Goal: Information Seeking & Learning: Check status

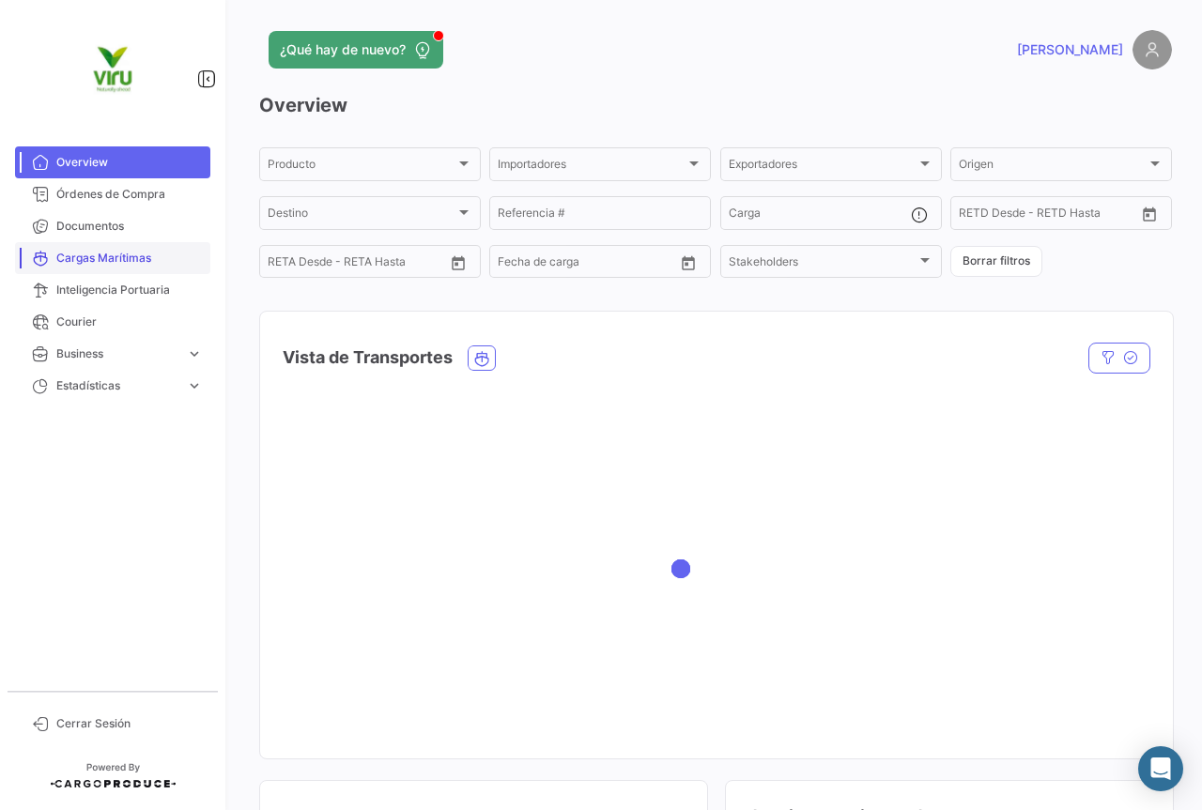
click at [110, 257] on span "Cargas Marítimas" at bounding box center [129, 258] width 146 height 17
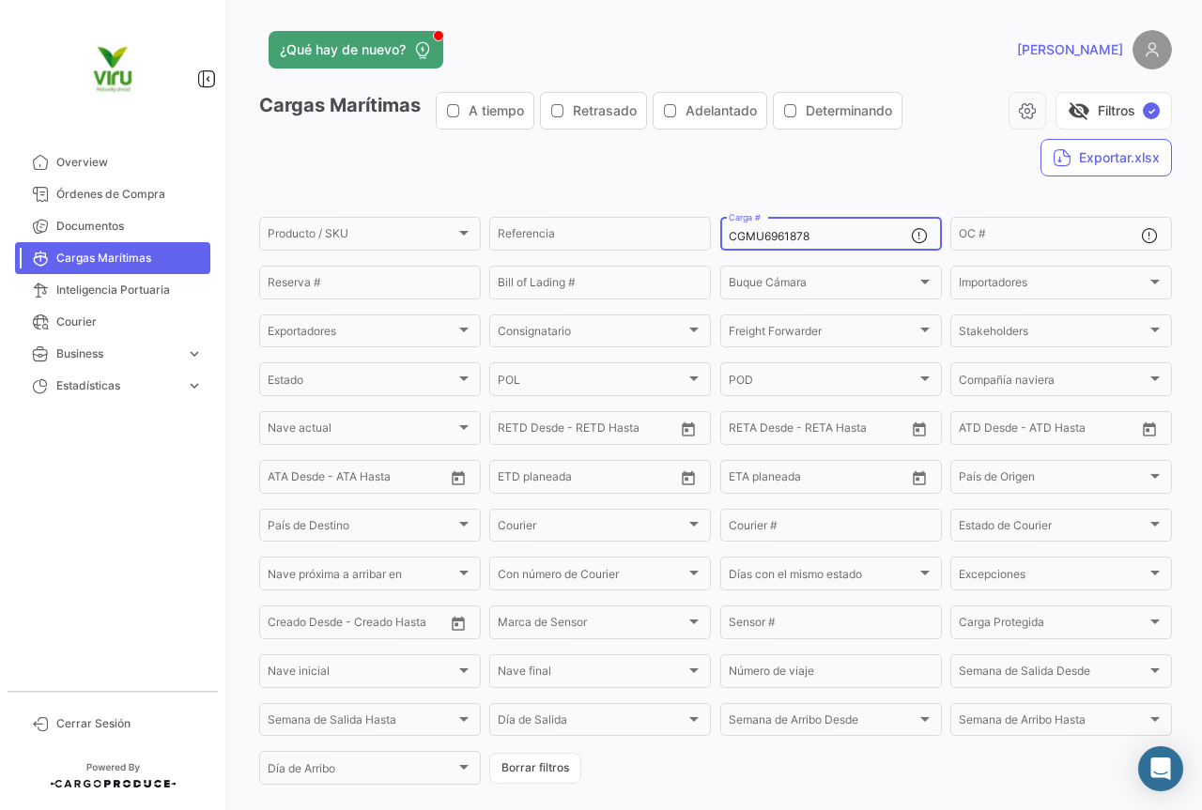
drag, startPoint x: 809, startPoint y: 234, endPoint x: 717, endPoint y: 236, distance: 92.0
click at [720, 236] on div "CGMU6961878 Carga #" at bounding box center [831, 232] width 222 height 37
paste input "TLLU1050213"
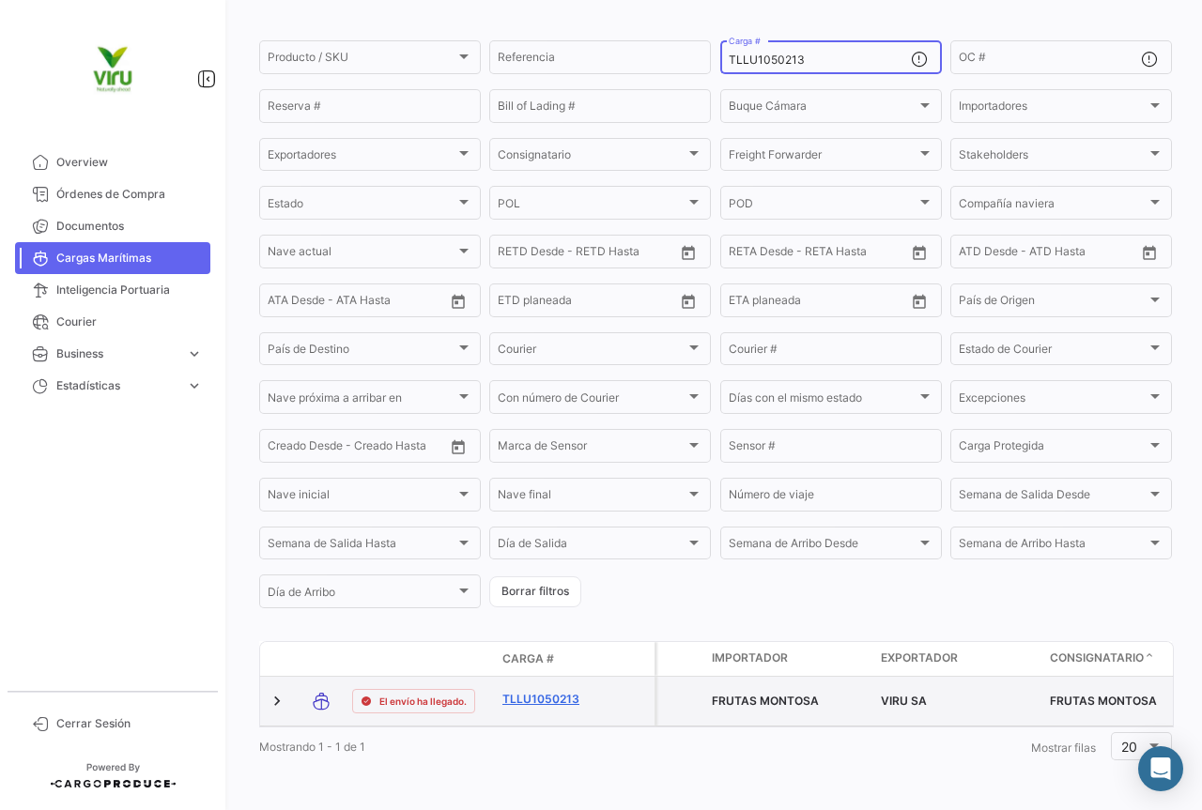
type input "TLLU1050213"
click at [563, 691] on link "TLLU1050213" at bounding box center [551, 699] width 98 height 17
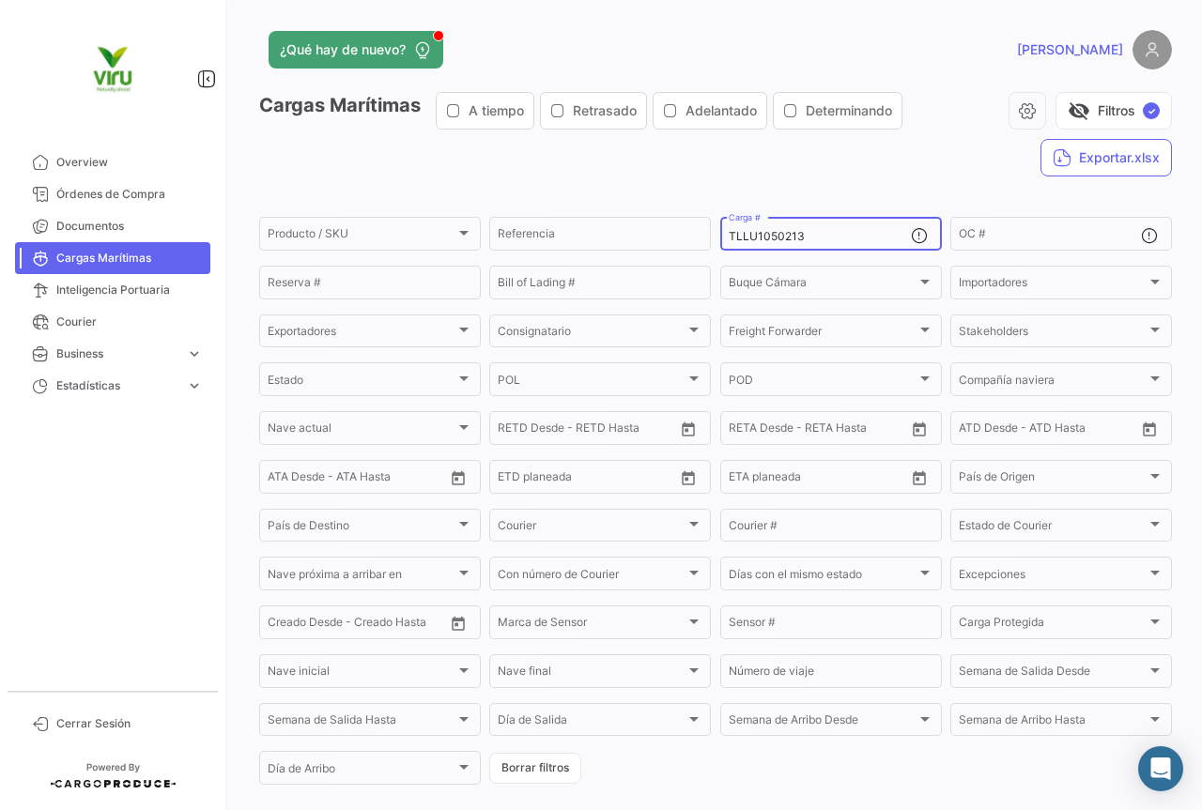
drag, startPoint x: 821, startPoint y: 232, endPoint x: 719, endPoint y: 242, distance: 102.8
click at [720, 242] on div "TLLU1050213 Carga #" at bounding box center [831, 232] width 222 height 37
paste input "MMAU1322990"
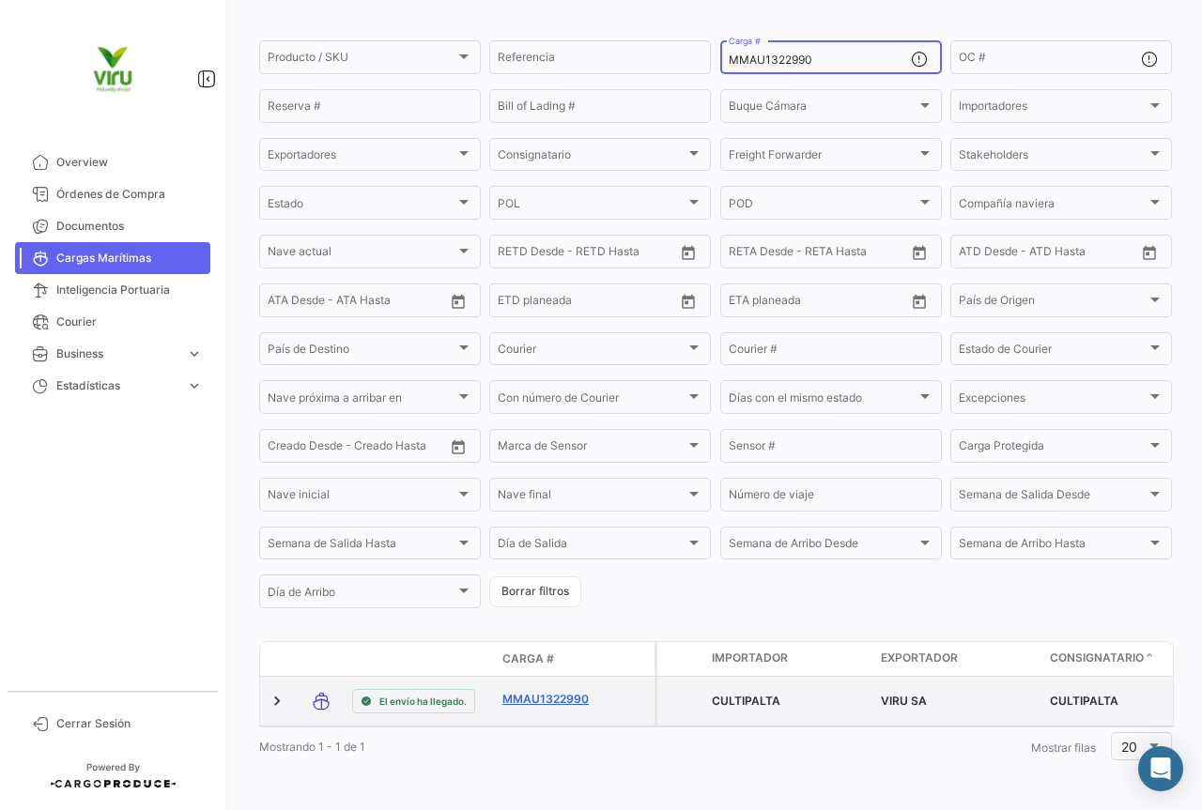
type input "MMAU1322990"
click at [533, 693] on link "MMAU1322990" at bounding box center [551, 699] width 98 height 17
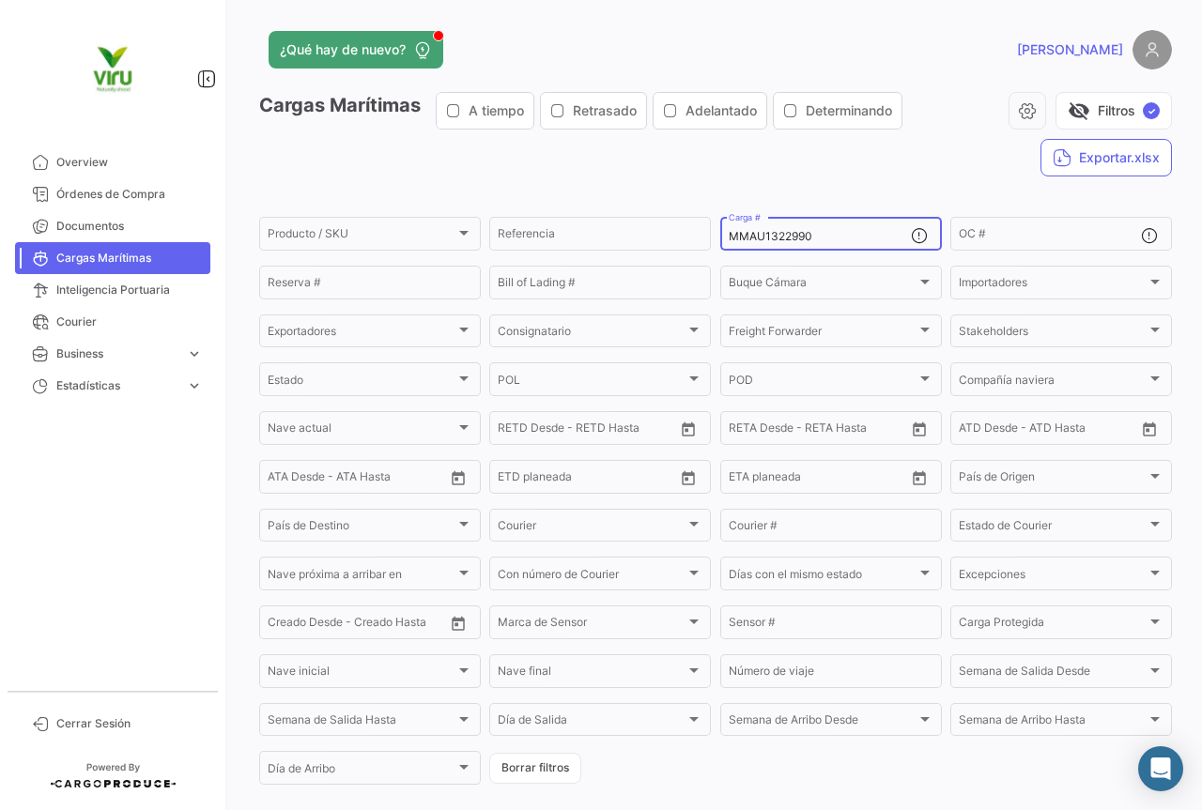
drag, startPoint x: 849, startPoint y: 232, endPoint x: 723, endPoint y: 227, distance: 125.9
click at [728, 227] on div "MMAU1322990 Carga #" at bounding box center [819, 232] width 182 height 37
paste input "CAU607906"
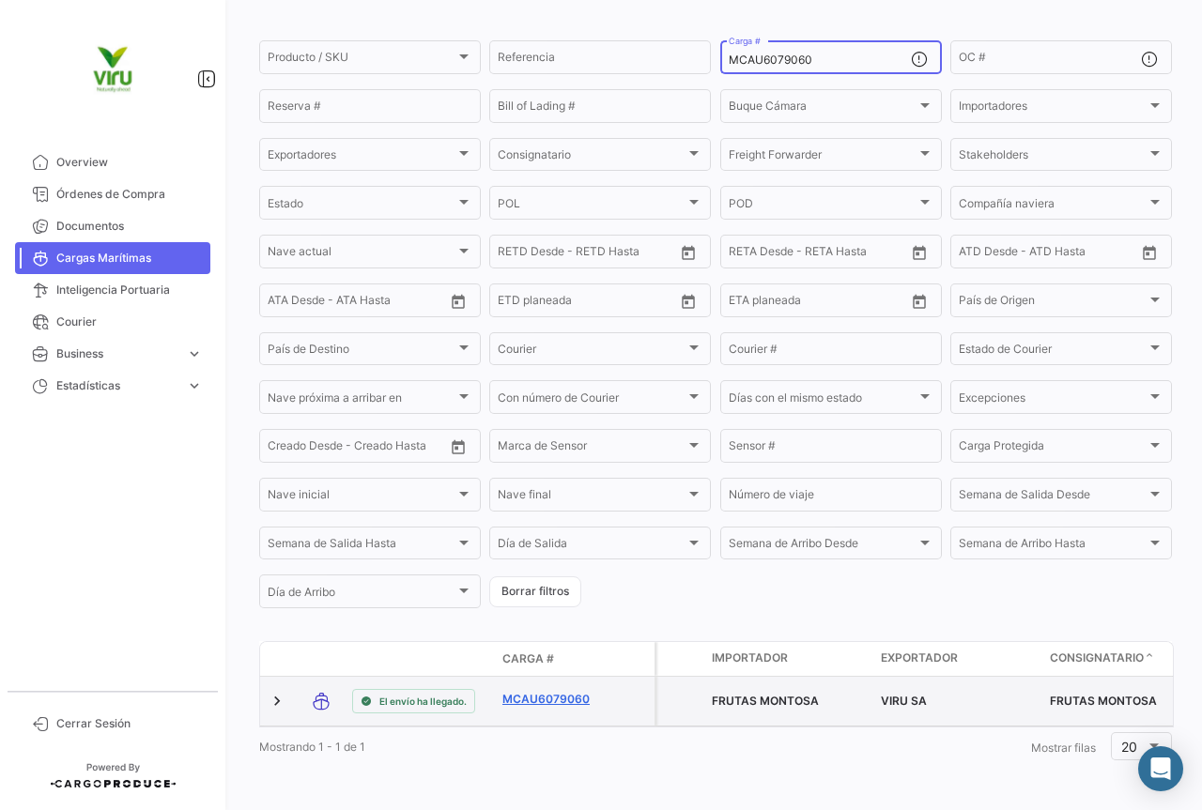
type input "MCAU6079060"
click at [563, 691] on link "MCAU6079060" at bounding box center [551, 699] width 98 height 17
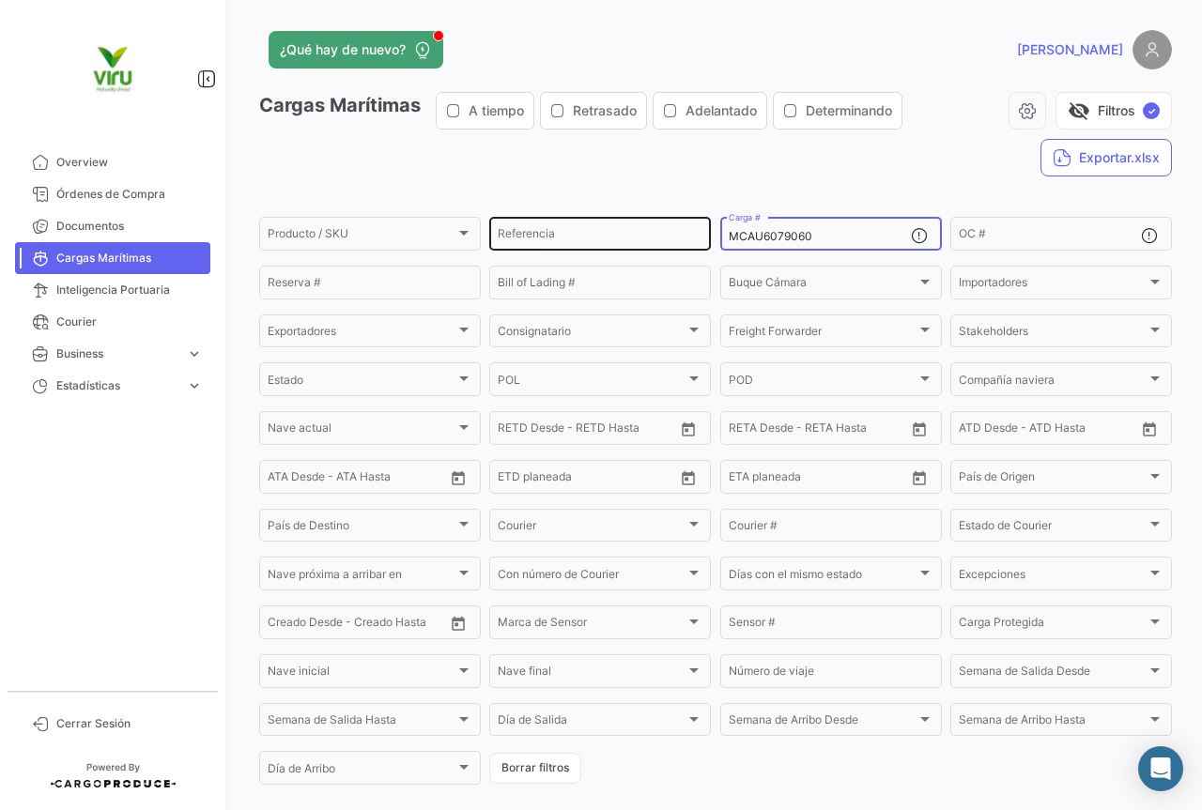
drag, startPoint x: 835, startPoint y: 236, endPoint x: 705, endPoint y: 228, distance: 130.7
click at [0, 0] on div "Producto / SKU Producto / SKU Referencia MCAU6079060 Carga # OC # Reserva # Bil…" at bounding box center [0, 0] width 0 height 0
paste input "MAU1389273"
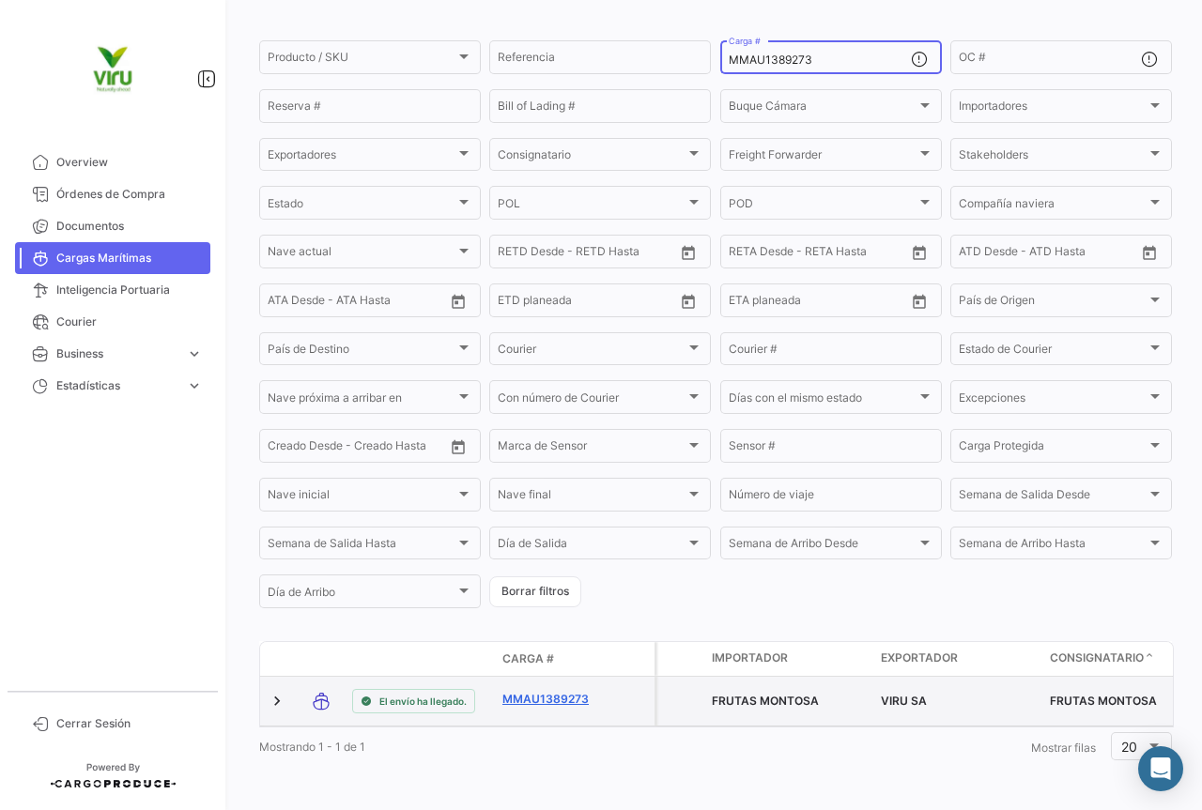
type input "MMAU1389273"
click at [543, 691] on link "MMAU1389273" at bounding box center [551, 699] width 98 height 17
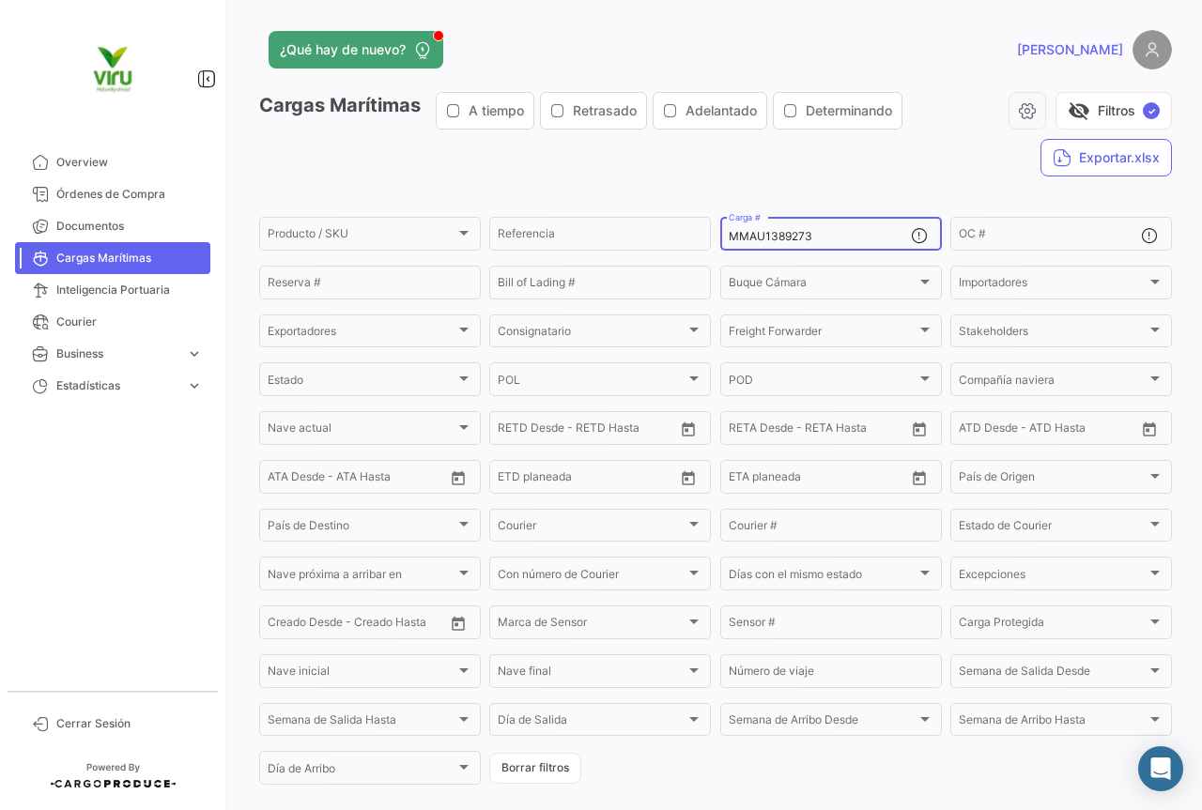
click at [838, 229] on div "MMAU1389273 Carga #" at bounding box center [819, 232] width 182 height 37
drag, startPoint x: 826, startPoint y: 237, endPoint x: 723, endPoint y: 234, distance: 103.3
click at [728, 234] on input "MMAU1389273" at bounding box center [819, 236] width 182 height 13
paste input "RFU0001656"
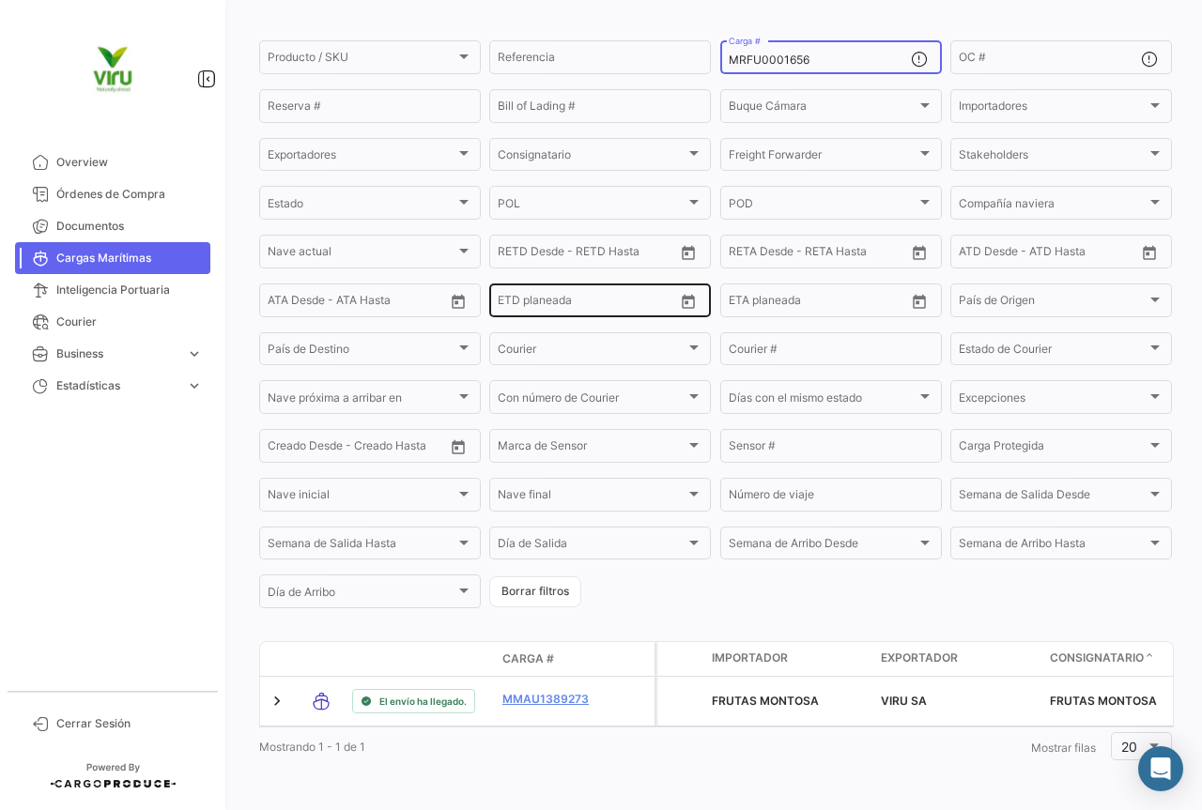
scroll to position [191, 0]
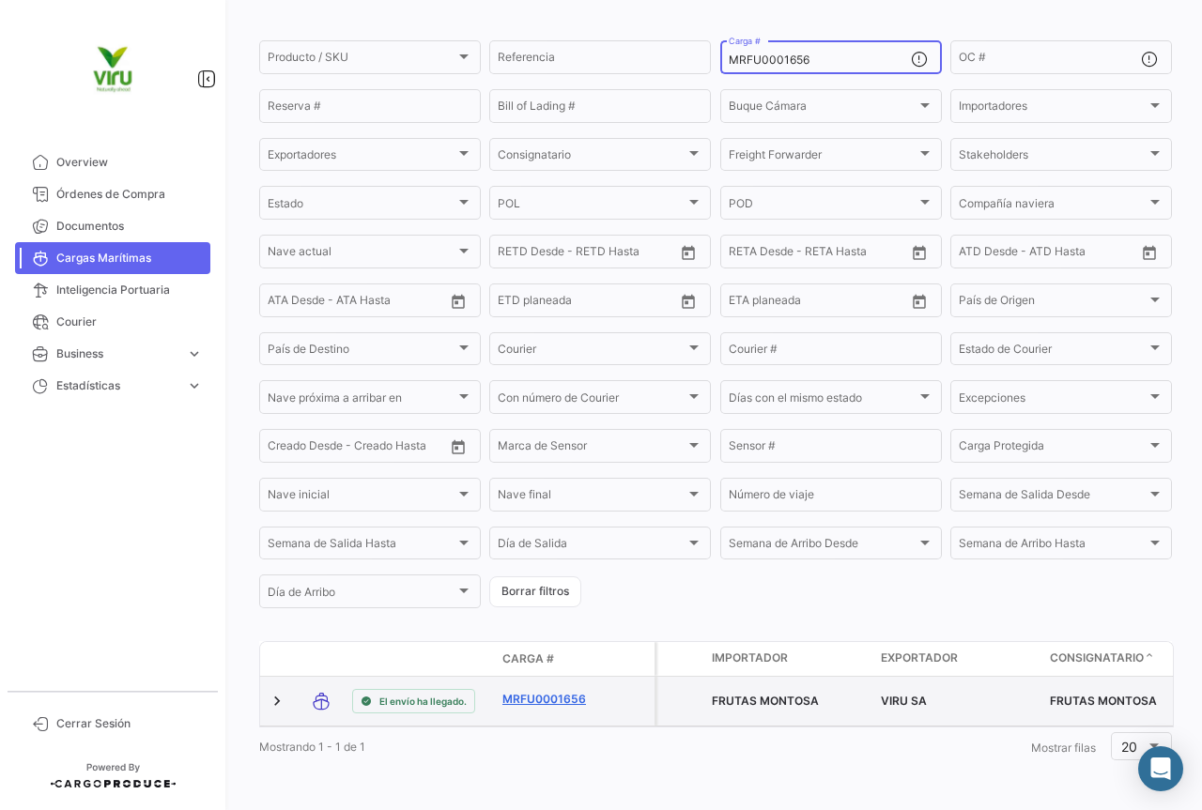
type input "MRFU0001656"
click at [569, 691] on link "MRFU0001656" at bounding box center [551, 699] width 98 height 17
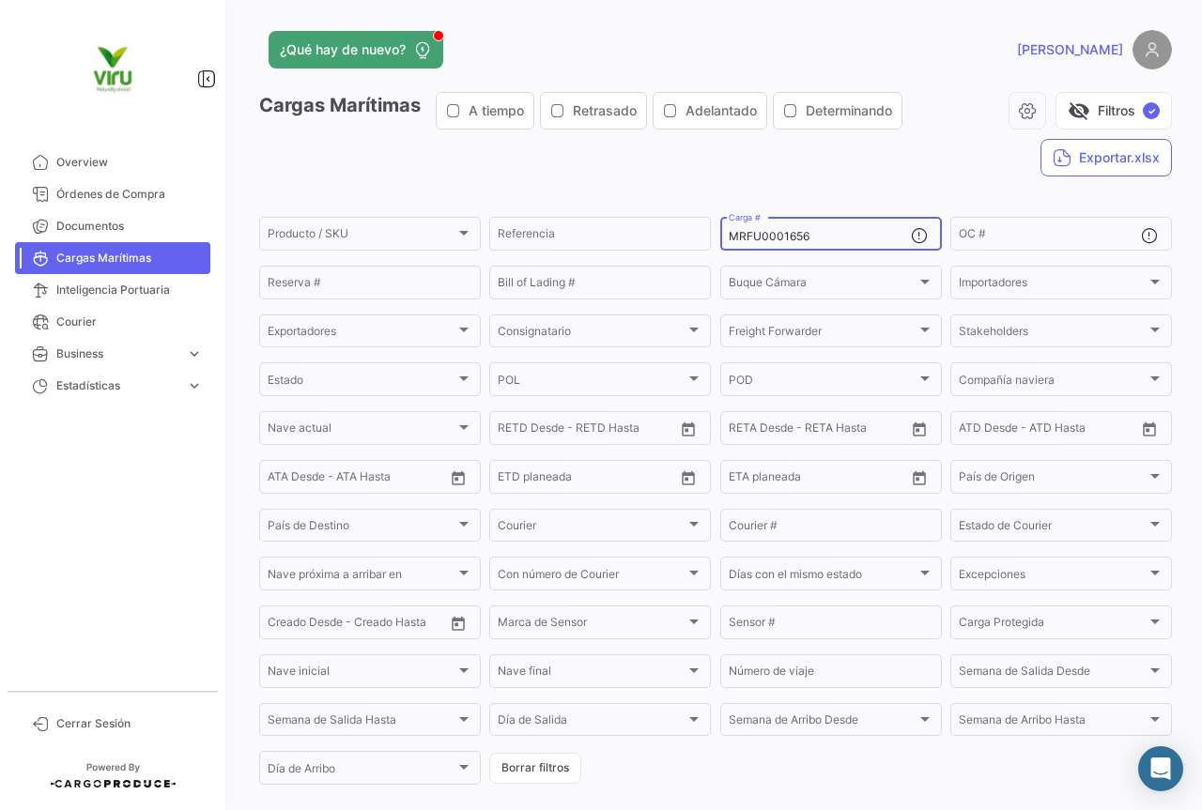
drag, startPoint x: 850, startPoint y: 236, endPoint x: 716, endPoint y: 238, distance: 133.3
click at [720, 238] on div "MRFU0001656 Carga #" at bounding box center [831, 232] width 222 height 37
paste input "MAU1411607"
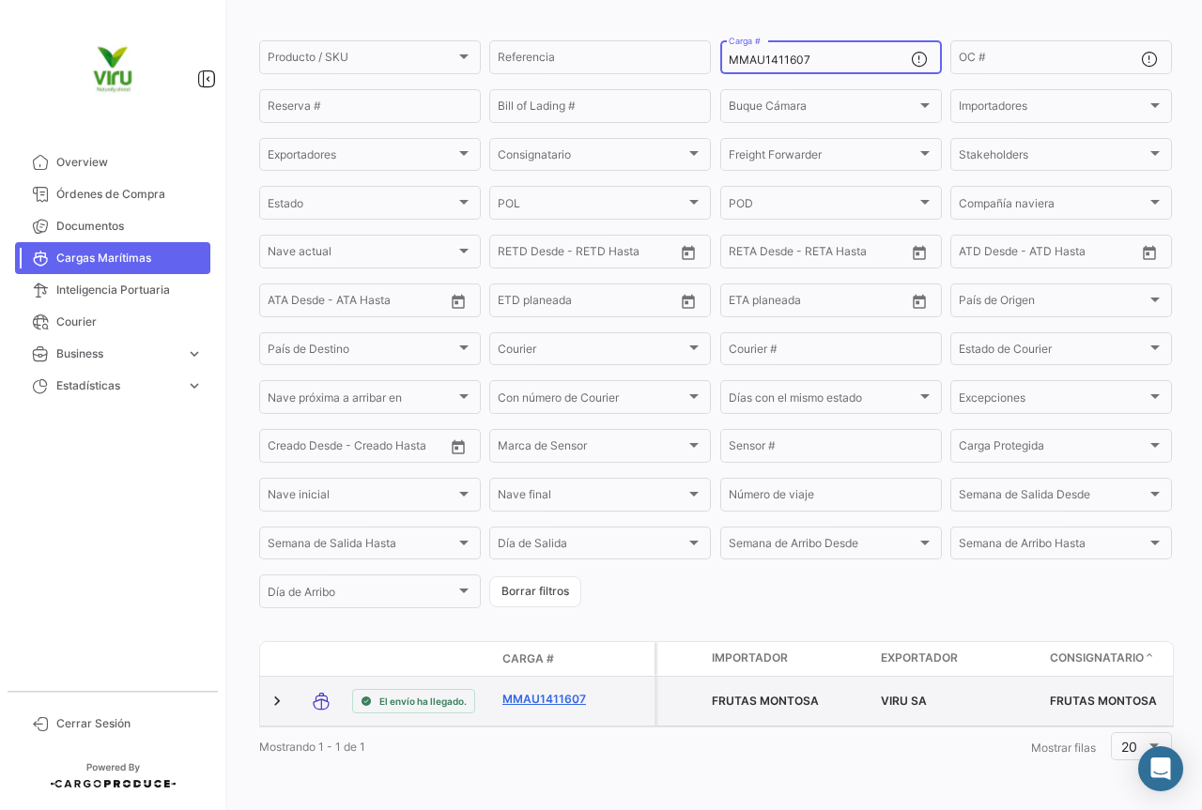
type input "MMAU1411607"
click at [553, 691] on link "MMAU1411607" at bounding box center [551, 699] width 98 height 17
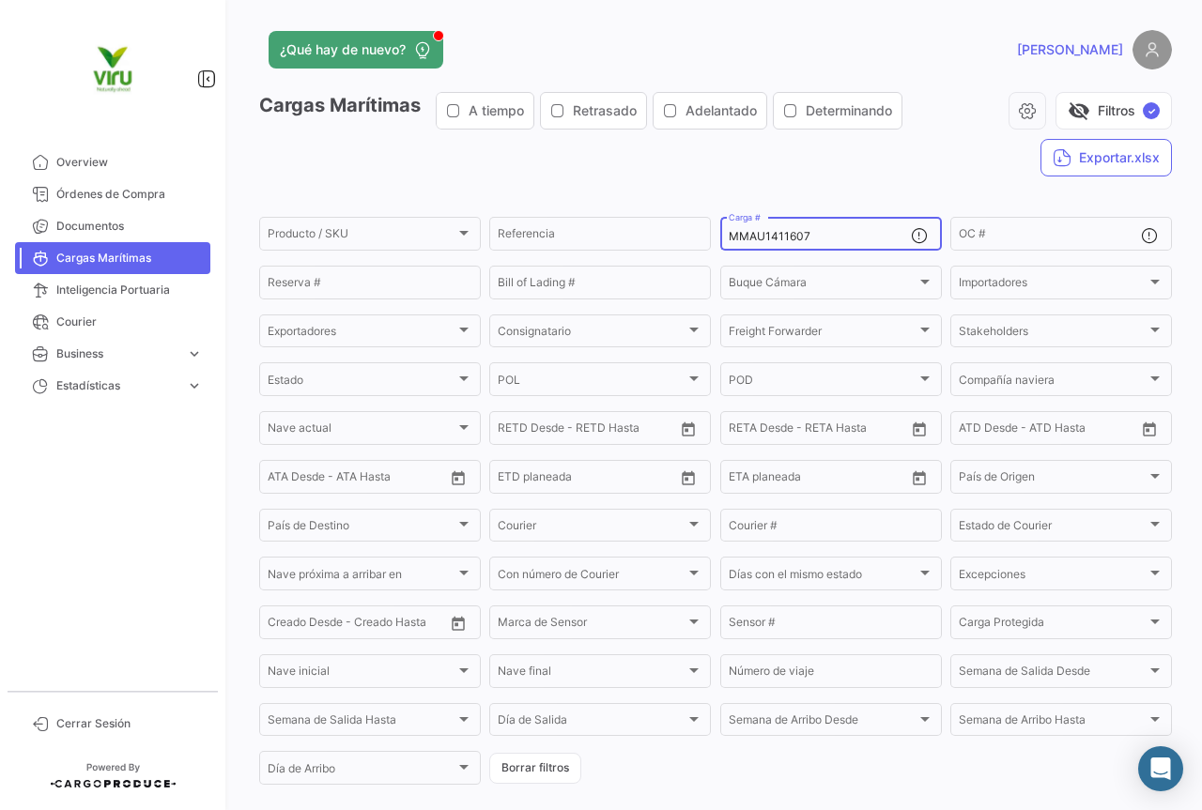
drag, startPoint x: 827, startPoint y: 234, endPoint x: 719, endPoint y: 237, distance: 108.0
click at [720, 237] on div "MMAU1411607 Carga #" at bounding box center [831, 232] width 222 height 37
paste input "368054"
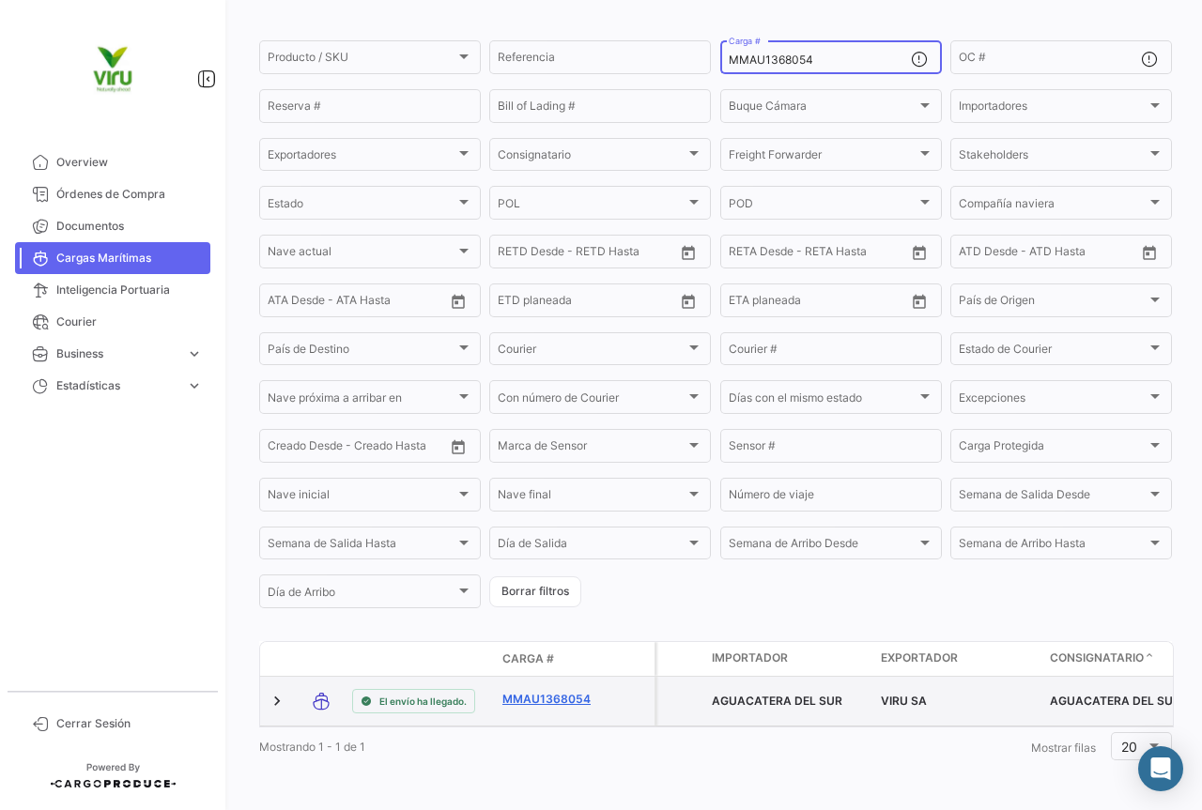
type input "MMAU1368054"
click at [527, 691] on link "MMAU1368054" at bounding box center [551, 699] width 98 height 17
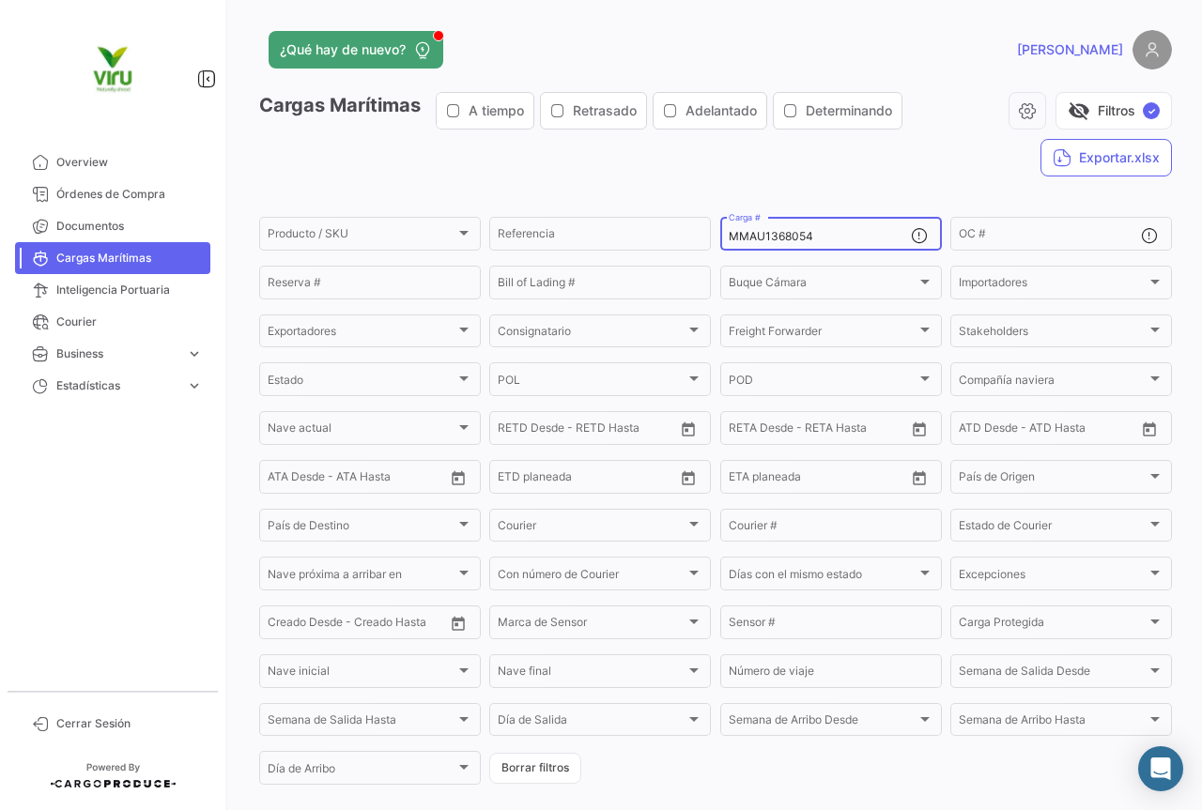
drag, startPoint x: 843, startPoint y: 232, endPoint x: 719, endPoint y: 229, distance: 123.9
click at [720, 229] on div "MMAU1368054 Carga #" at bounding box center [831, 232] width 222 height 37
paste input "RFU0010621"
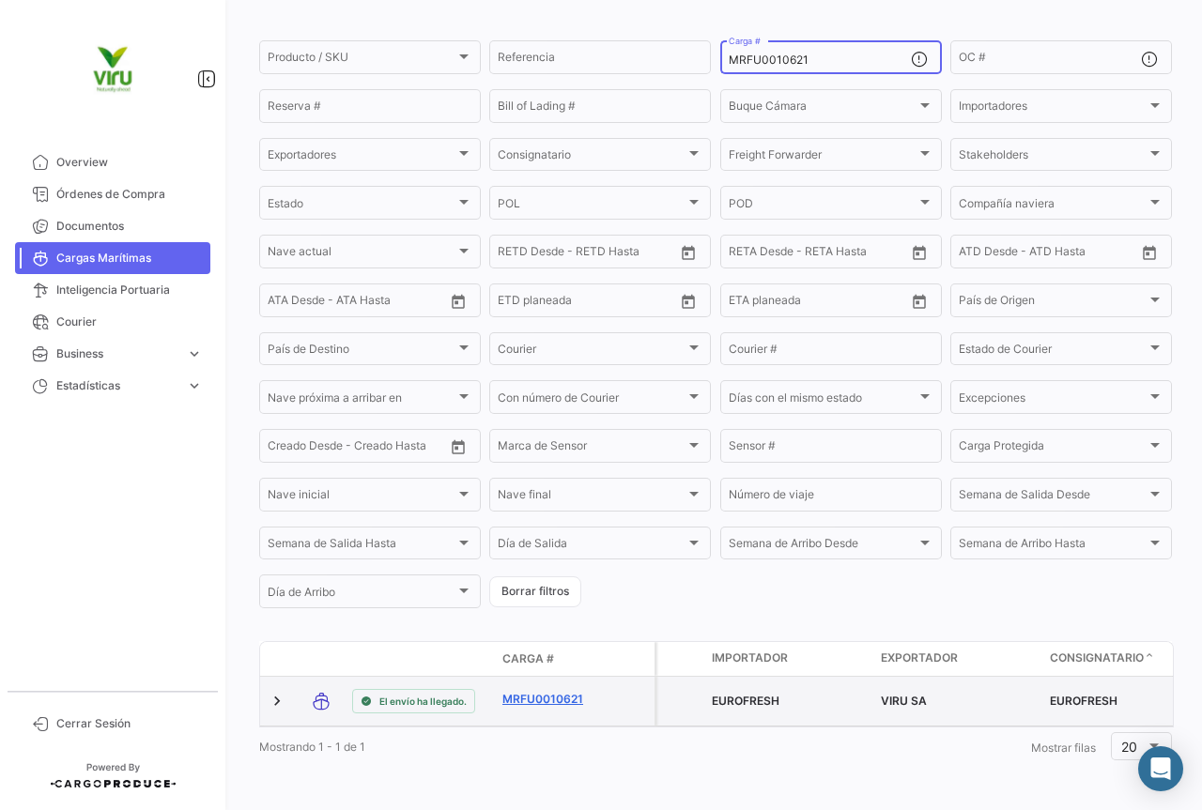
type input "MRFU0010621"
click at [567, 691] on link "MRFU0010621" at bounding box center [551, 699] width 98 height 17
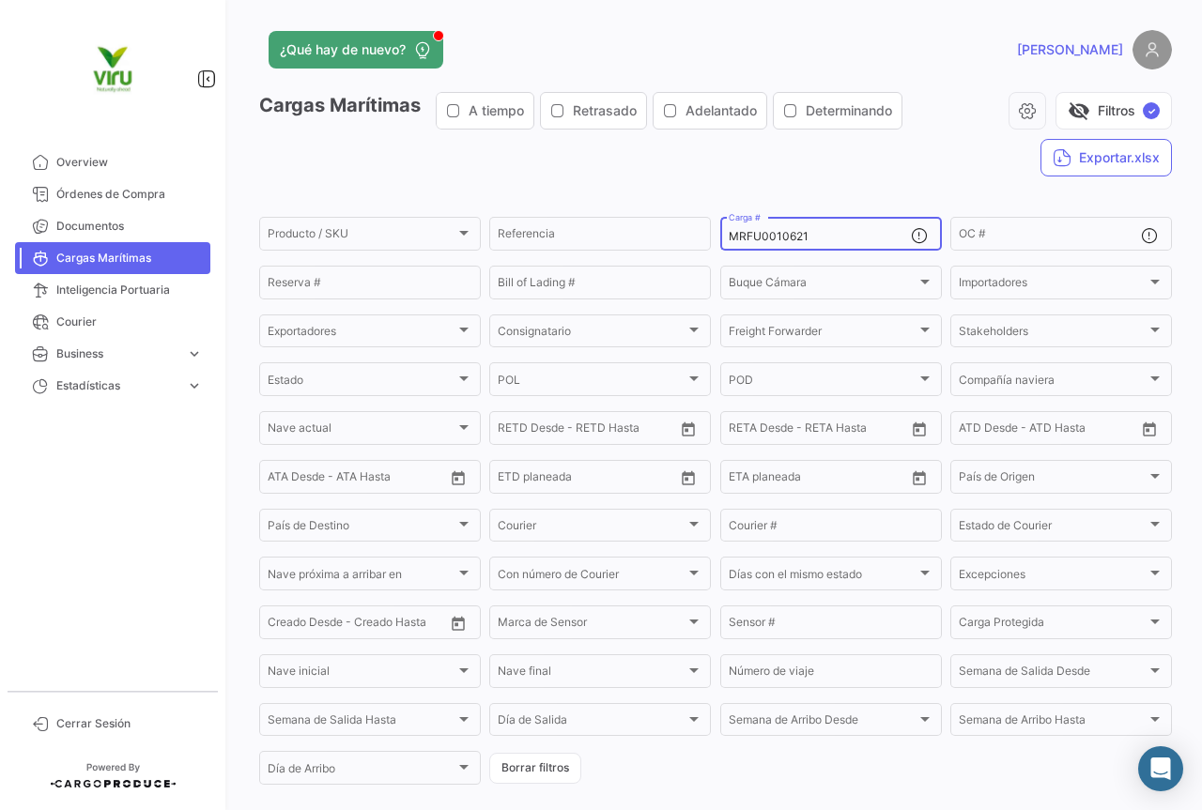
drag, startPoint x: 860, startPoint y: 242, endPoint x: 713, endPoint y: 246, distance: 146.5
click at [713, 246] on form "Producto / SKU Producto / SKU Referencia MRFU0010621 Carga # OC # Reserva # Bil…" at bounding box center [715, 501] width 912 height 574
paste input "MAU1328560"
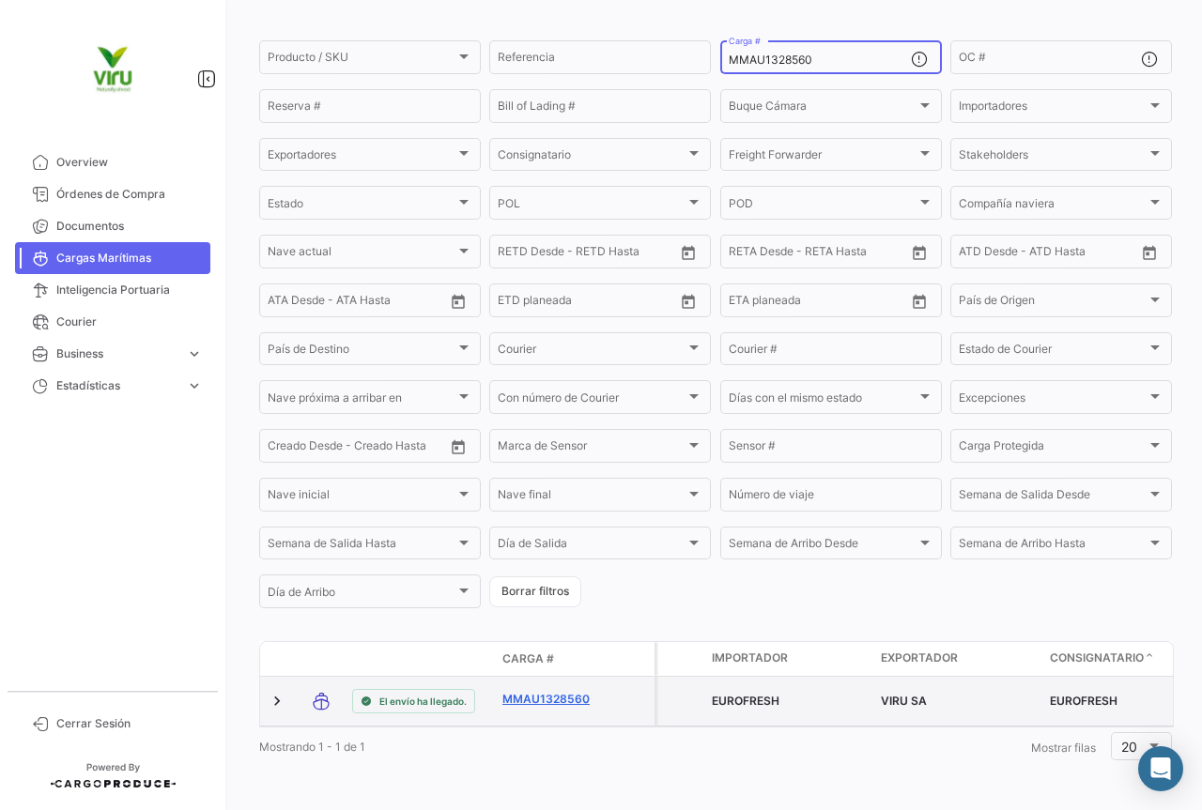
type input "MMAU1328560"
click at [553, 691] on link "MMAU1328560" at bounding box center [551, 699] width 98 height 17
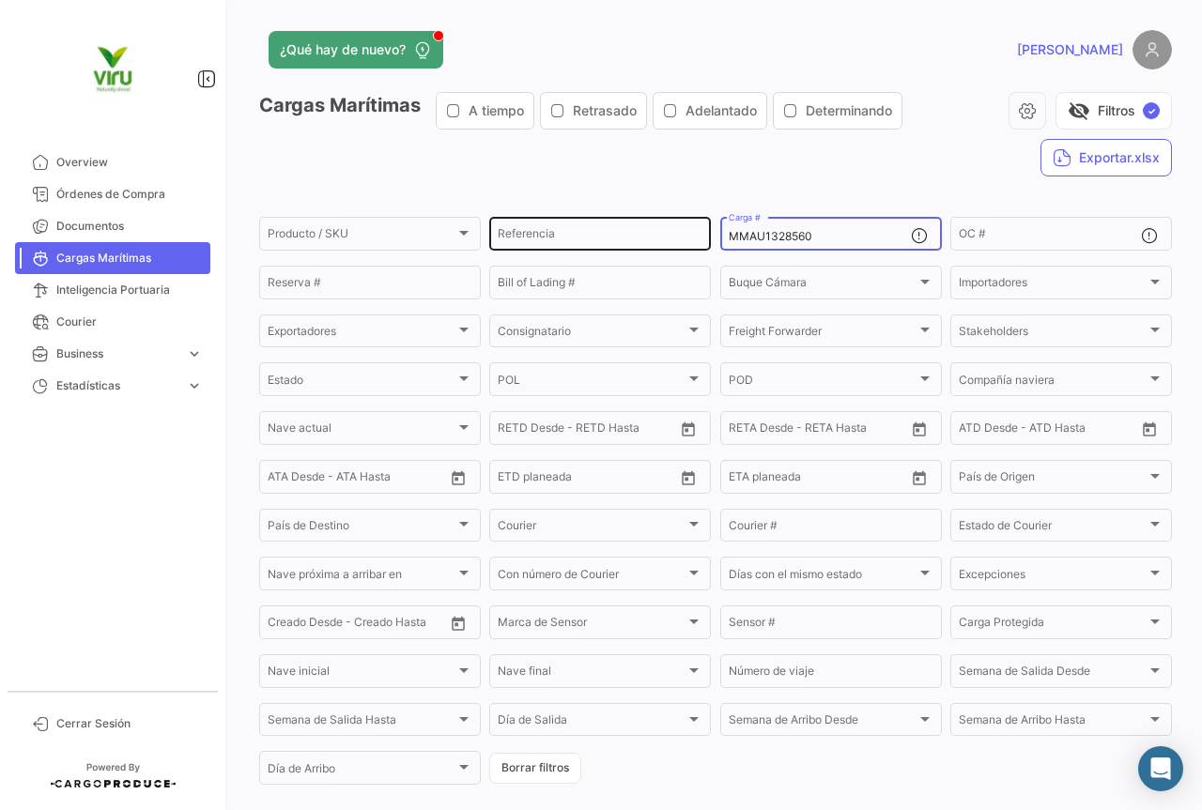
drag, startPoint x: 840, startPoint y: 234, endPoint x: 677, endPoint y: 239, distance: 163.4
click at [0, 0] on div "Producto / SKU Producto / SKU Referencia MMAU1328560 Carga # OC # Reserva # Bil…" at bounding box center [0, 0] width 0 height 0
paste input "42410"
type input "MMAU1424100"
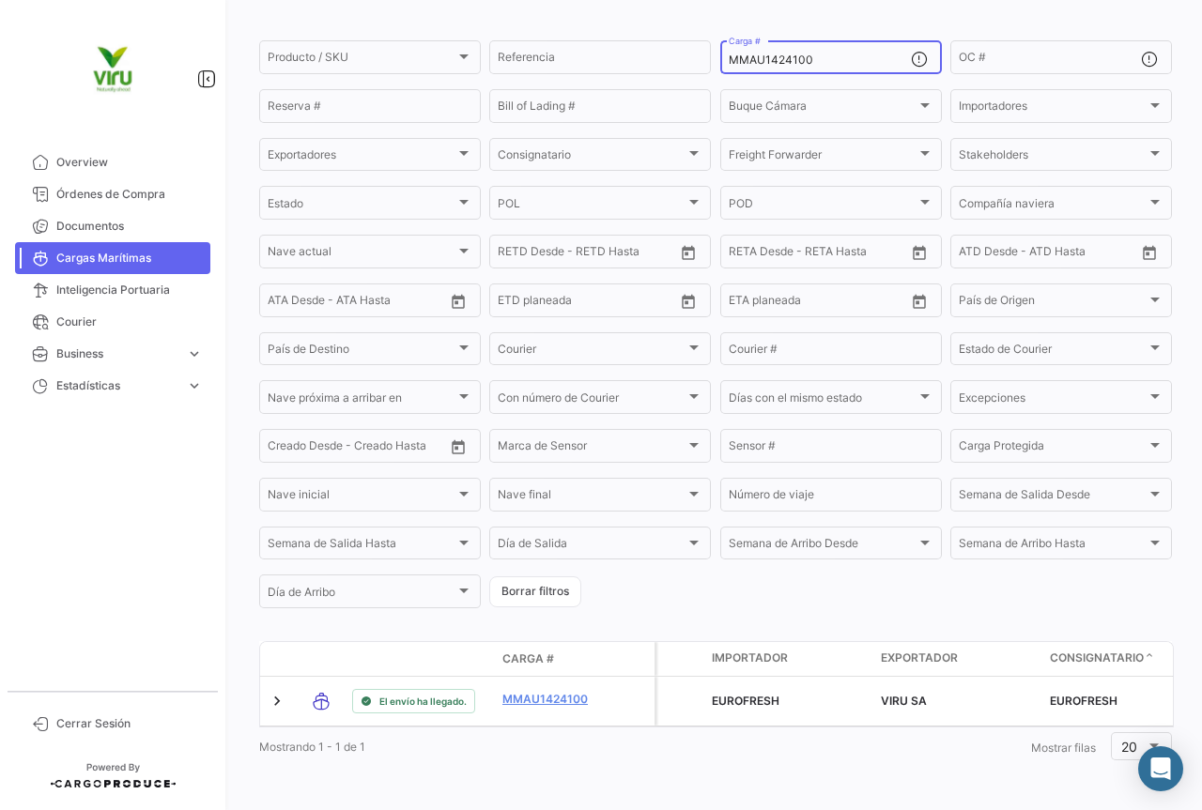
scroll to position [191, 0]
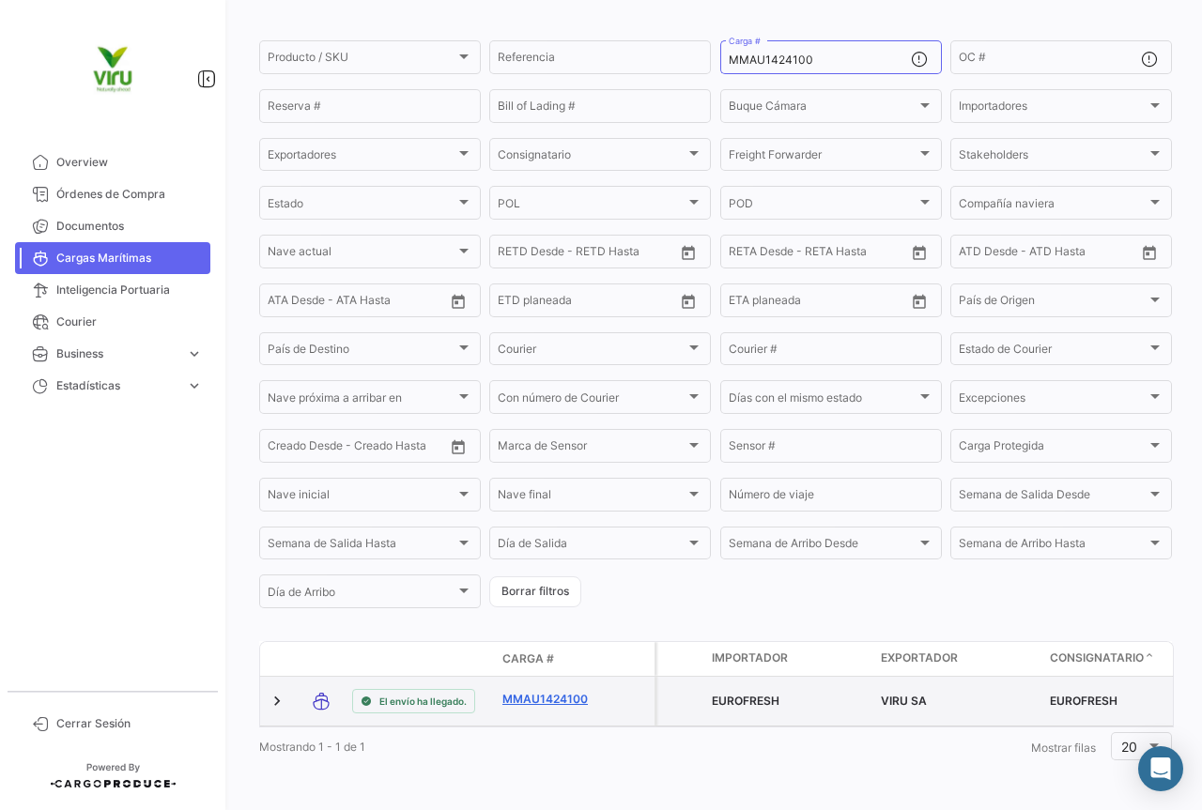
click at [574, 691] on link "MMAU1424100" at bounding box center [551, 699] width 98 height 17
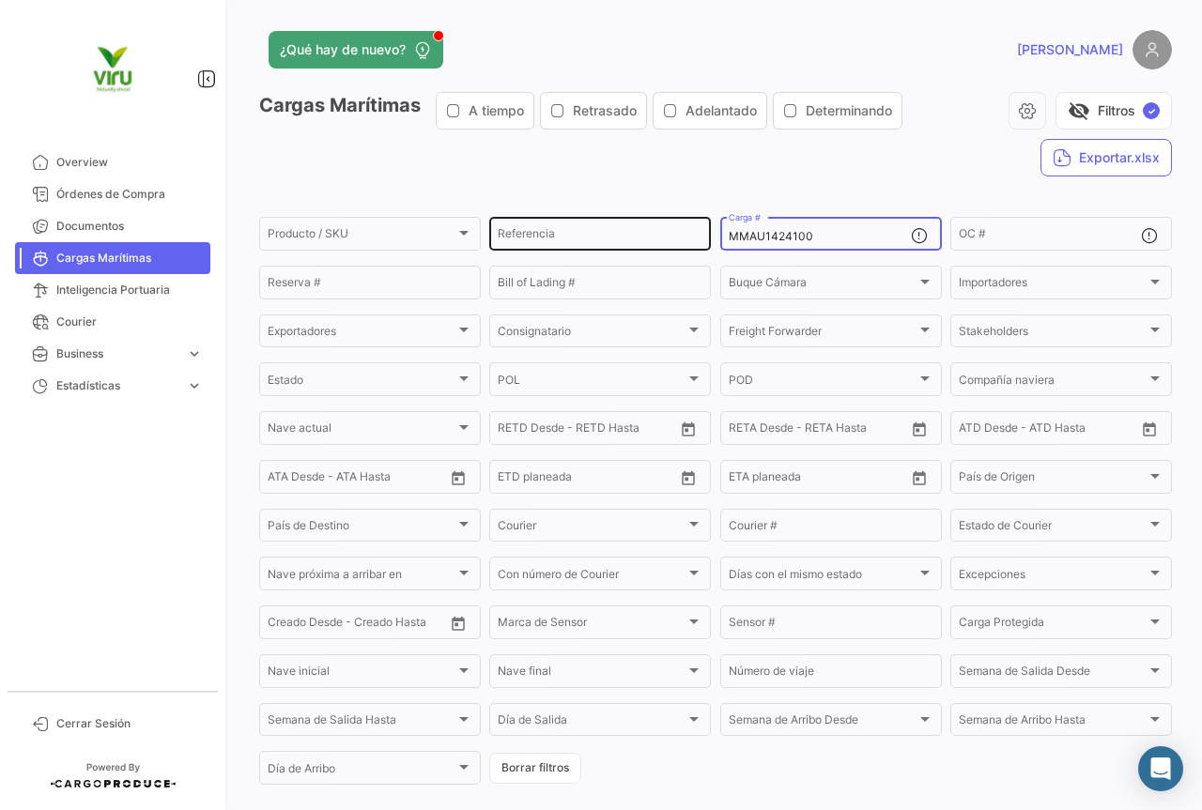
drag, startPoint x: 863, startPoint y: 233, endPoint x: 691, endPoint y: 235, distance: 171.8
click at [0, 0] on div "Producto / SKU Producto / SKU Referencia MMAU1424100 Carga # OC # Reserva # Bil…" at bounding box center [0, 0] width 0 height 0
paste input "374397"
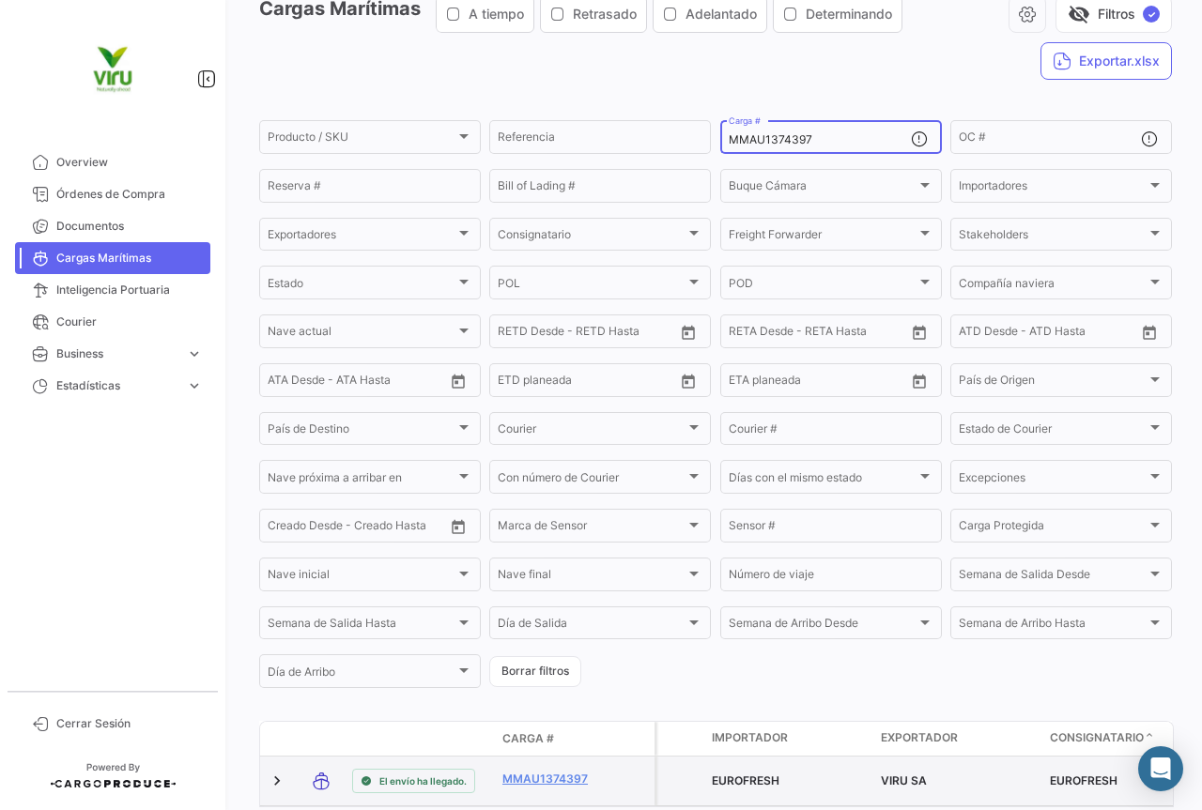
scroll to position [191, 0]
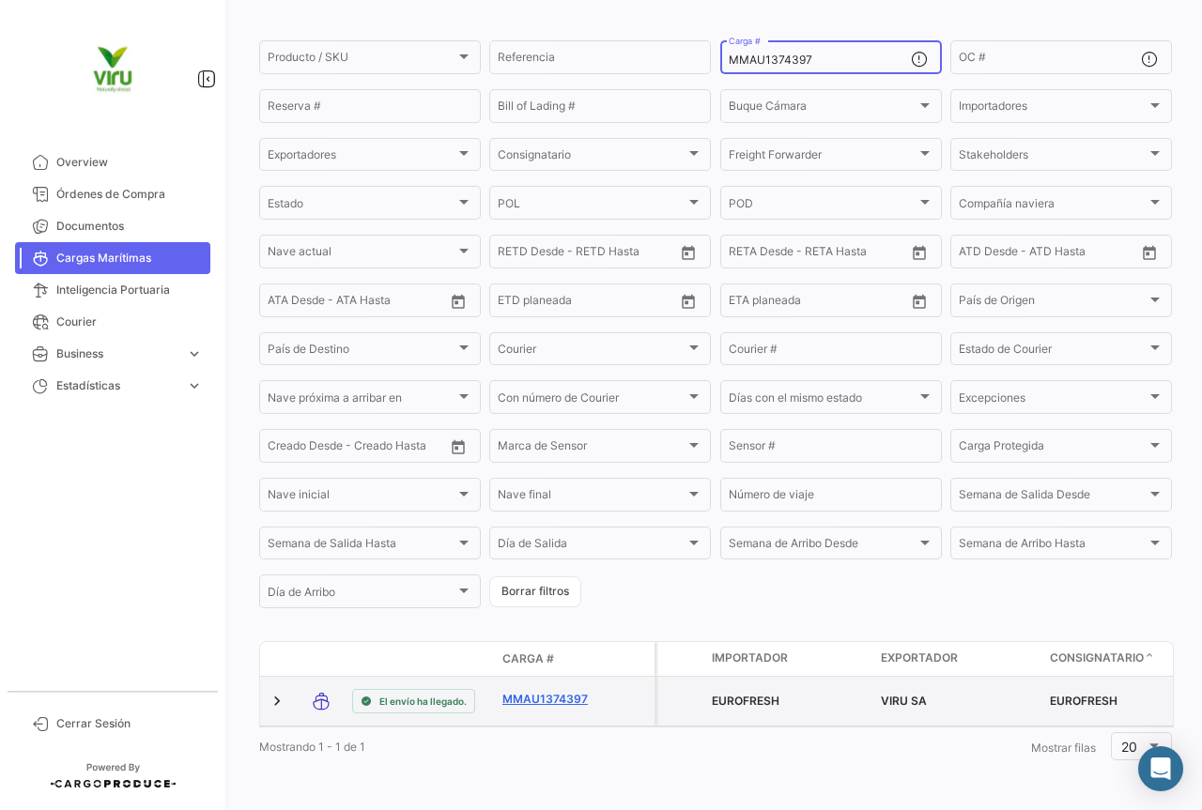
type input "MMAU1374397"
click at [541, 691] on link "MMAU1374397" at bounding box center [551, 699] width 98 height 17
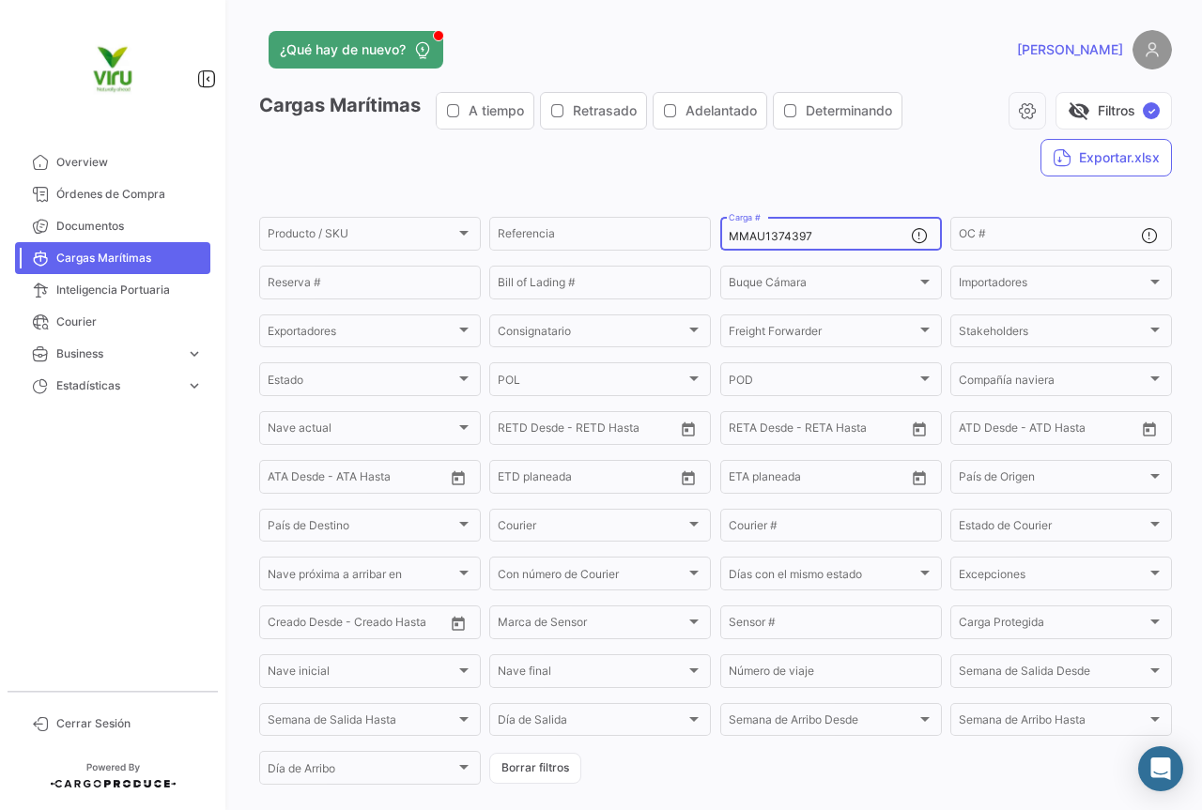
drag, startPoint x: 819, startPoint y: 231, endPoint x: 724, endPoint y: 236, distance: 94.9
click at [728, 236] on input "MMAU1374397" at bounding box center [819, 236] width 182 height 13
paste input "21289"
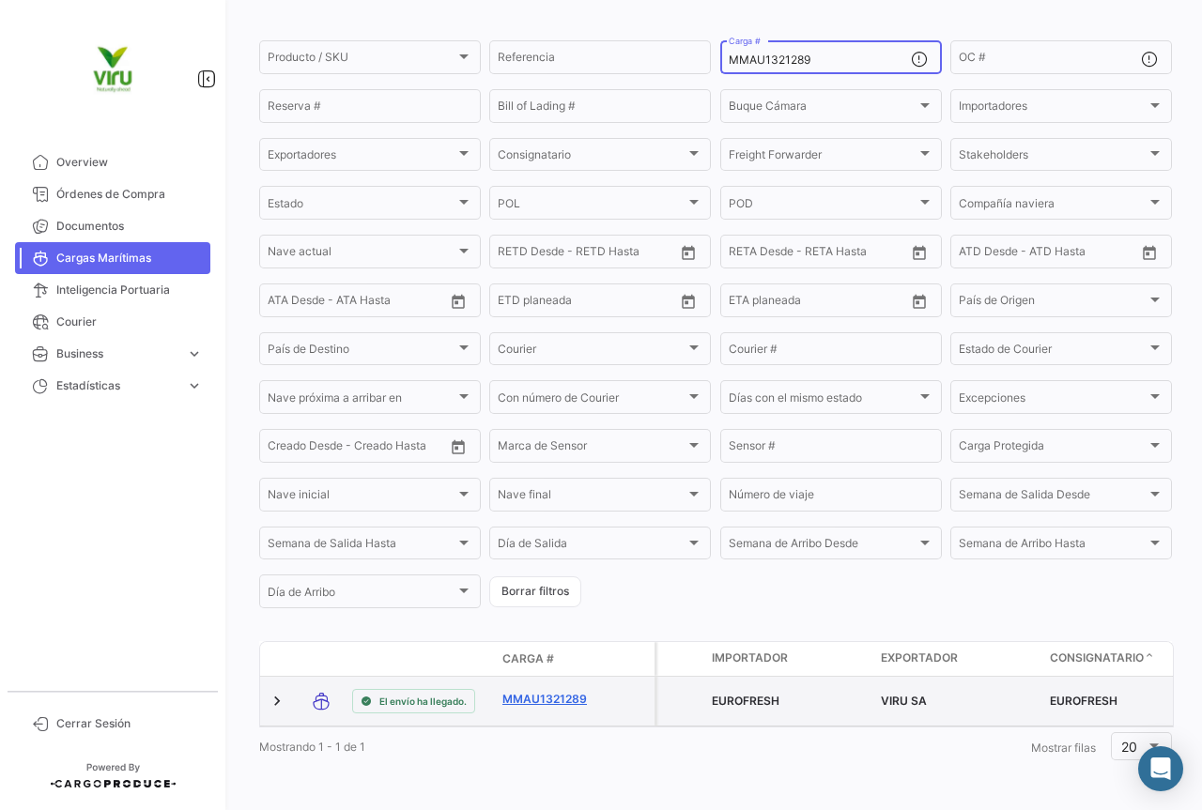
type input "MMAU1321289"
click at [558, 691] on link "MMAU1321289" at bounding box center [551, 699] width 98 height 17
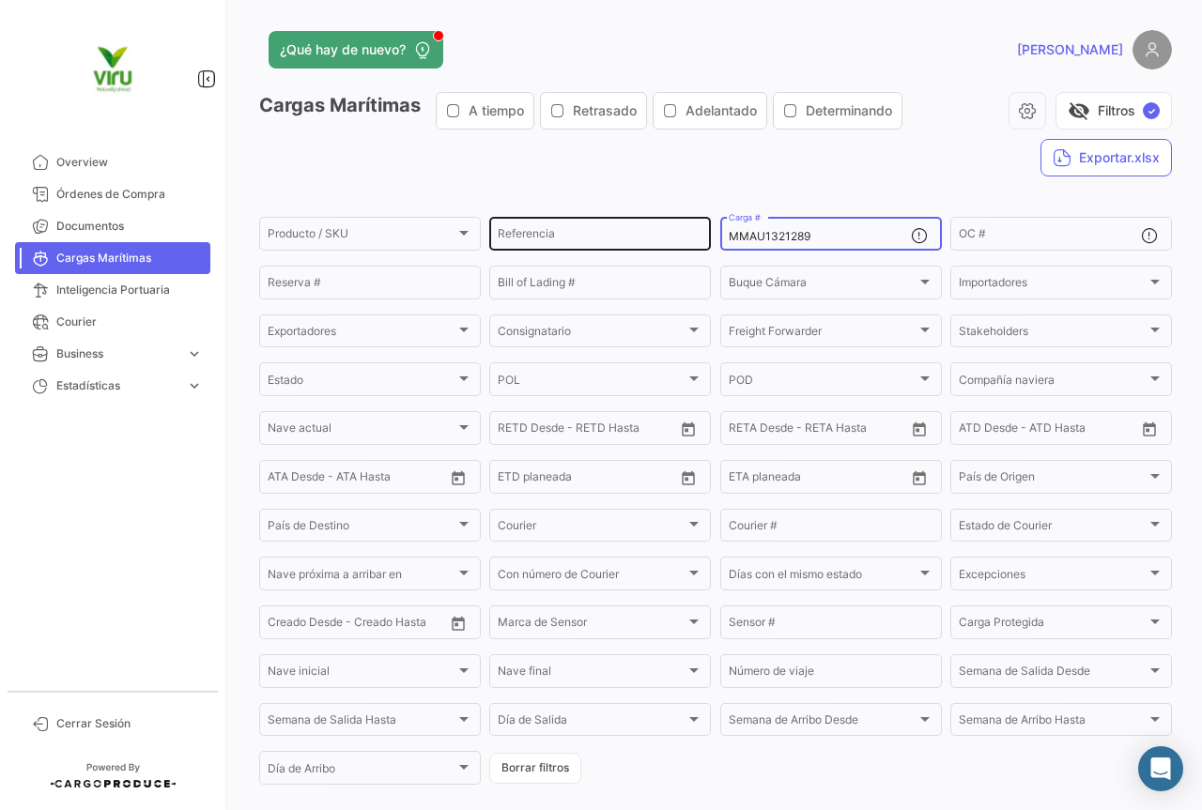
drag, startPoint x: 821, startPoint y: 240, endPoint x: 690, endPoint y: 223, distance: 132.5
click at [0, 0] on div "Producto / SKU Producto / SKU Referencia MMAU1321289 Carga # OC # Reserva # Bil…" at bounding box center [0, 0] width 0 height 0
paste input "RFU0027373"
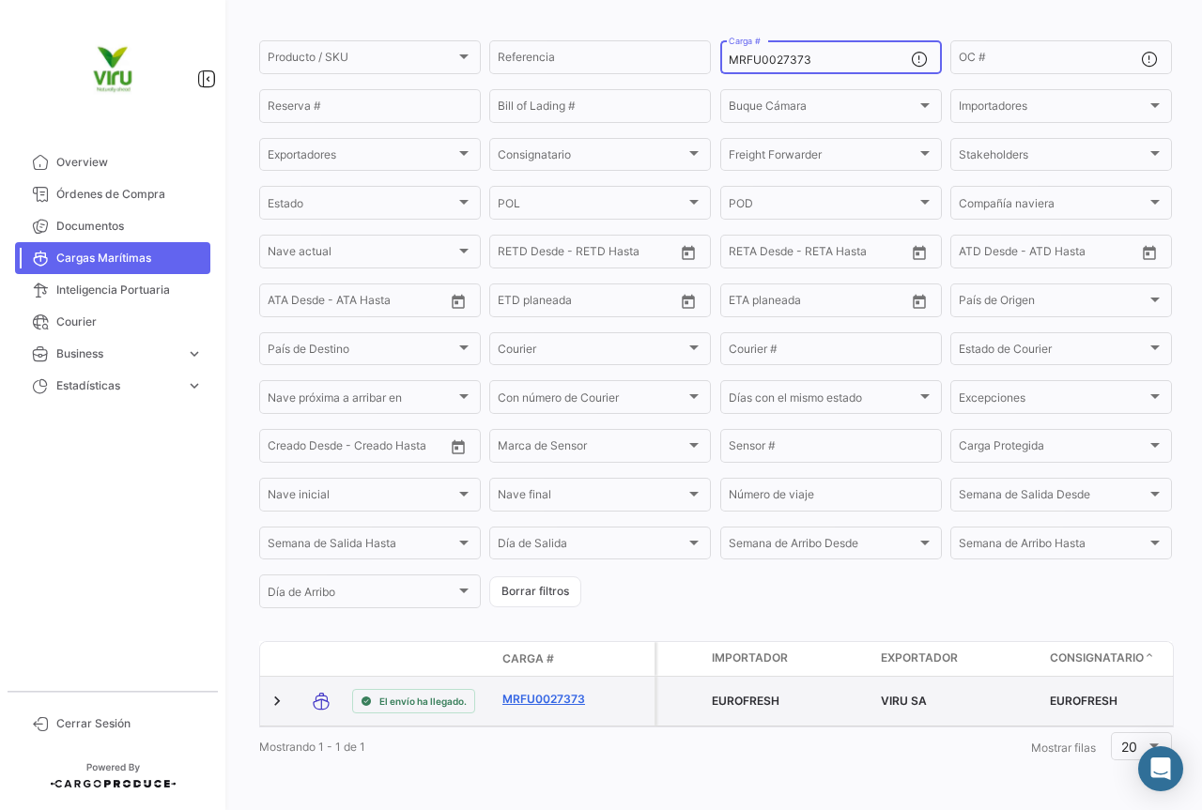
type input "MRFU0027373"
click at [520, 691] on link "MRFU0027373" at bounding box center [551, 699] width 98 height 17
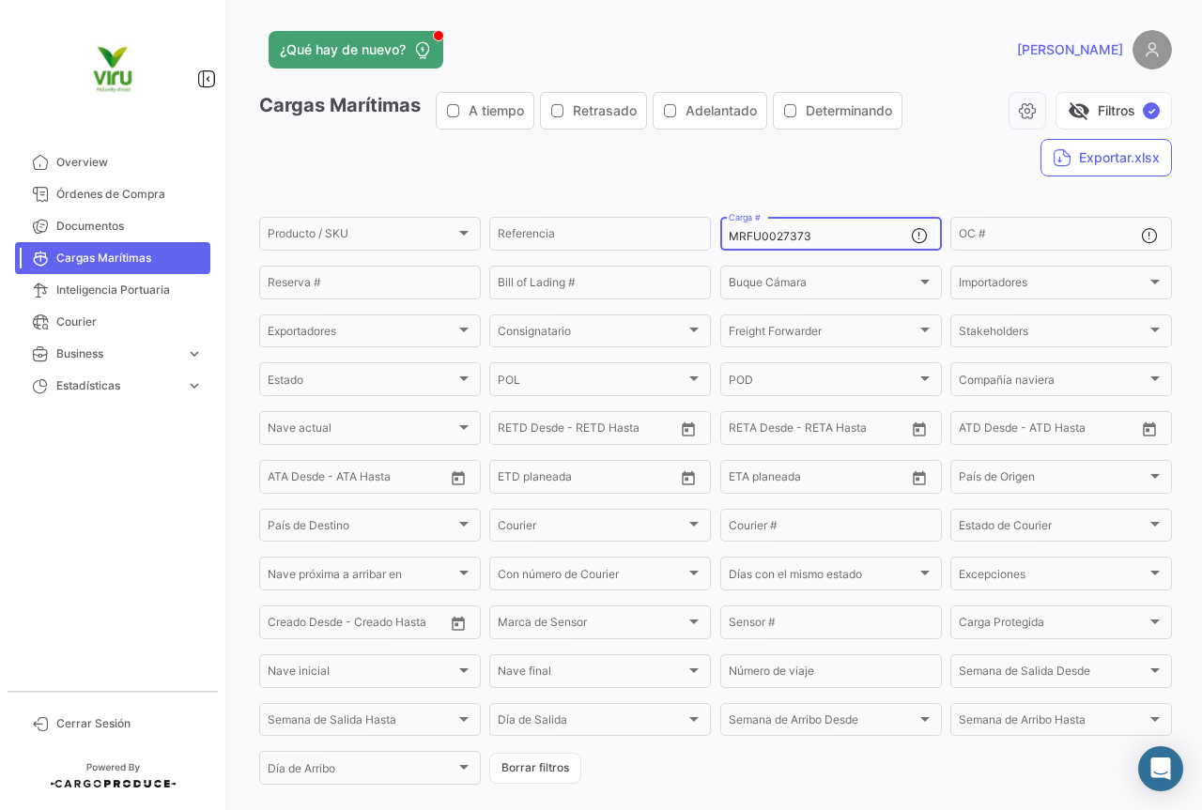
drag, startPoint x: 838, startPoint y: 237, endPoint x: 720, endPoint y: 242, distance: 118.4
click at [720, 242] on div "MRFU0027373 Carga #" at bounding box center [831, 232] width 222 height 37
paste input "MAU12899"
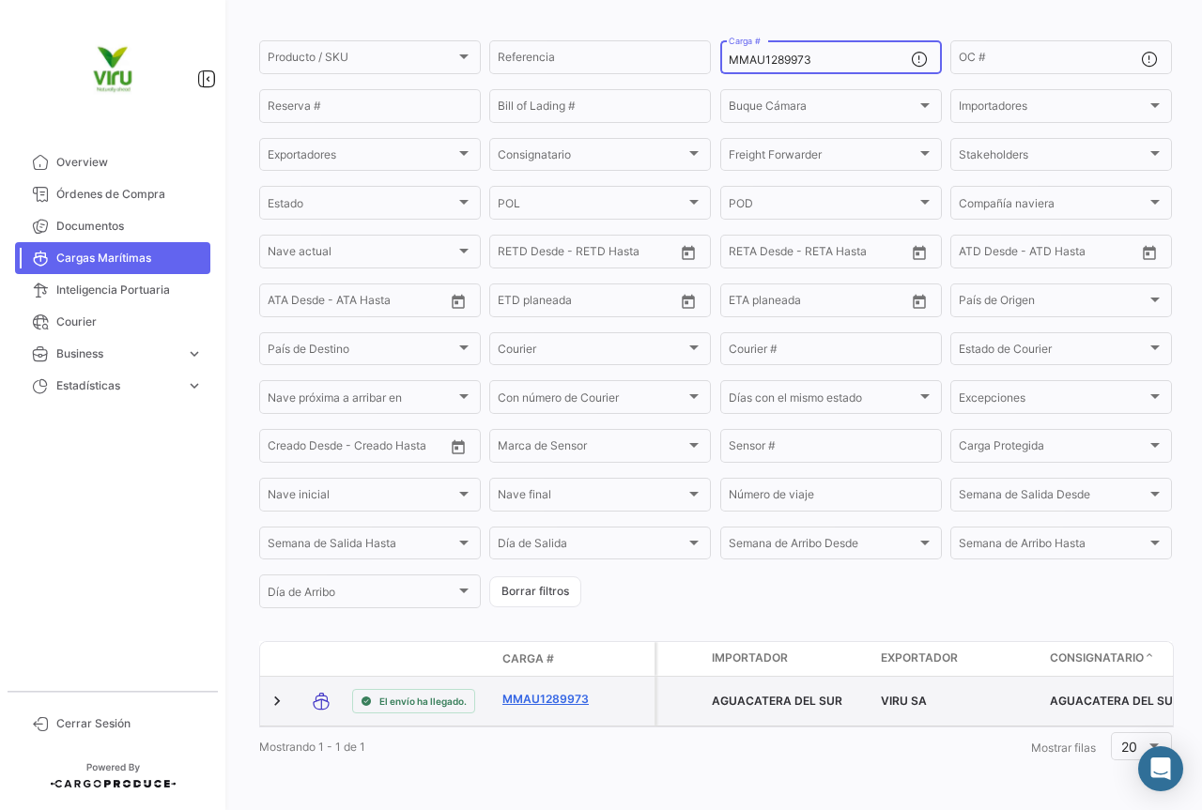
type input "MMAU1289973"
click at [556, 691] on link "MMAU1289973" at bounding box center [551, 699] width 98 height 17
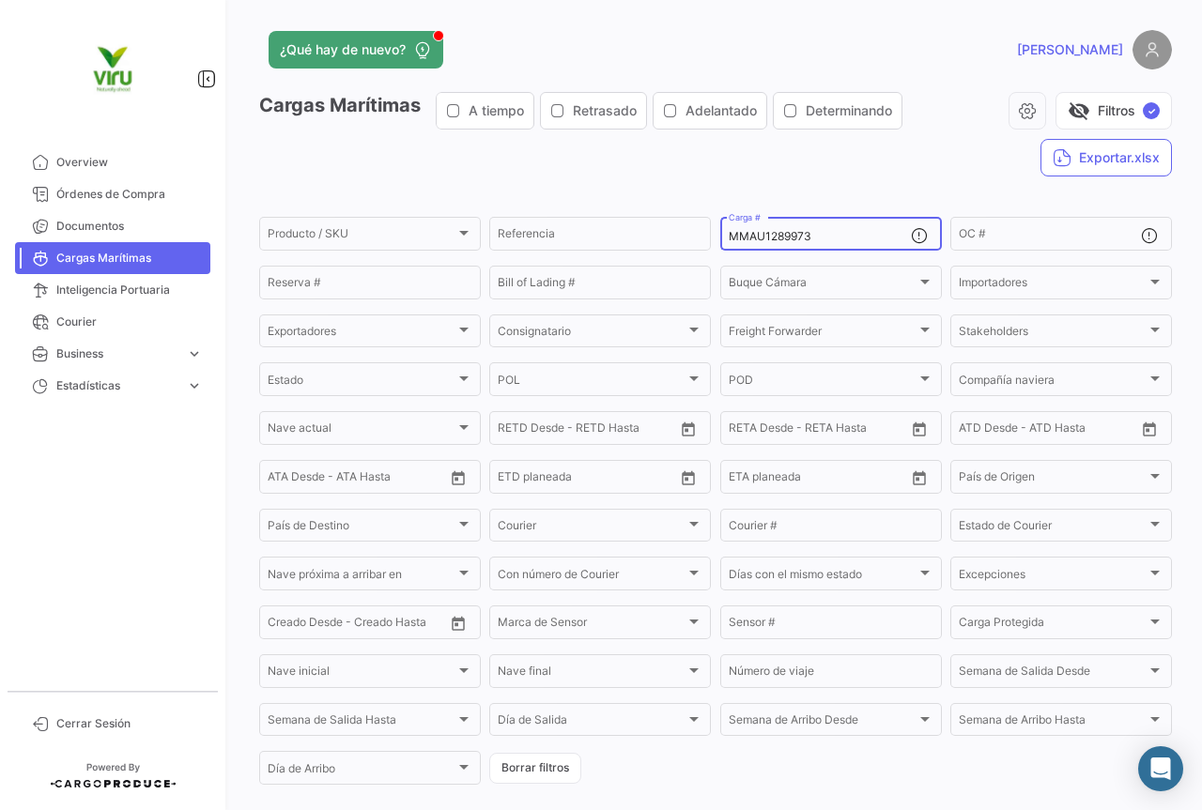
drag, startPoint x: 864, startPoint y: 228, endPoint x: 839, endPoint y: 234, distance: 25.0
click at [840, 234] on div "MMAU1289973 Carga #" at bounding box center [819, 232] width 182 height 37
drag, startPoint x: 826, startPoint y: 234, endPoint x: 724, endPoint y: 236, distance: 102.3
click at [728, 236] on input "MMAU1289973" at bounding box center [819, 236] width 182 height 13
paste input "97808"
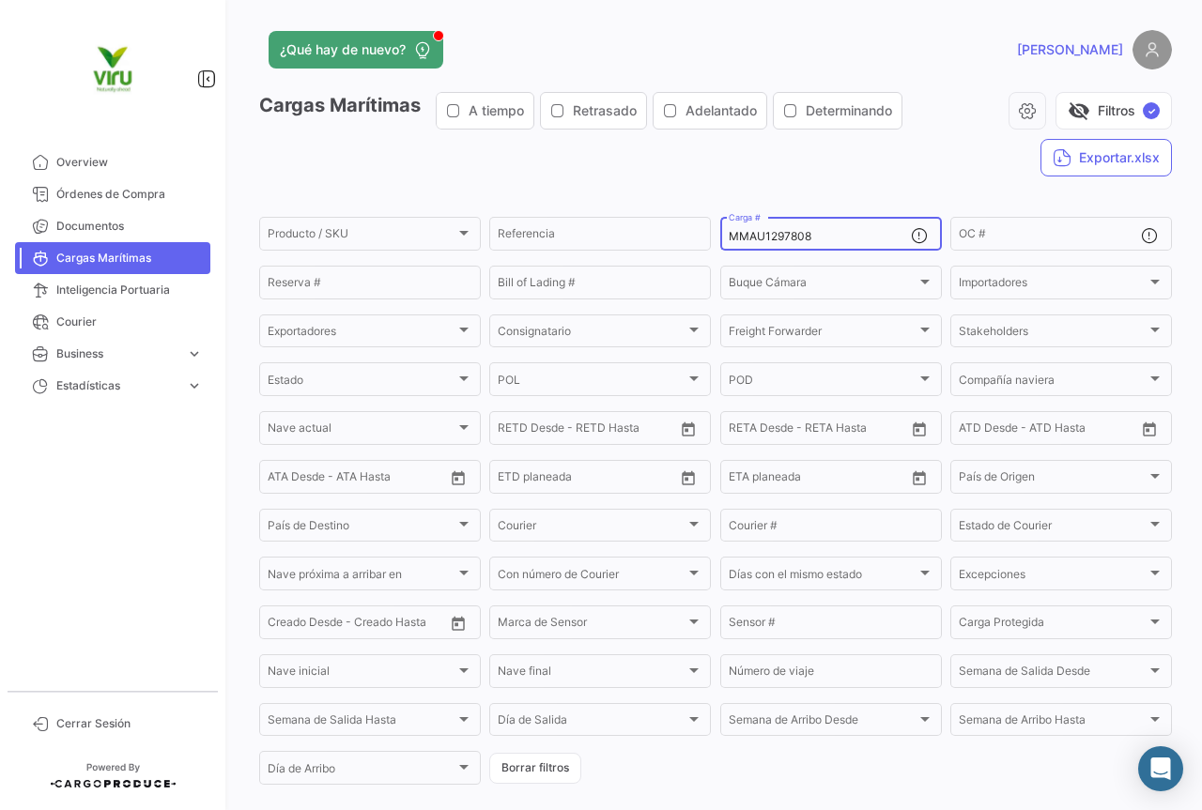
scroll to position [191, 0]
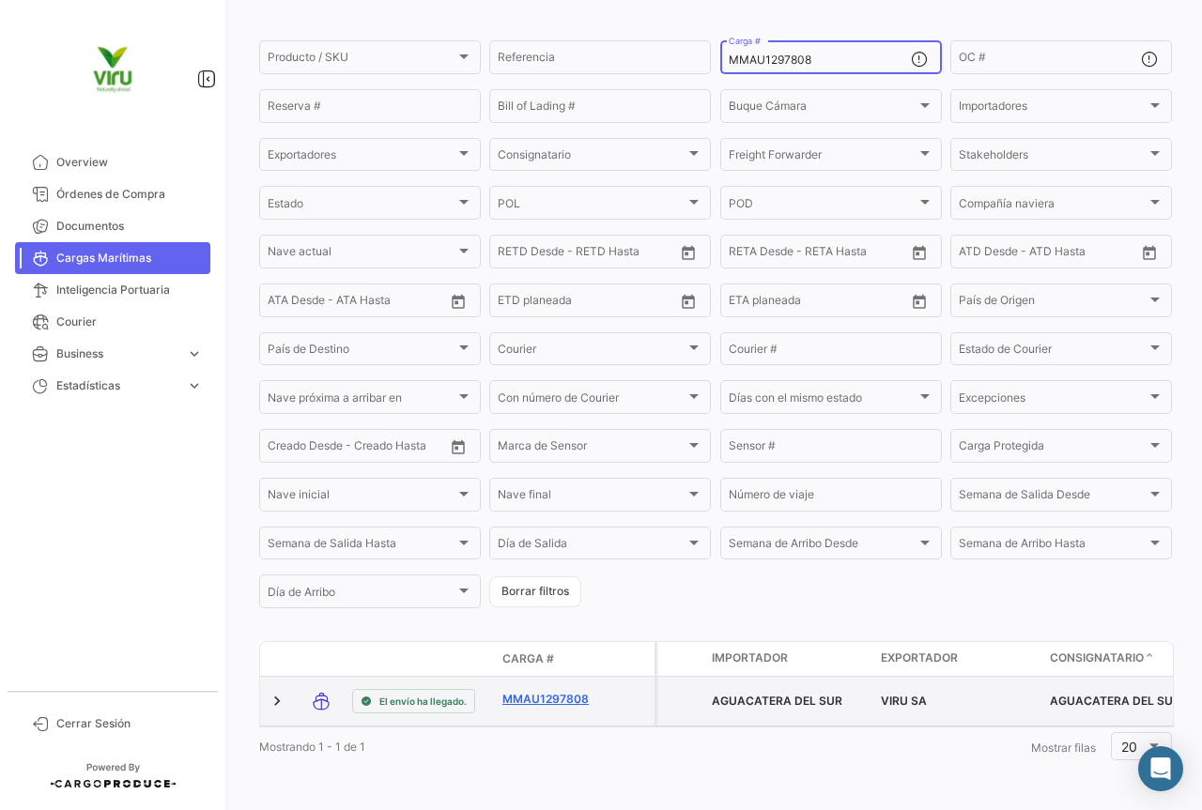
type input "MMAU1297808"
click at [543, 691] on link "MMAU1297808" at bounding box center [551, 699] width 98 height 17
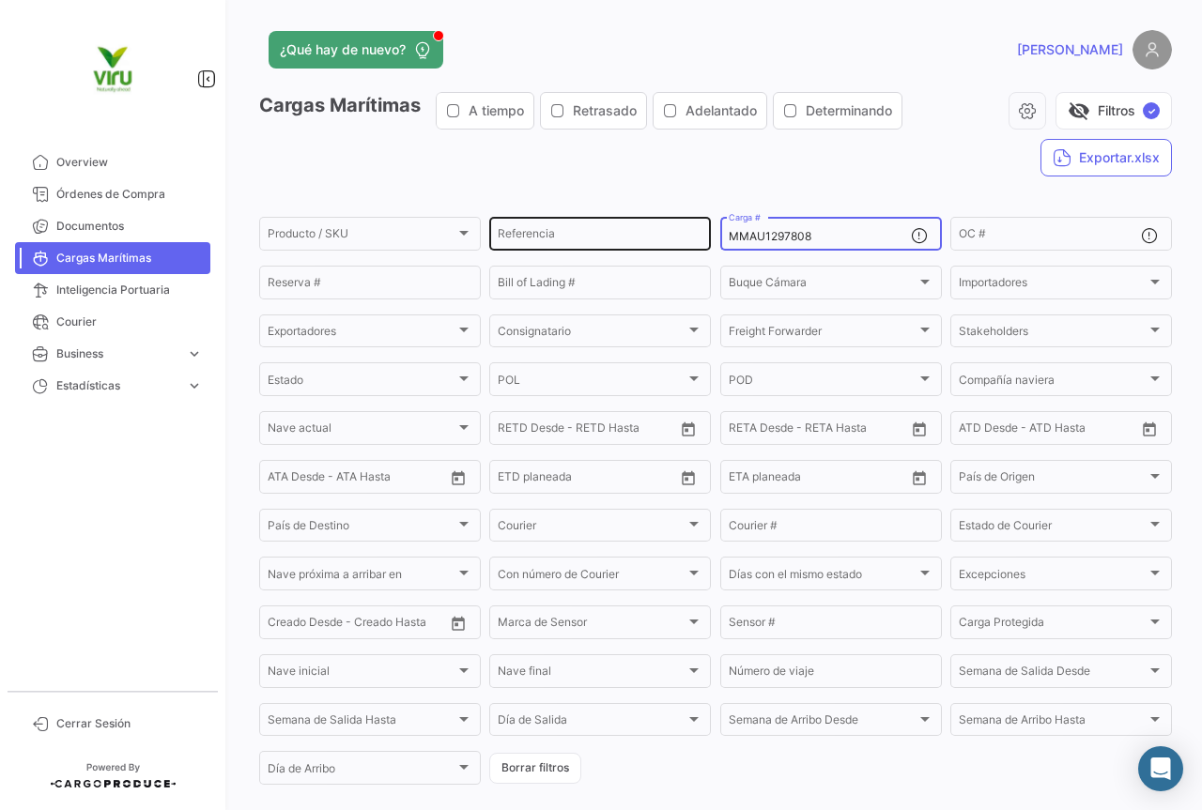
drag, startPoint x: 835, startPoint y: 232, endPoint x: 702, endPoint y: 241, distance: 133.6
click at [0, 0] on div "Producto / SKU Producto / SKU Referencia MMAU1297808 Carga # OC # Reserva # Bil…" at bounding box center [0, 0] width 0 height 0
paste input "34176"
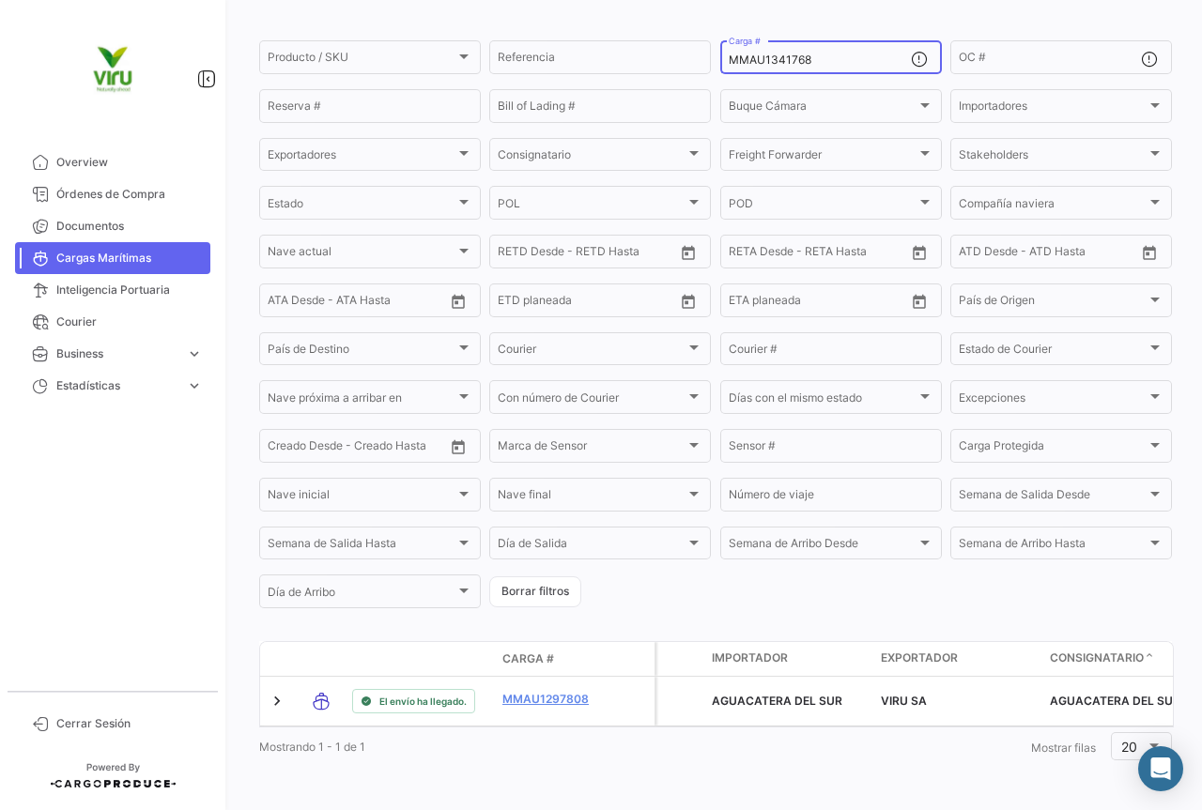
scroll to position [191, 0]
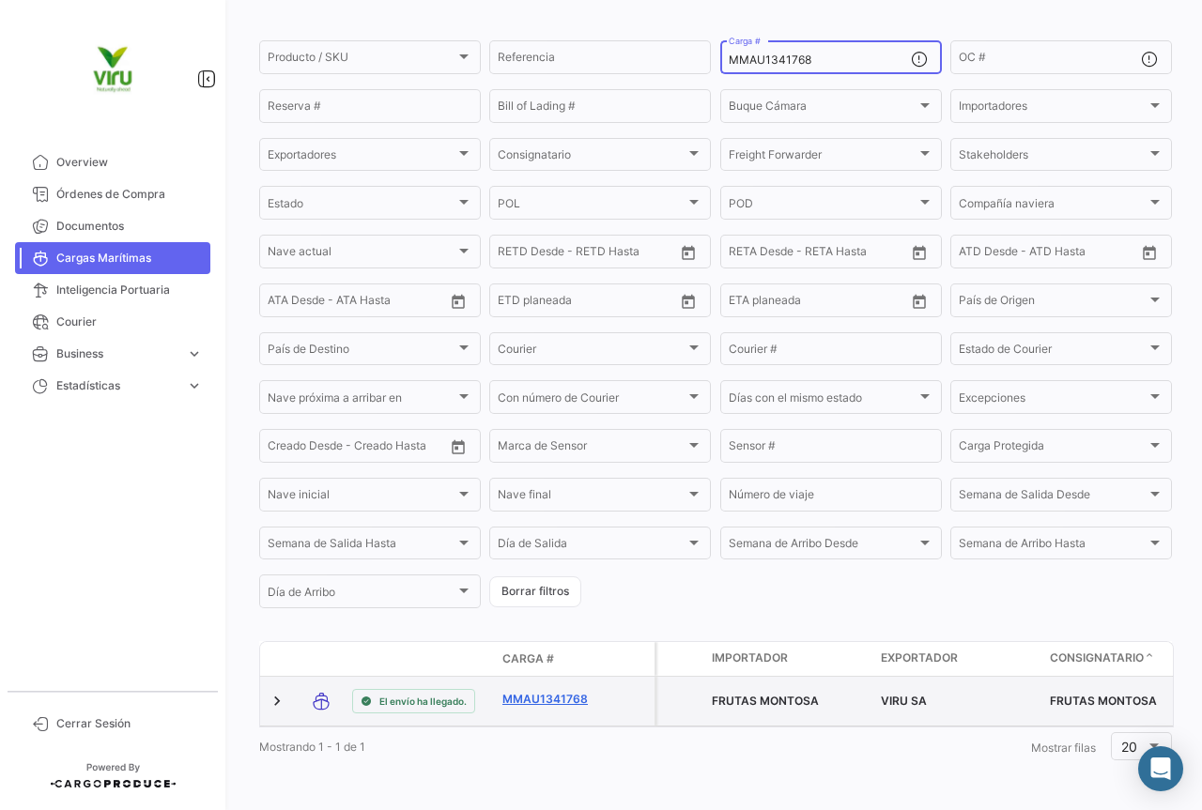
type input "MMAU1341768"
click at [540, 691] on link "MMAU1341768" at bounding box center [551, 699] width 98 height 17
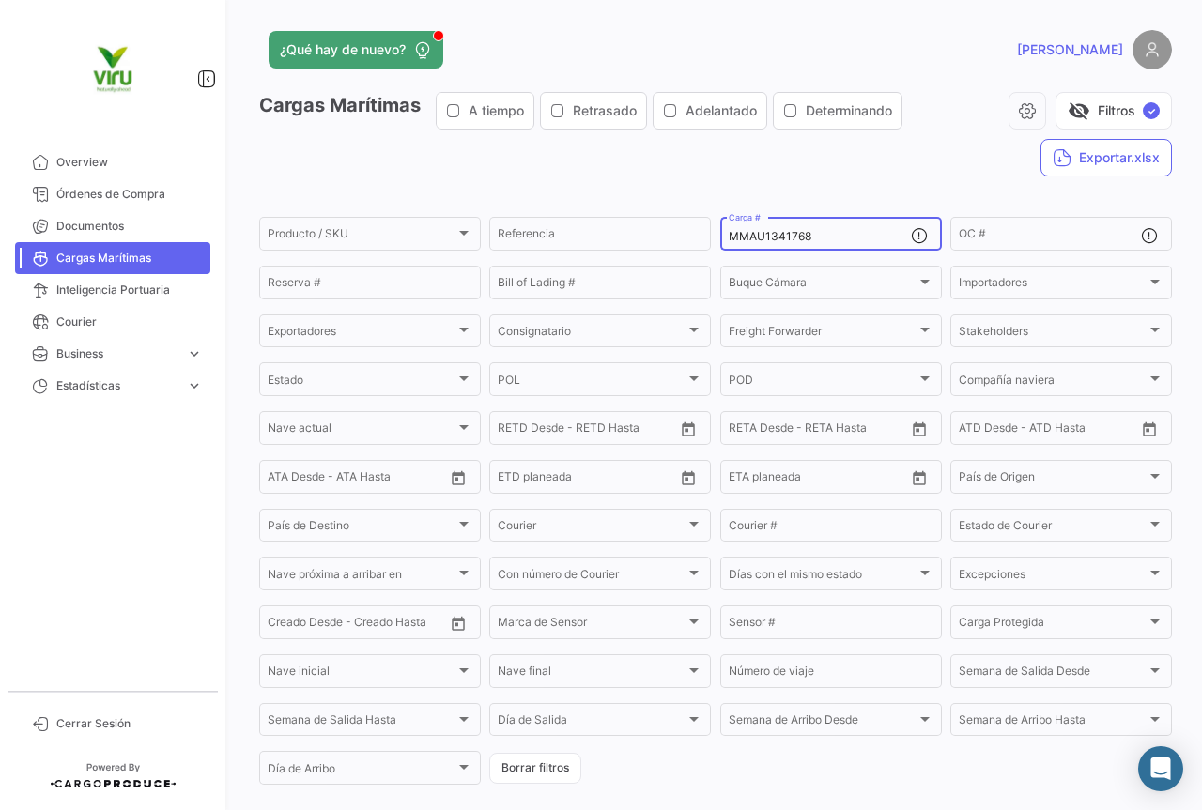
drag, startPoint x: 821, startPoint y: 235, endPoint x: 716, endPoint y: 238, distance: 105.2
click at [720, 238] on div "MMAU1341768 Carga #" at bounding box center [831, 232] width 222 height 37
paste input "CAU6020971"
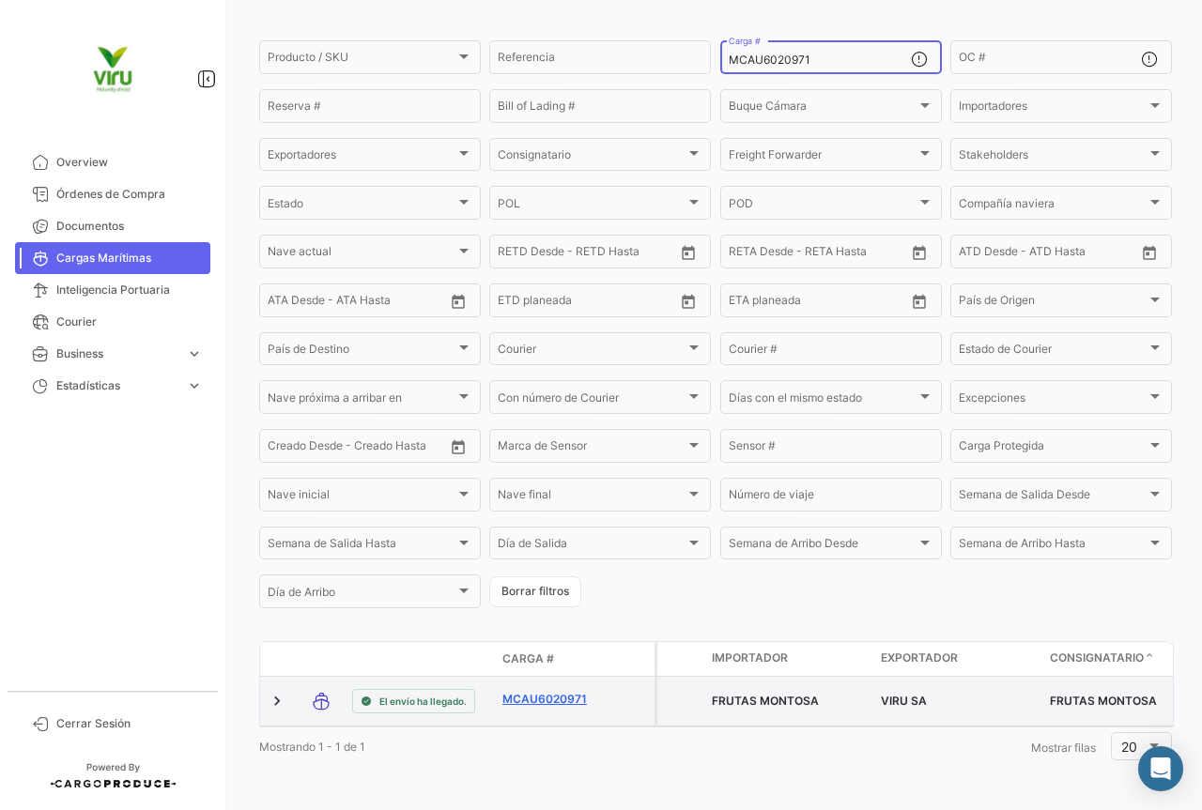
type input "MCAU6020971"
click at [539, 691] on link "MCAU6020971" at bounding box center [551, 699] width 98 height 17
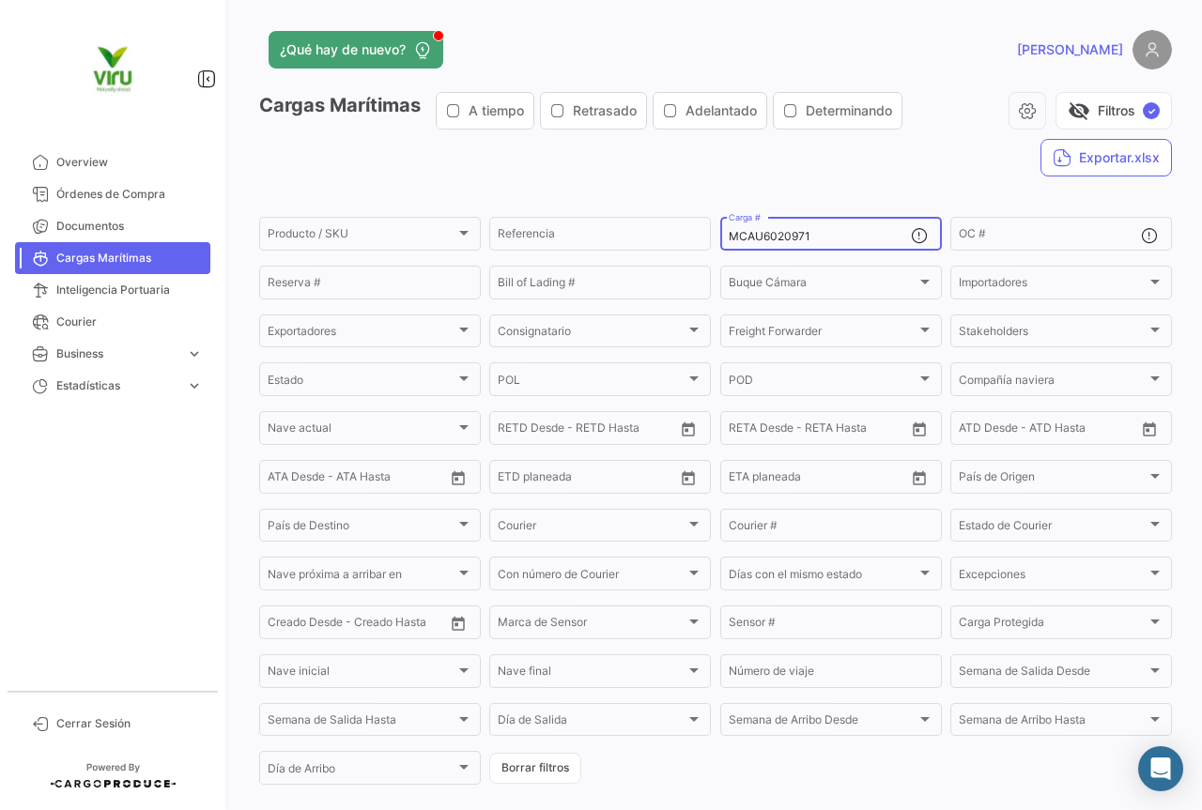
drag, startPoint x: 832, startPoint y: 237, endPoint x: 722, endPoint y: 237, distance: 109.8
click at [722, 237] on div "MCAU6020971 Carga #" at bounding box center [831, 232] width 222 height 37
paste input "RFU0018258"
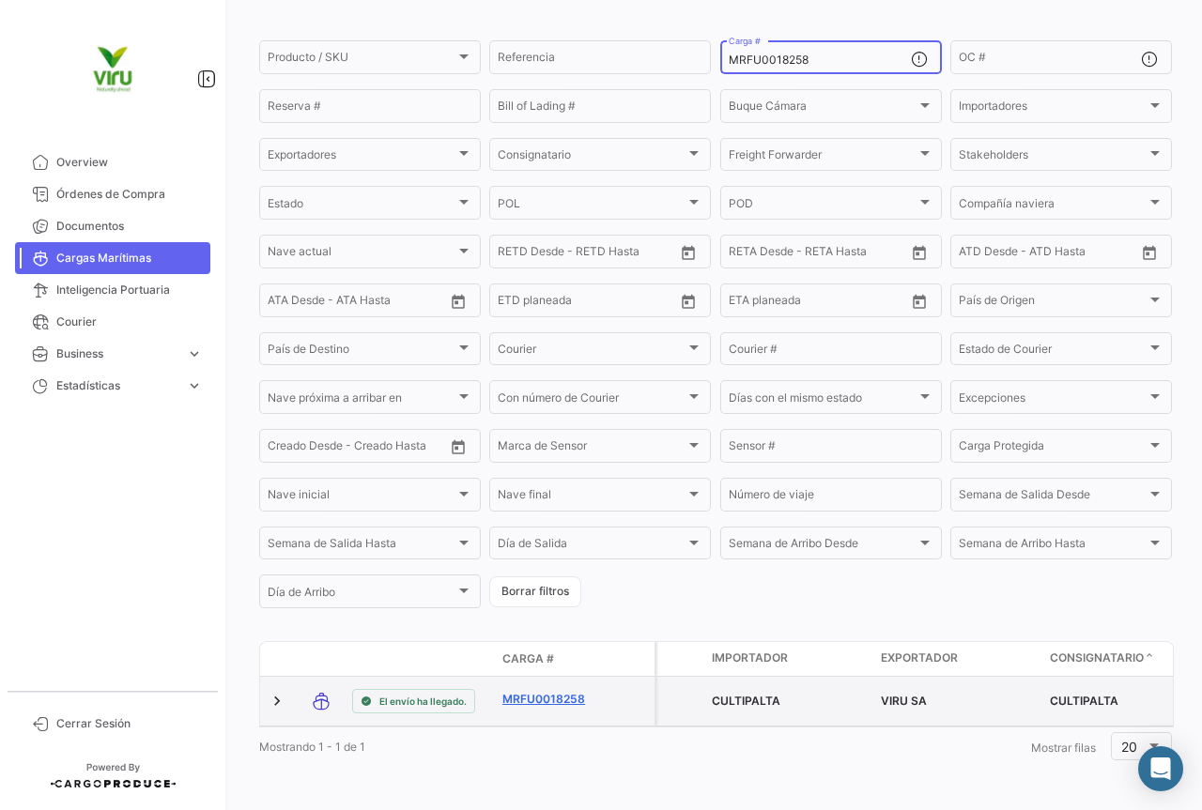
type input "MRFU0018258"
click at [539, 691] on link "MRFU0018258" at bounding box center [551, 699] width 98 height 17
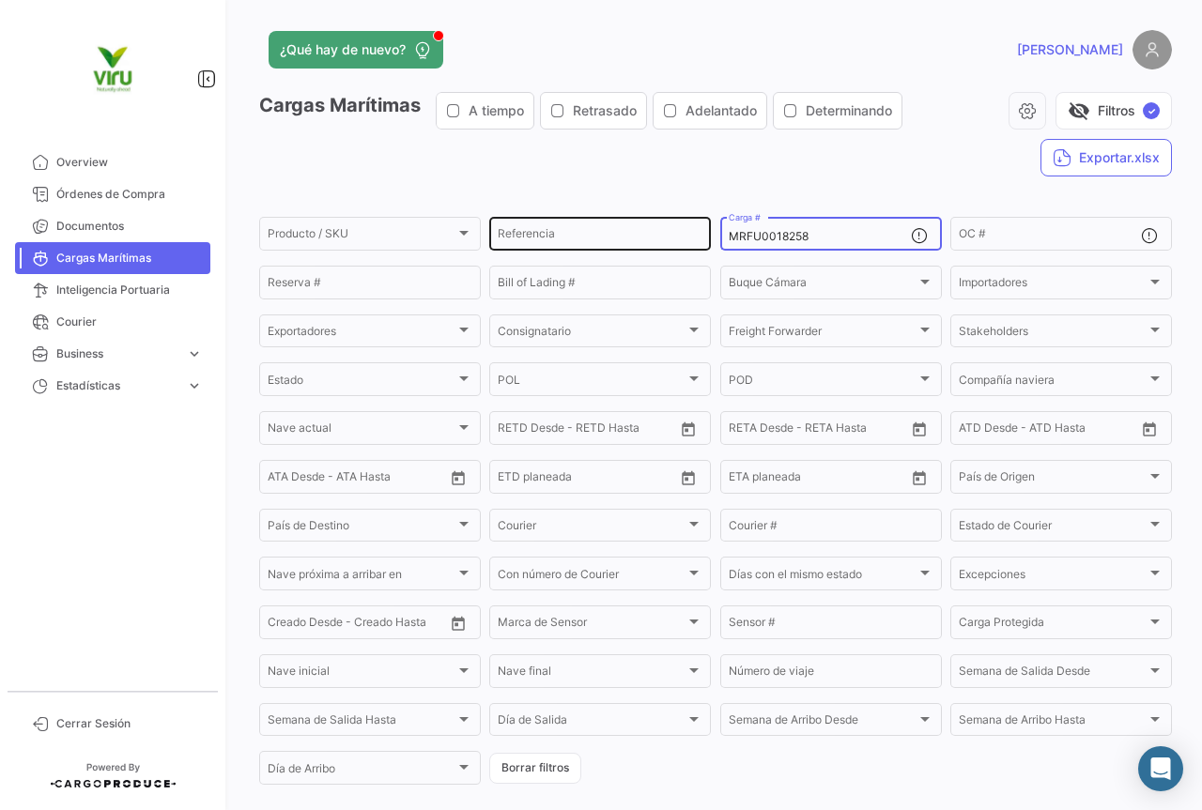
drag, startPoint x: 817, startPoint y: 236, endPoint x: 698, endPoint y: 240, distance: 118.4
click at [0, 0] on div "Producto / SKU Producto / SKU Referencia MRFU0018258 Carga # OC # Reserva # Bil…" at bounding box center [0, 0] width 0 height 0
paste input "MAU1433083"
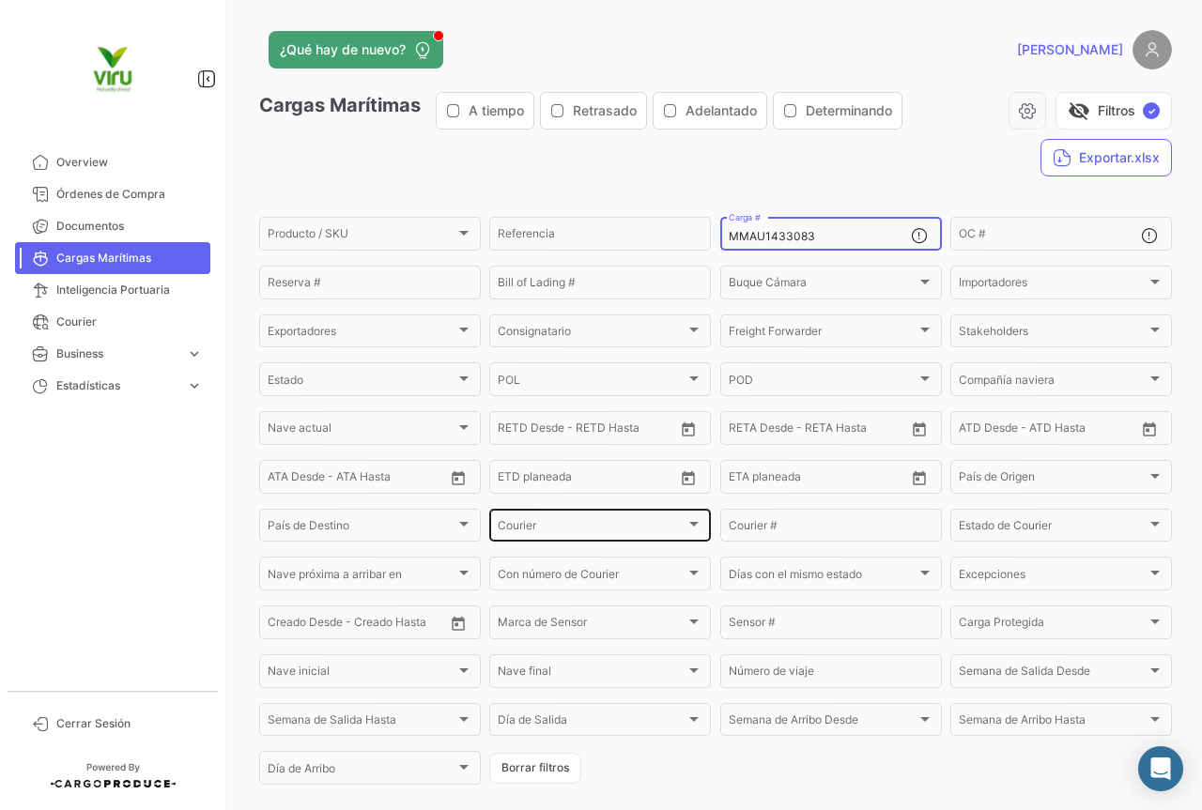
scroll to position [191, 0]
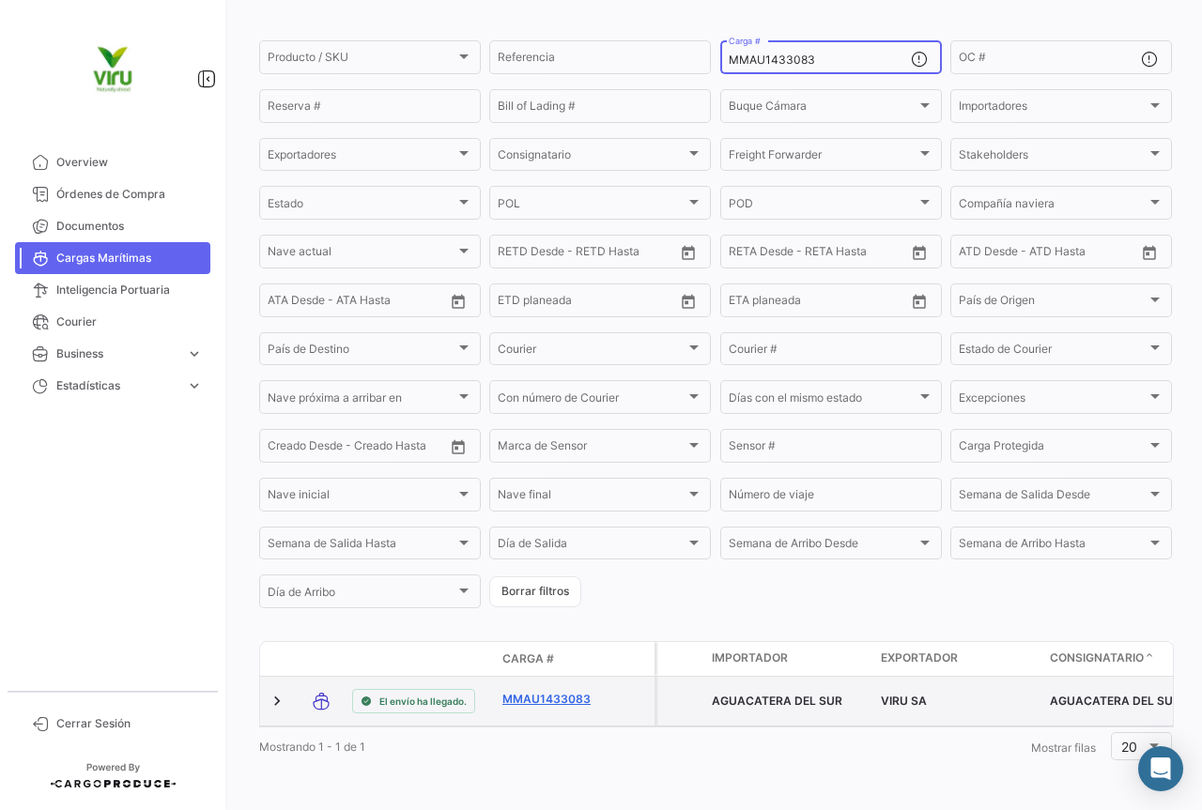
type input "MMAU1433083"
click at [554, 691] on link "MMAU1433083" at bounding box center [551, 699] width 98 height 17
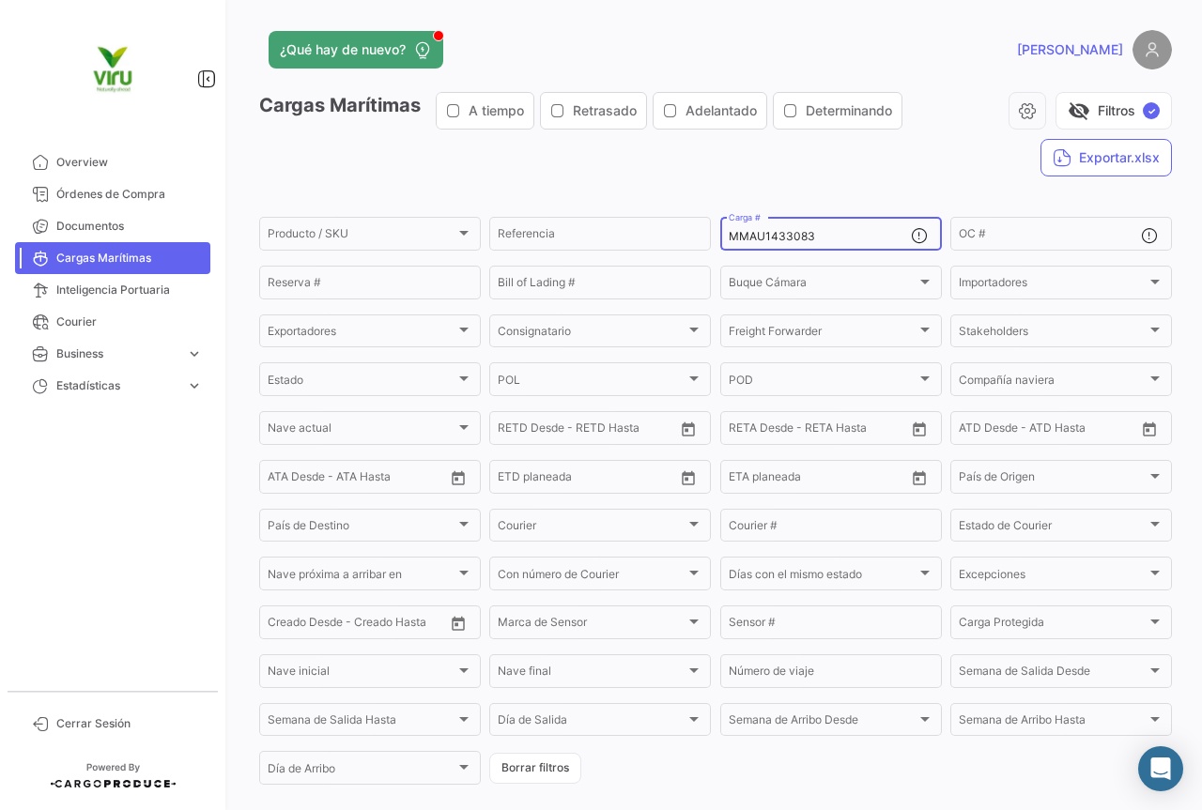
drag, startPoint x: 851, startPoint y: 236, endPoint x: 712, endPoint y: 226, distance: 140.2
click at [712, 226] on form "Producto / SKU Producto / SKU Referencia MMAU1433083 Carga # OC # Reserva # Bil…" at bounding box center [715, 501] width 912 height 574
paste input "333844"
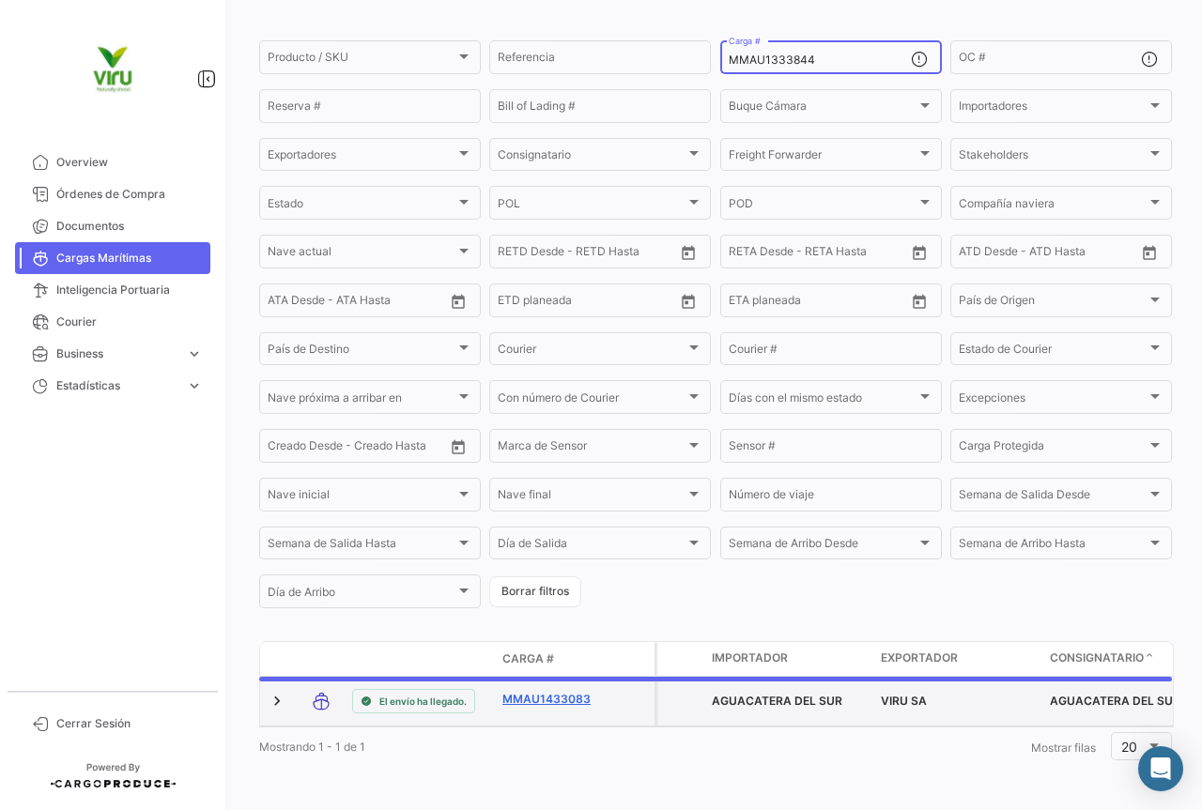
type input "MMAU1333844"
click at [573, 691] on link "MMAU1433083" at bounding box center [551, 699] width 98 height 17
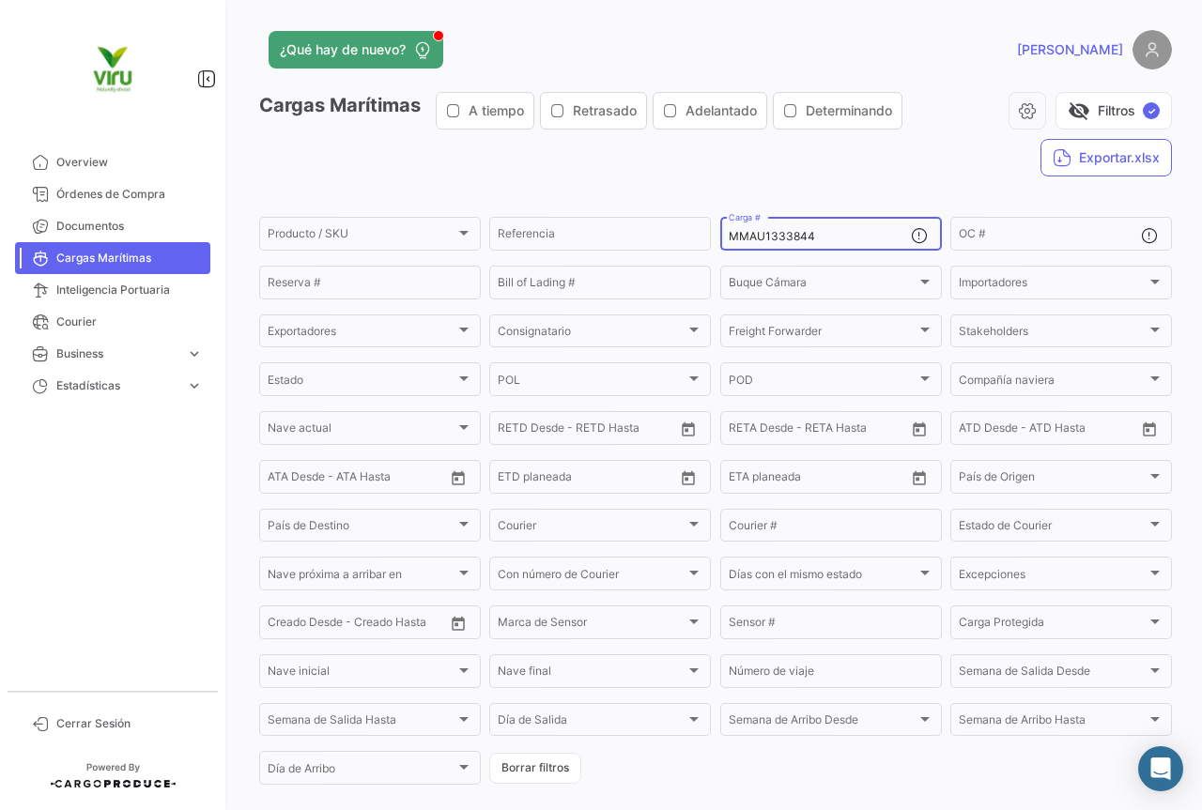
drag, startPoint x: 861, startPoint y: 232, endPoint x: 722, endPoint y: 238, distance: 139.1
click at [722, 238] on div "MMAU1333844 Carga #" at bounding box center [831, 232] width 222 height 37
paste input "HLBU9427868"
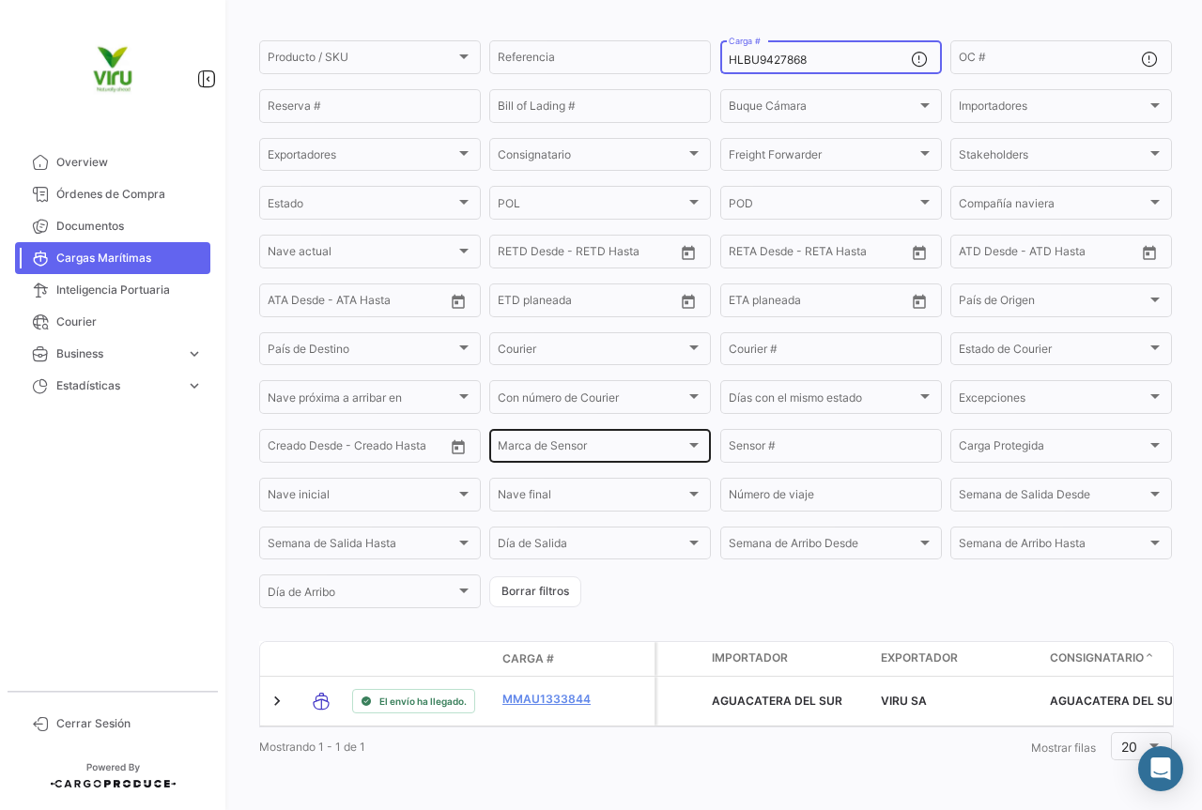
scroll to position [191, 0]
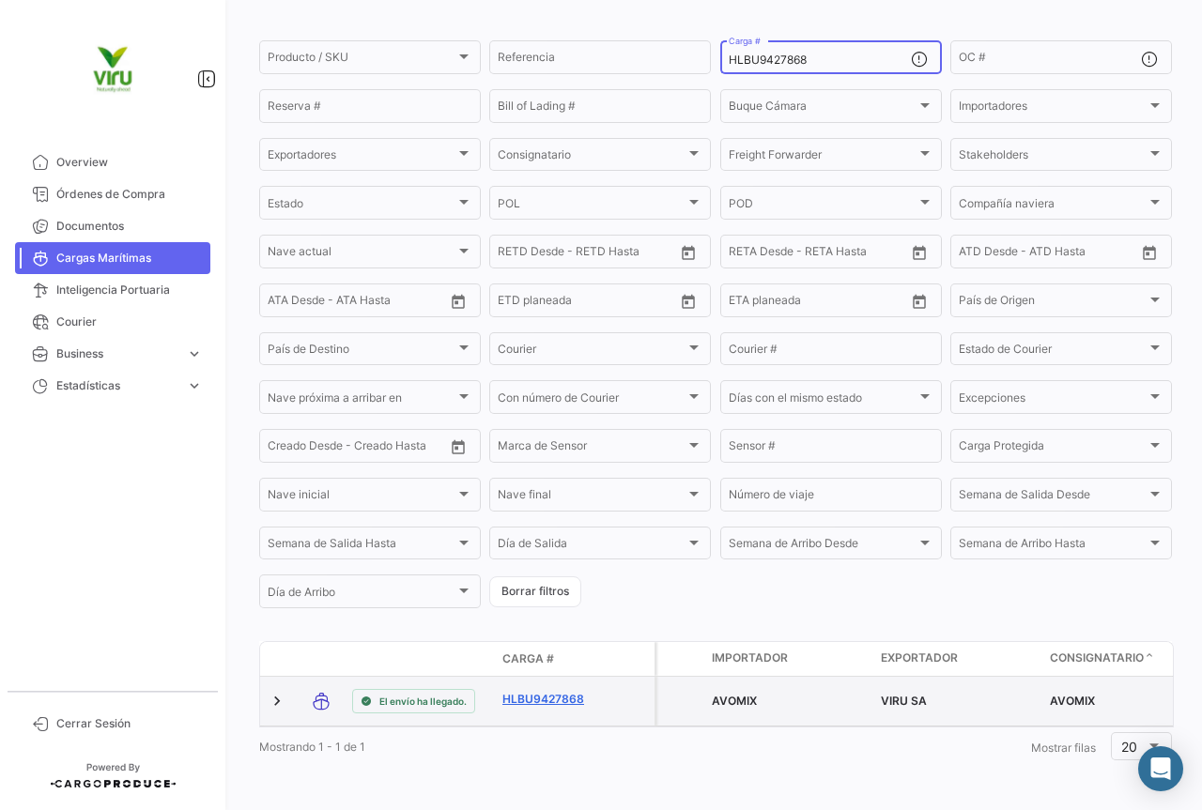
type input "HLBU9427868"
click at [562, 691] on link "HLBU9427868" at bounding box center [551, 699] width 98 height 17
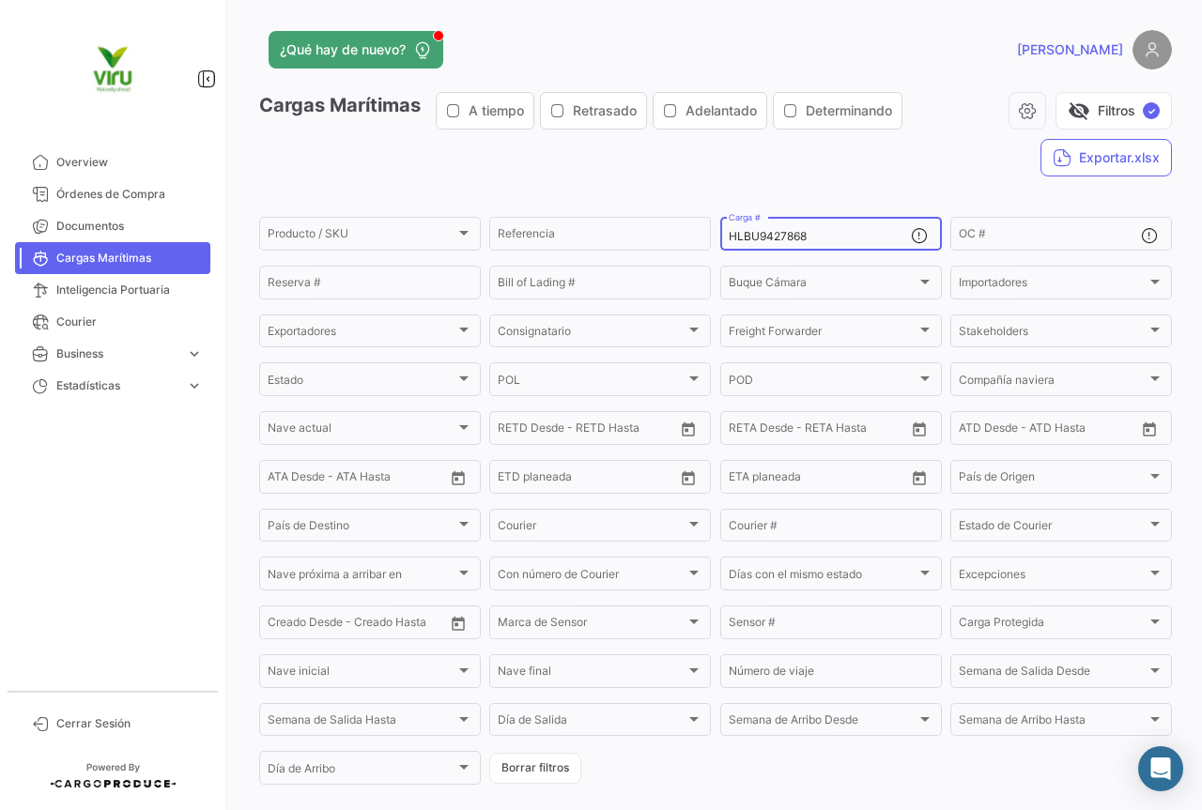
drag, startPoint x: 810, startPoint y: 239, endPoint x: 717, endPoint y: 242, distance: 93.0
click at [720, 242] on div "HLBU9427868 Carga #" at bounding box center [831, 232] width 222 height 37
paste input "TEMU9839423"
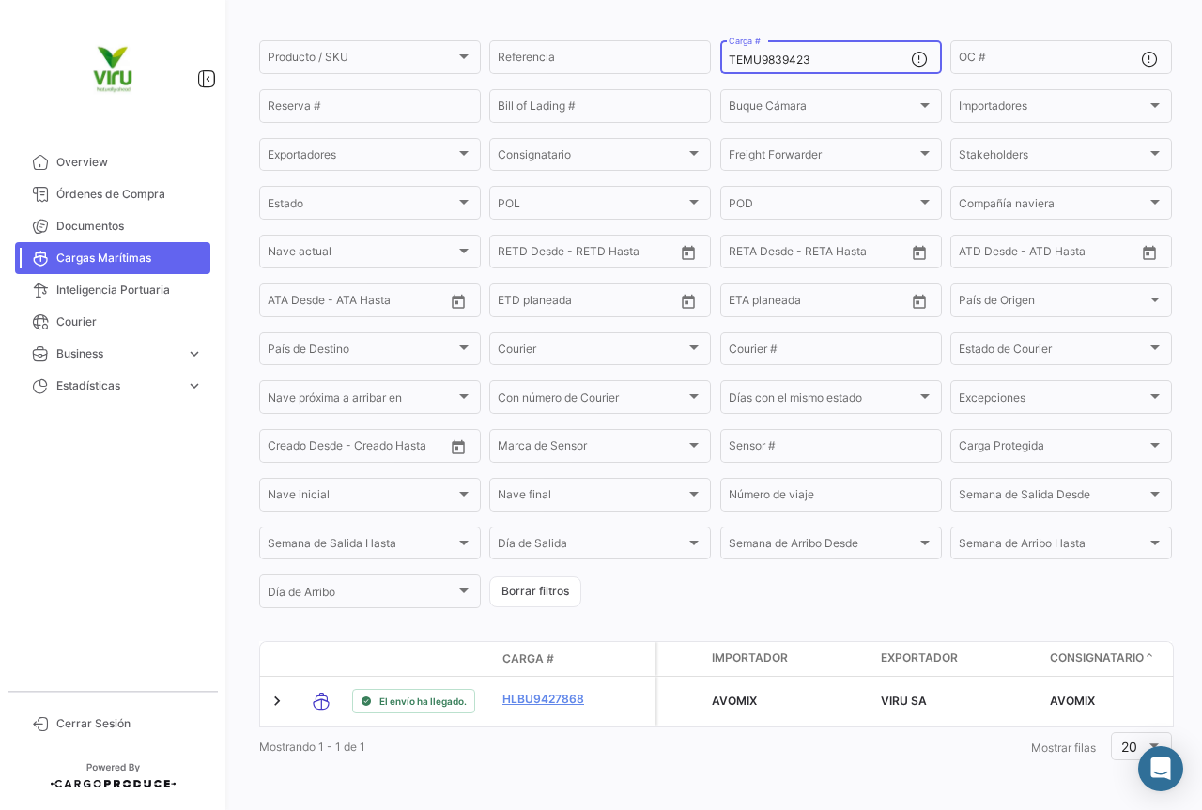
scroll to position [191, 0]
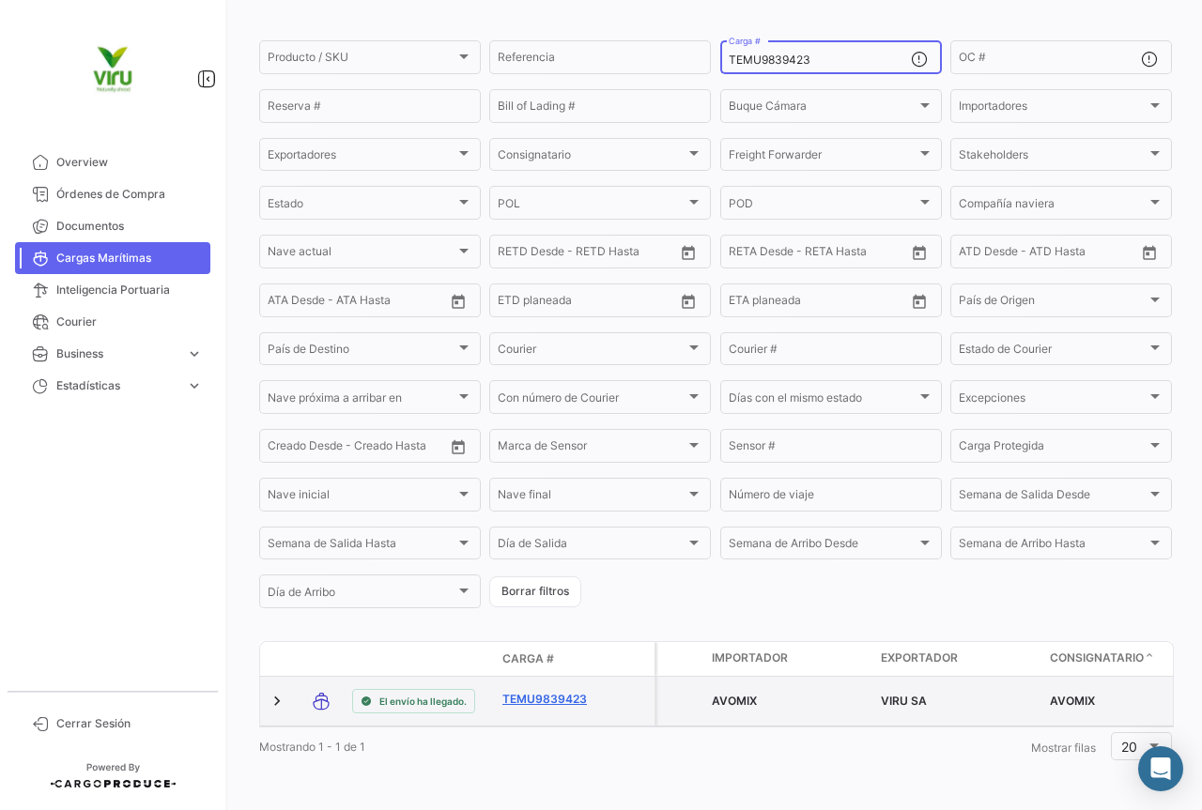
type input "TEMU9839423"
click at [536, 691] on link "TEMU9839423" at bounding box center [551, 699] width 98 height 17
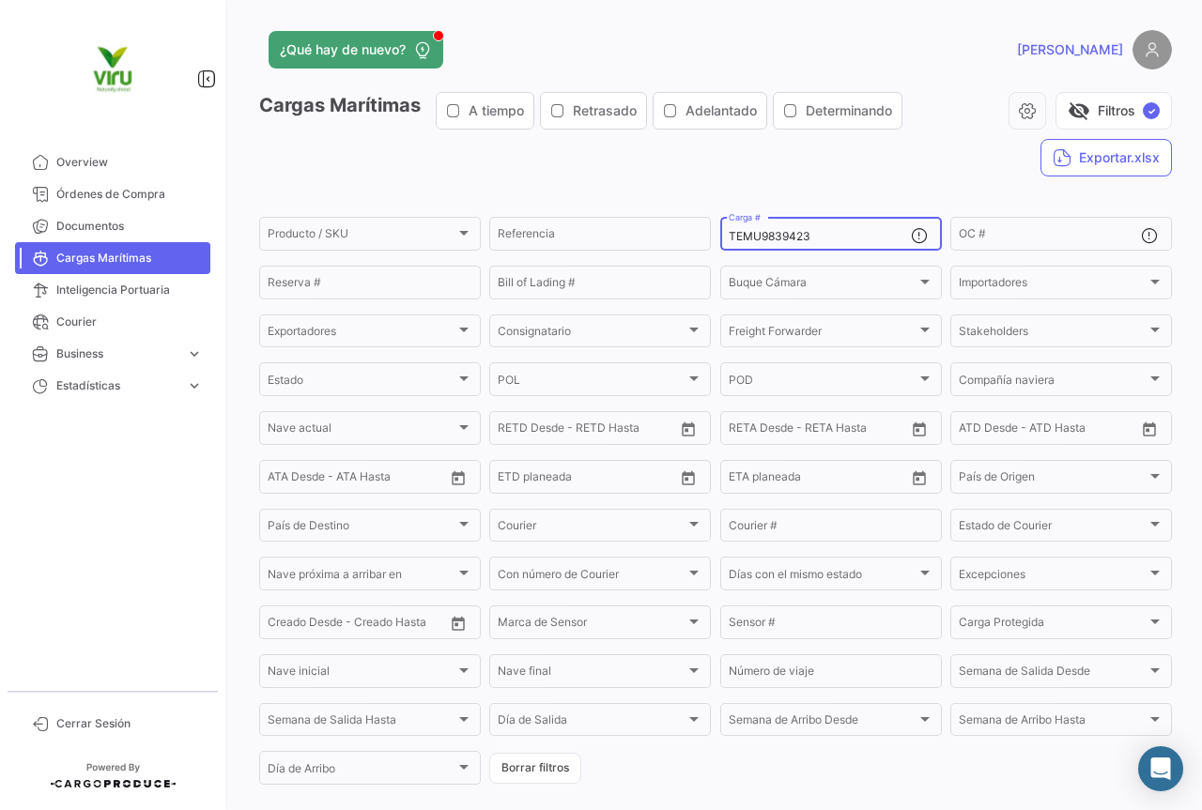
drag, startPoint x: 829, startPoint y: 237, endPoint x: 722, endPoint y: 233, distance: 107.1
click at [722, 233] on div "TEMU9839423 Carga #" at bounding box center [831, 232] width 222 height 37
paste input "HLBU9285568"
type input "HLBU9285568"
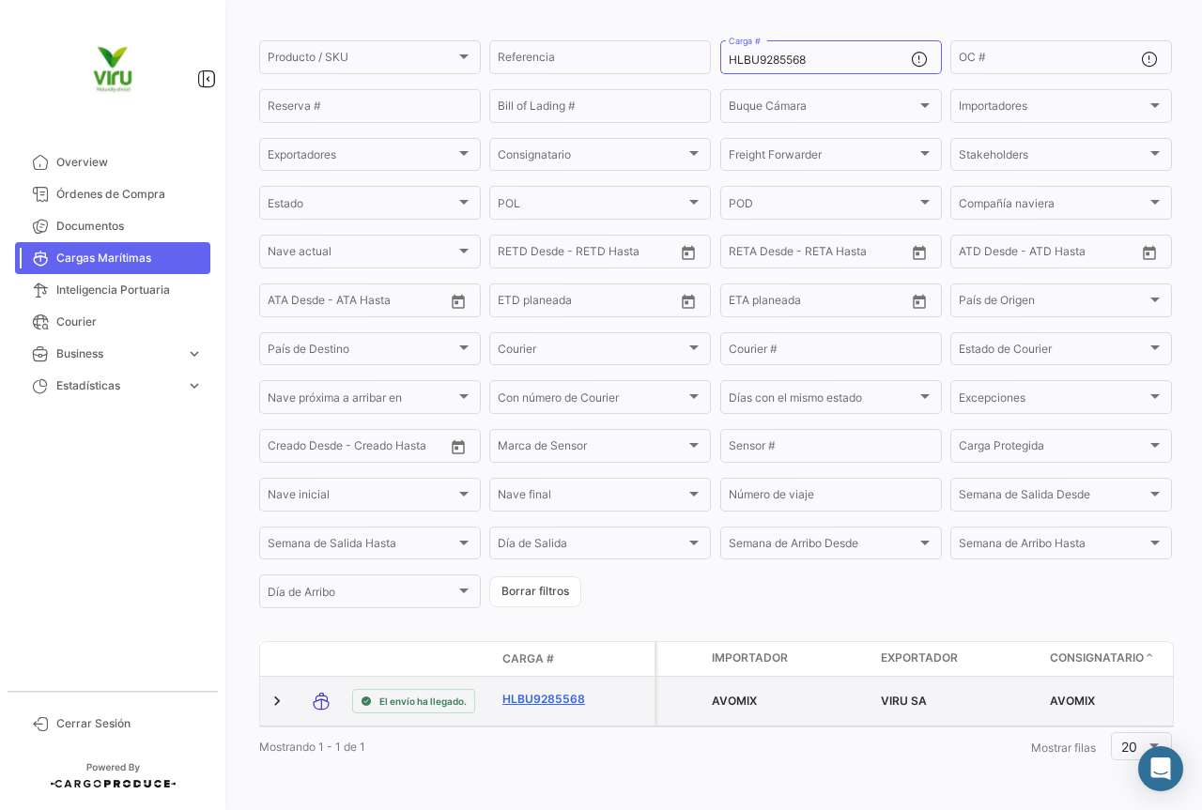
click at [572, 691] on link "HLBU9285568" at bounding box center [551, 699] width 98 height 17
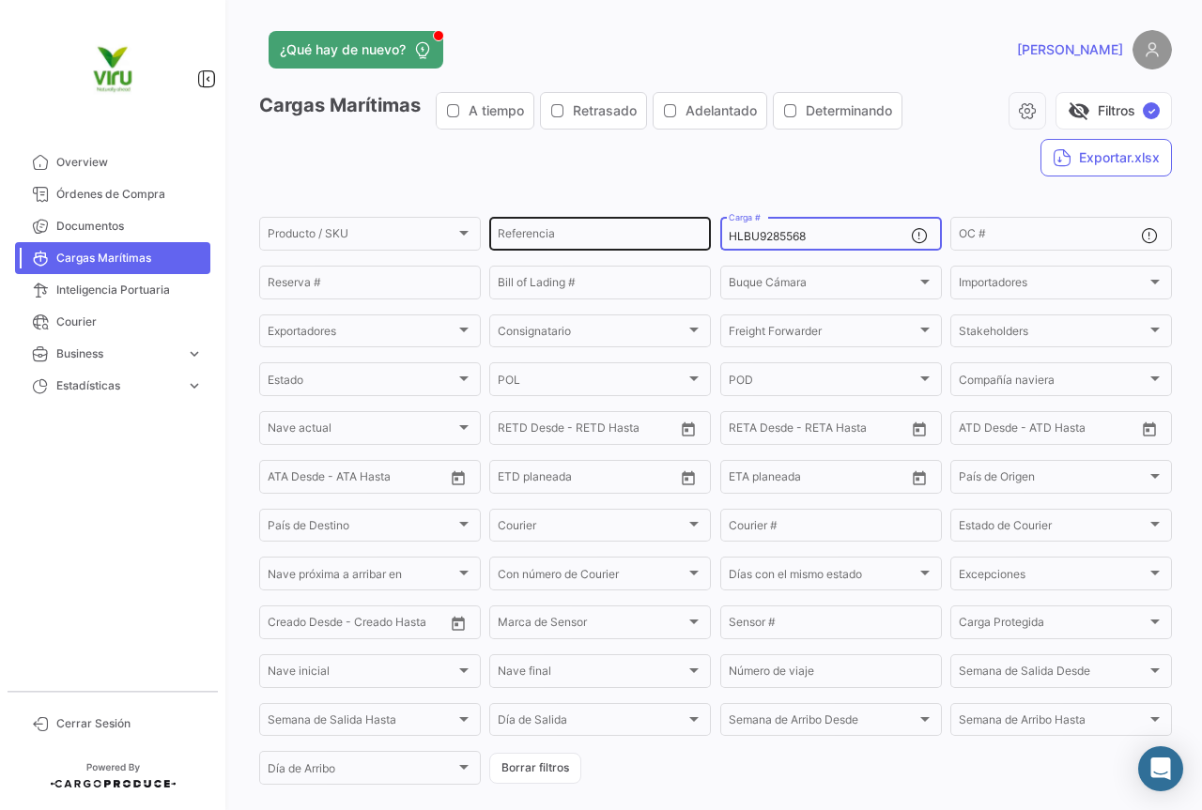
drag, startPoint x: 854, startPoint y: 231, endPoint x: 705, endPoint y: 237, distance: 149.4
click at [0, 0] on div "Producto / SKU Producto / SKU Referencia HLBU9285568 Carga # OC # Reserva # Bil…" at bounding box center [0, 0] width 0 height 0
paste input "340710"
type input "HLBU9340710"
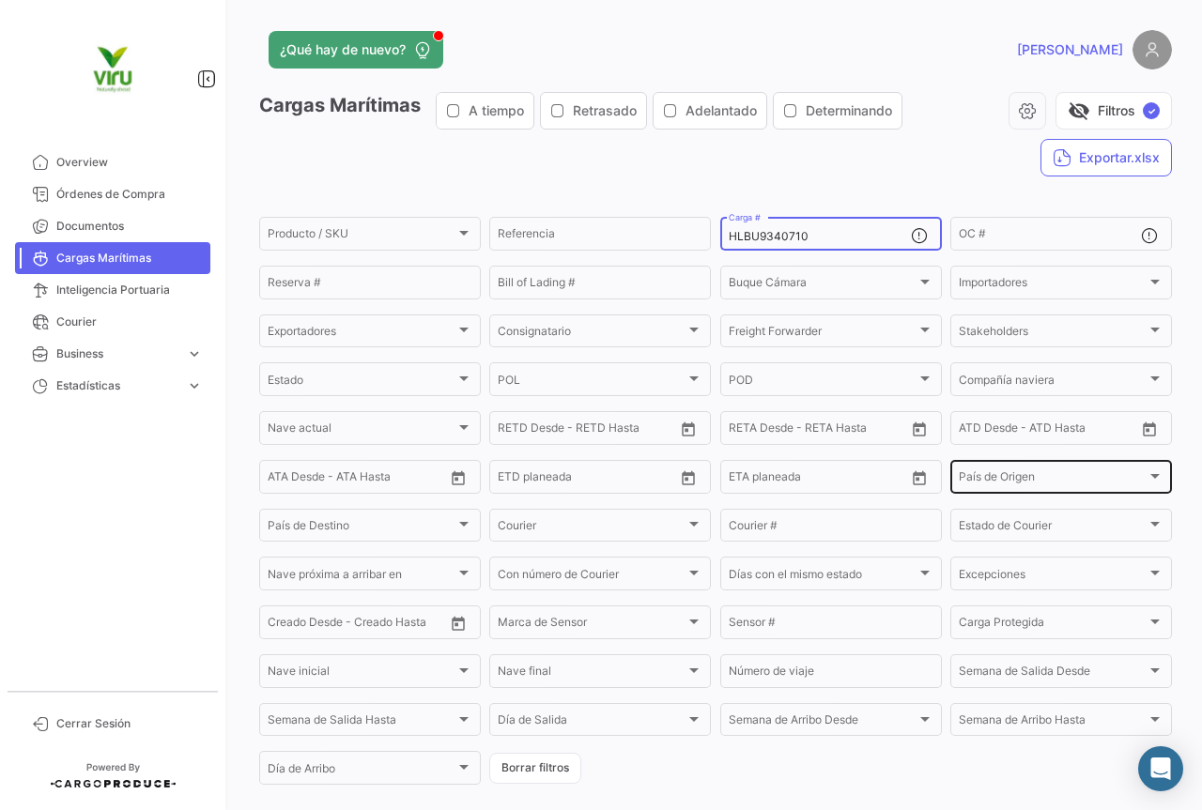
scroll to position [191, 0]
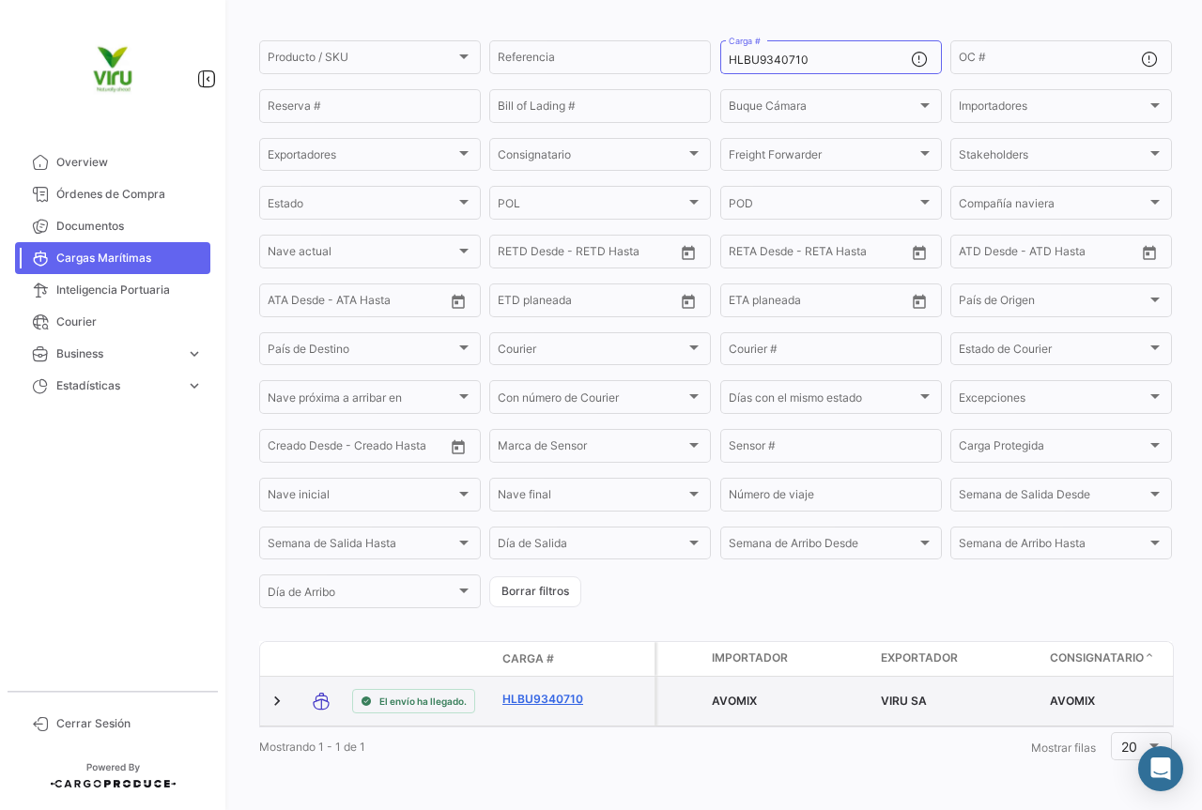
click at [562, 691] on link "HLBU9340710" at bounding box center [551, 699] width 98 height 17
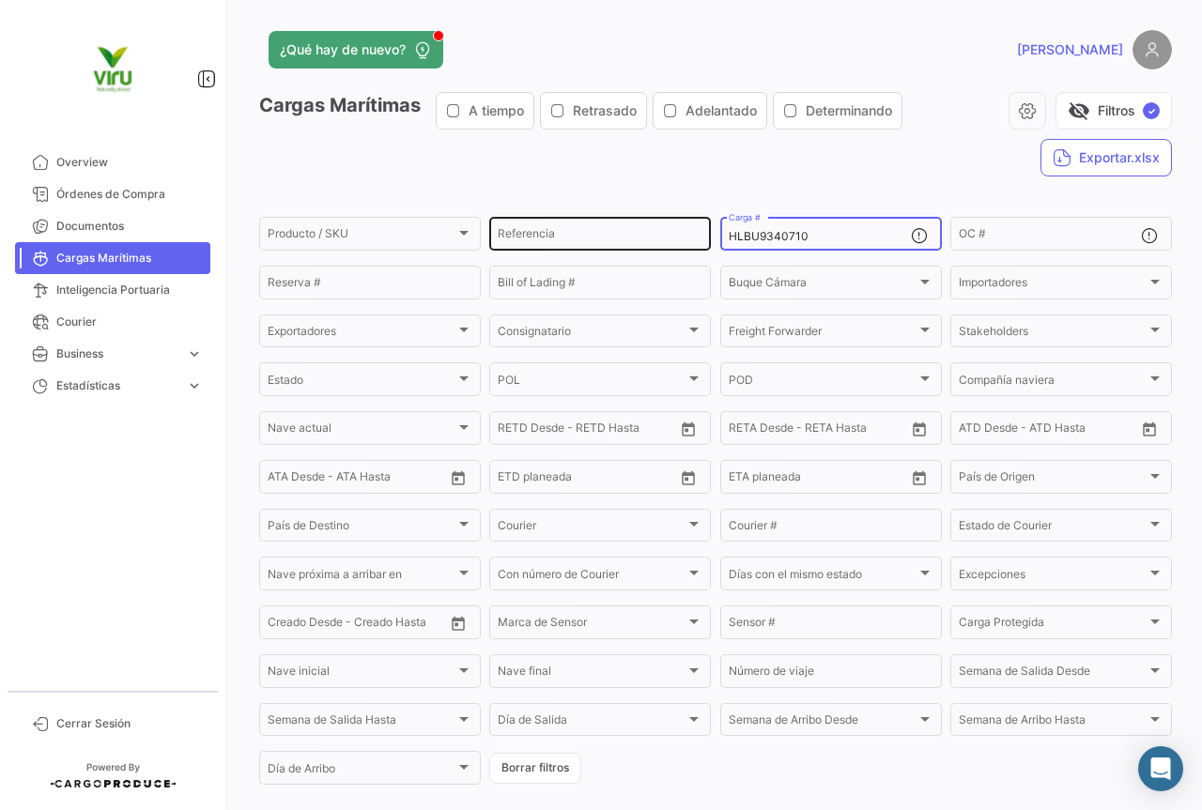
drag, startPoint x: 869, startPoint y: 237, endPoint x: 695, endPoint y: 241, distance: 174.6
click at [0, 0] on div "Producto / SKU Producto / SKU Referencia HLBU9340710 Carga # OC # Reserva # Bil…" at bounding box center [0, 0] width 0 height 0
paste input "6043278"
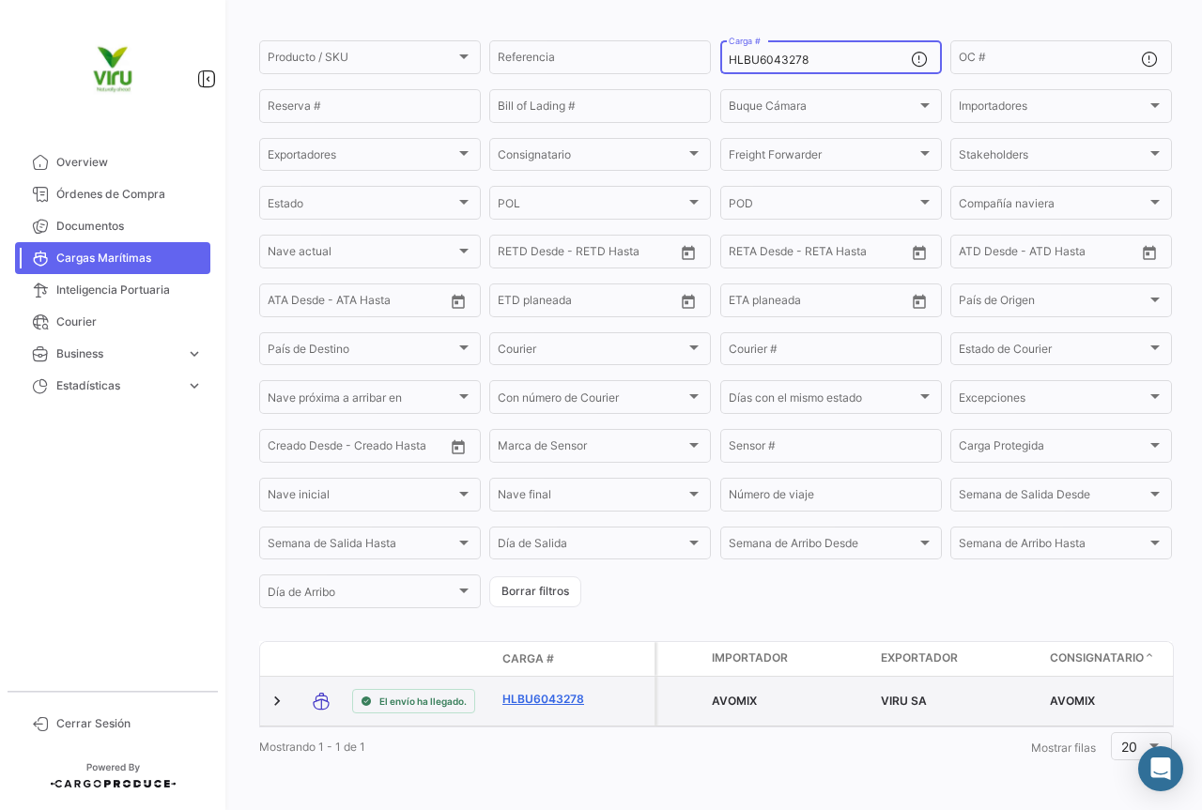
type input "HLBU6043278"
click at [544, 691] on link "HLBU6043278" at bounding box center [551, 699] width 98 height 17
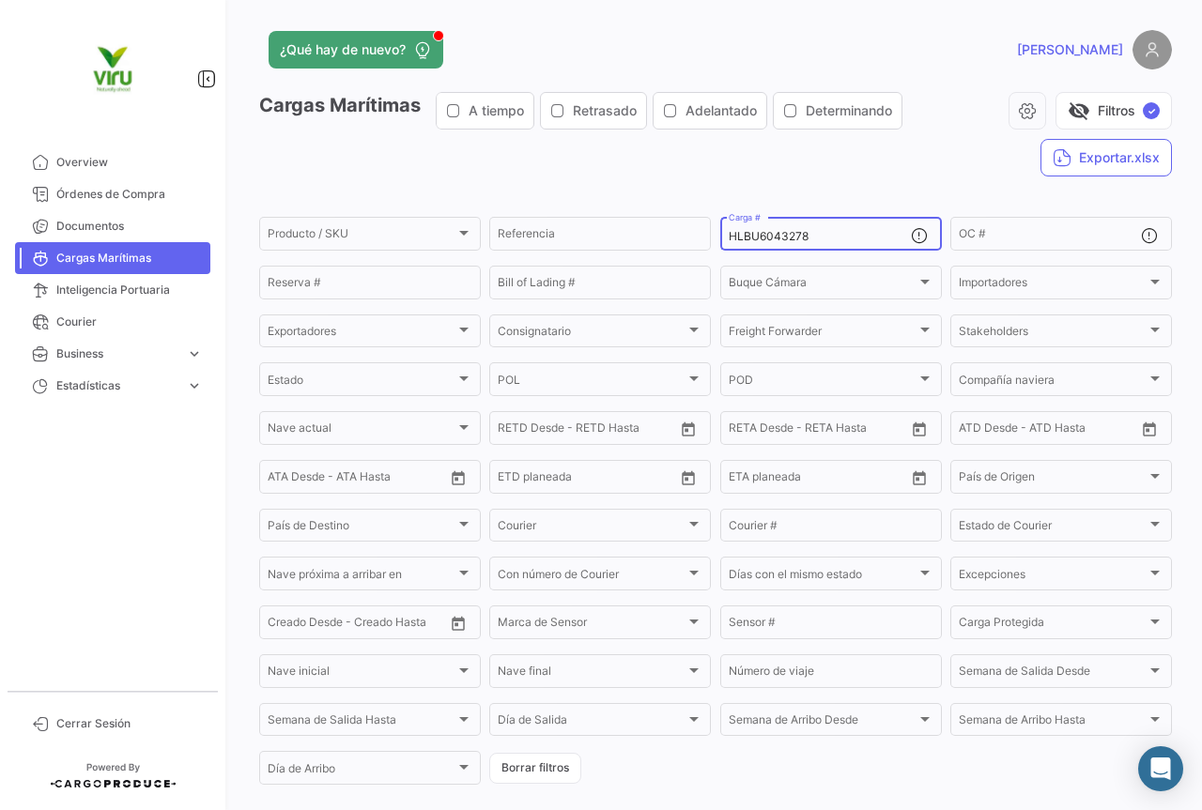
drag, startPoint x: 814, startPoint y: 242, endPoint x: 713, endPoint y: 243, distance: 100.4
click at [713, 243] on form "Producto / SKU Producto / SKU Referencia HLBU6043278 Carga # OC # Reserva # Bil…" at bounding box center [715, 501] width 912 height 574
paste input "1444"
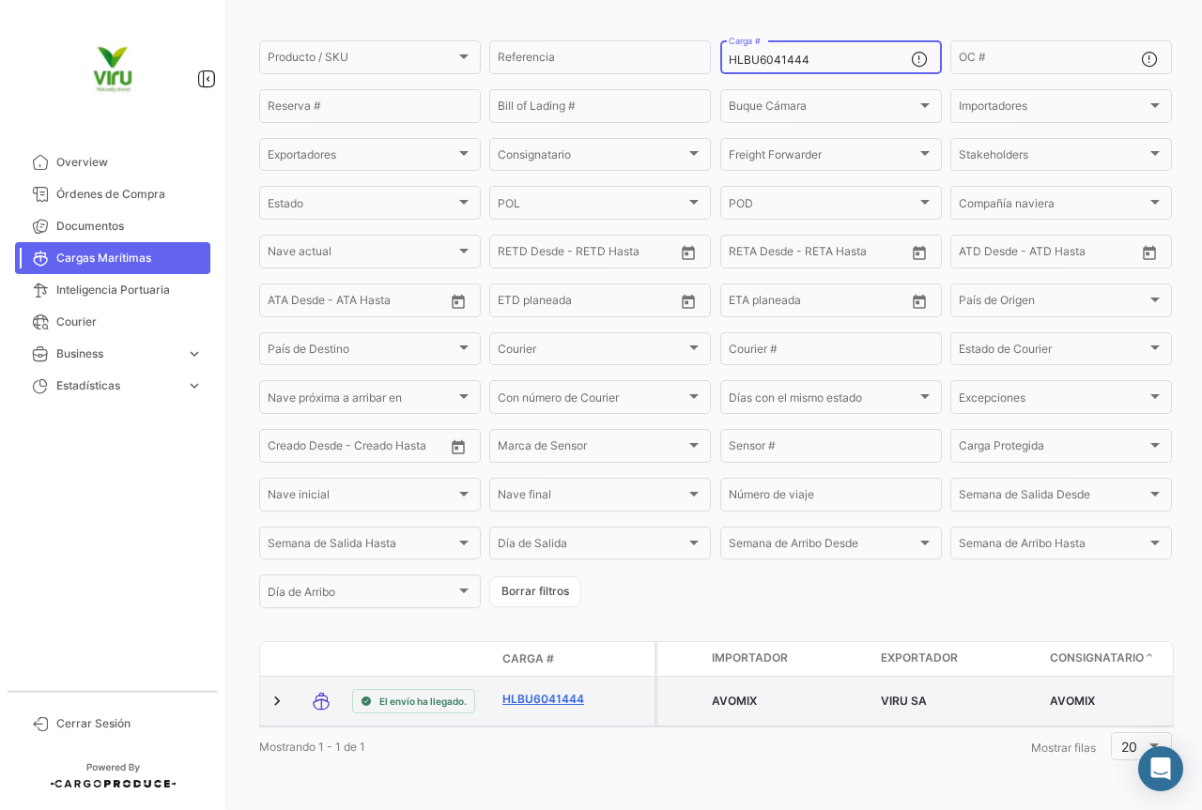
type input "HLBU6041444"
click at [557, 695] on link "HLBU6041444" at bounding box center [551, 699] width 98 height 17
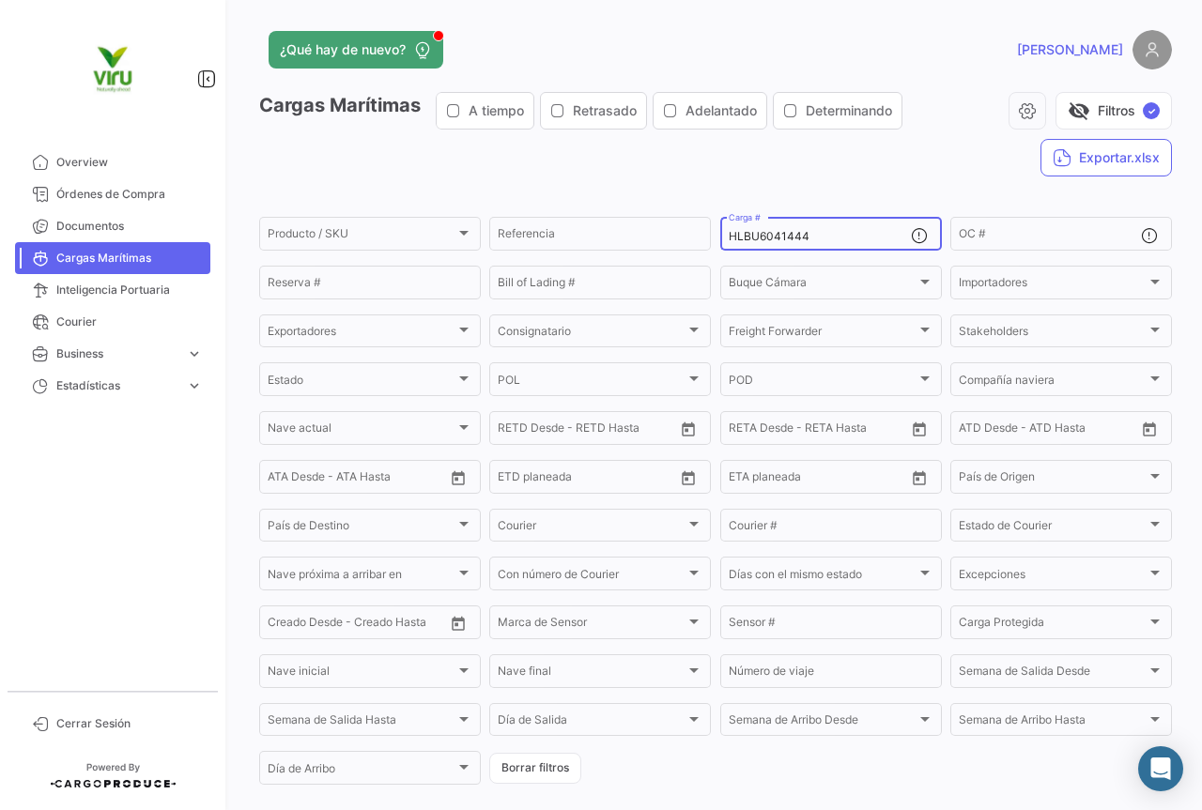
drag, startPoint x: 816, startPoint y: 242, endPoint x: 780, endPoint y: 231, distance: 37.4
click at [0, 0] on div "Producto / SKU Producto / SKU Referencia HLBU6041444 Carga # OC # Reserva # Bil…" at bounding box center [0, 0] width 0 height 0
paste input "9637545"
type input "HLBU9637545"
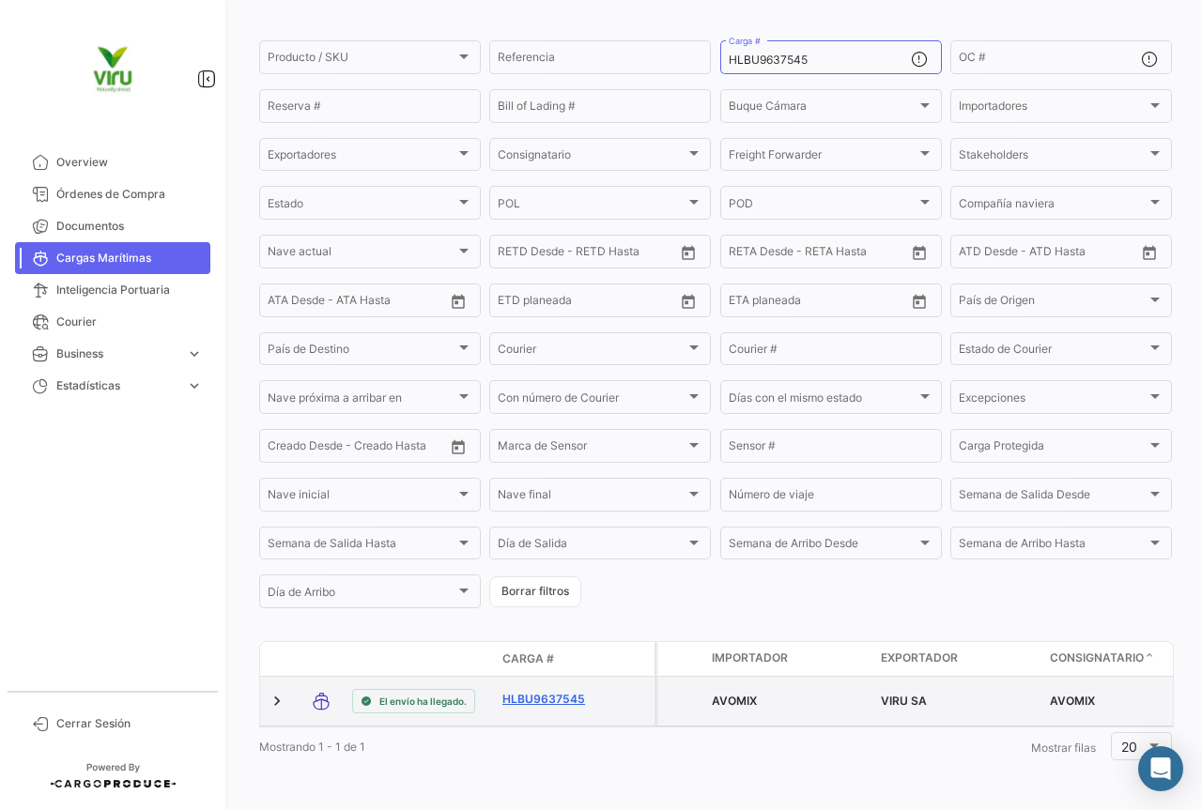
click at [576, 691] on link "HLBU9637545" at bounding box center [551, 699] width 98 height 17
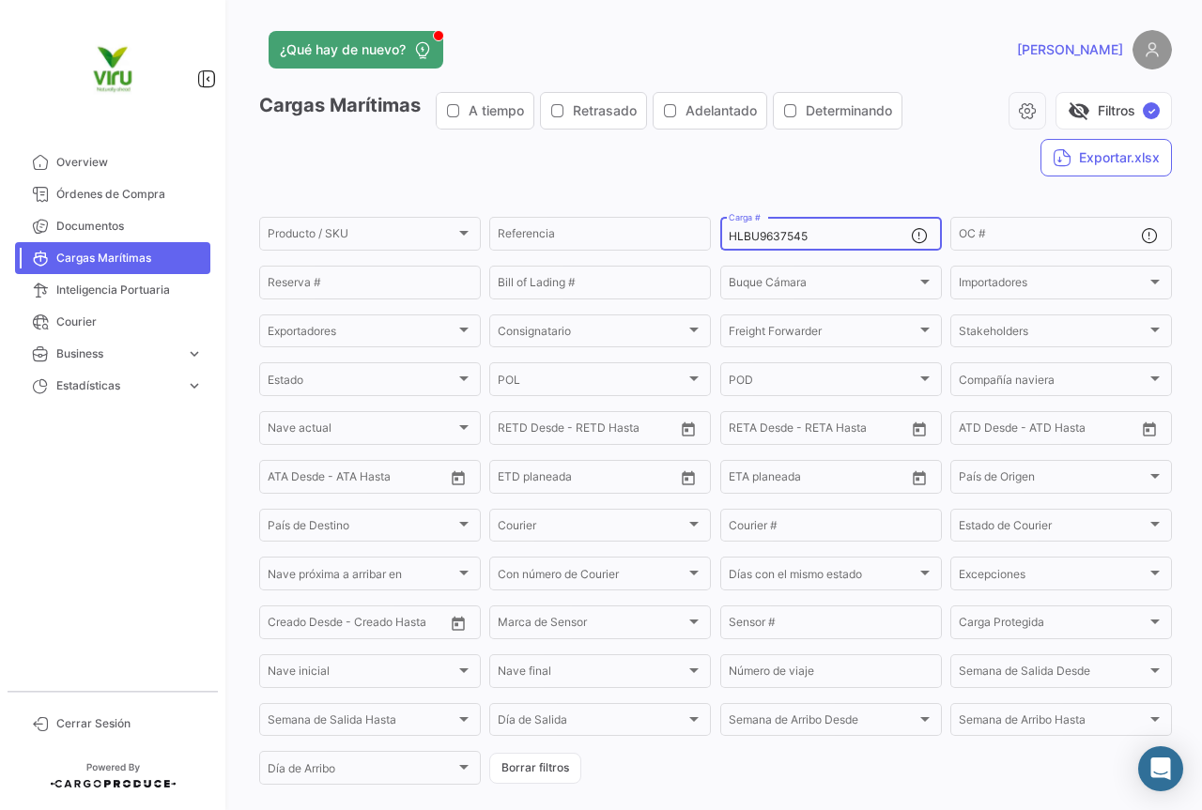
drag, startPoint x: 838, startPoint y: 237, endPoint x: 725, endPoint y: 238, distance: 113.6
click at [728, 238] on input "HLBU9637545" at bounding box center [819, 236] width 182 height 13
paste input "61903"
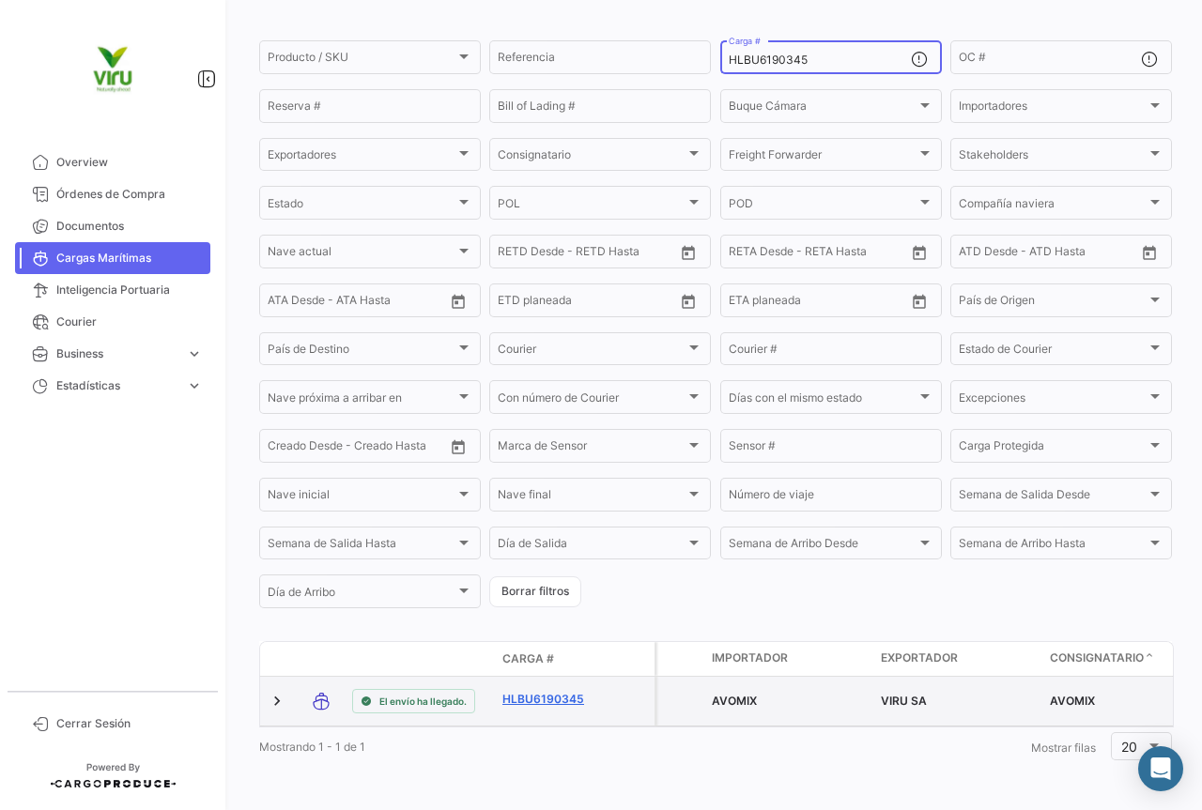
type input "HLBU6190345"
click at [565, 692] on link "HLBU6190345" at bounding box center [551, 699] width 98 height 17
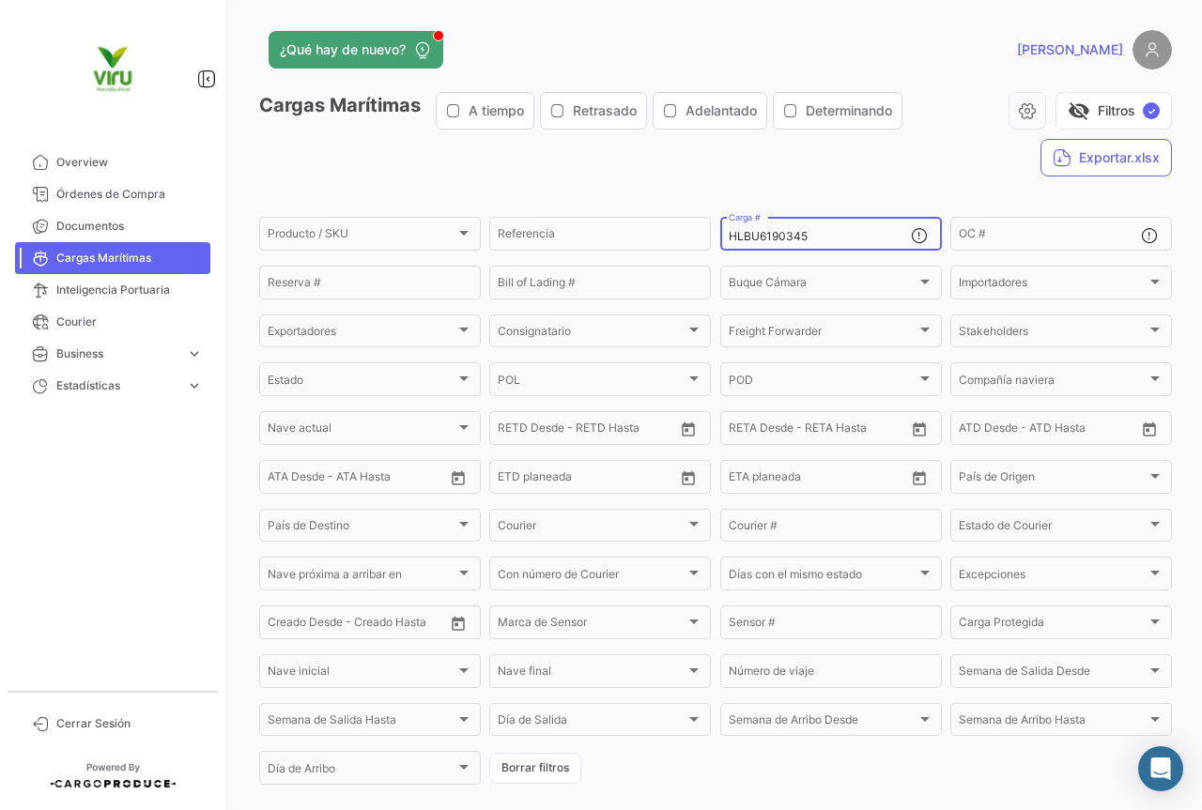
drag, startPoint x: 842, startPoint y: 234, endPoint x: 719, endPoint y: 240, distance: 123.1
click at [720, 240] on div "HLBU6190345 Carga #" at bounding box center [831, 232] width 222 height 37
paste input "9428150"
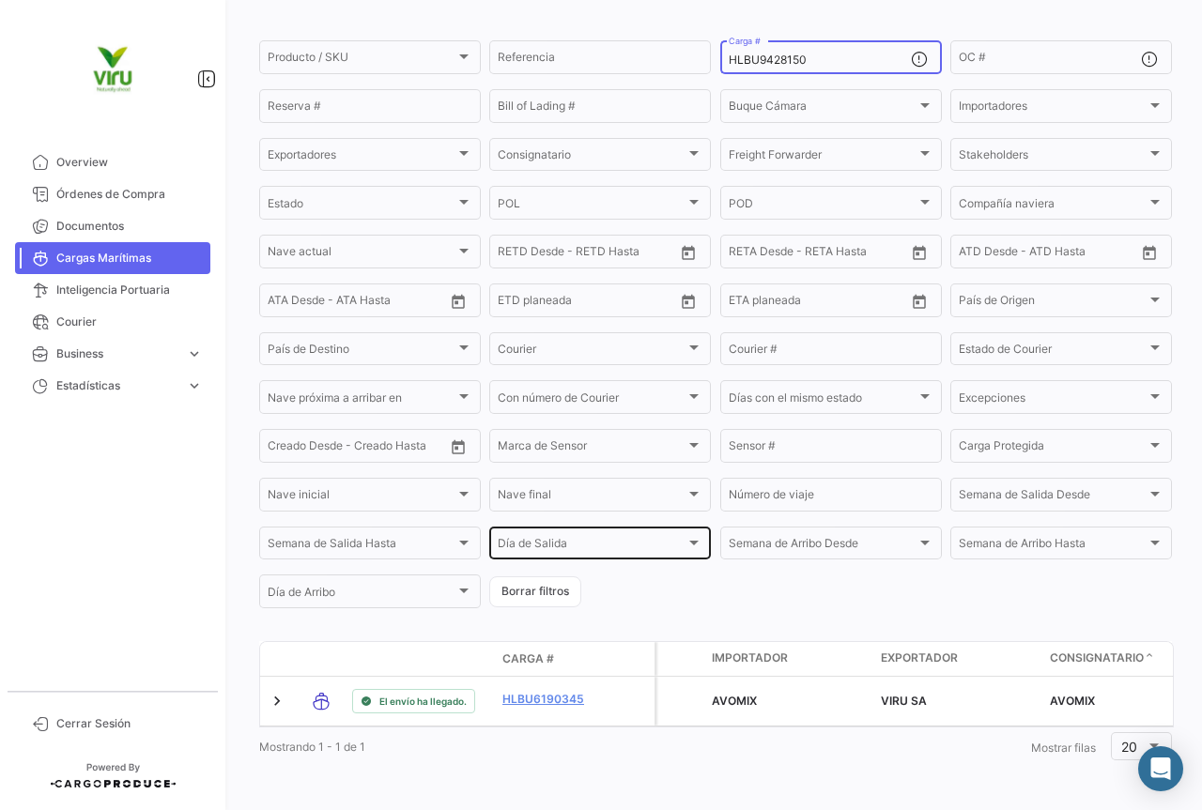
scroll to position [191, 0]
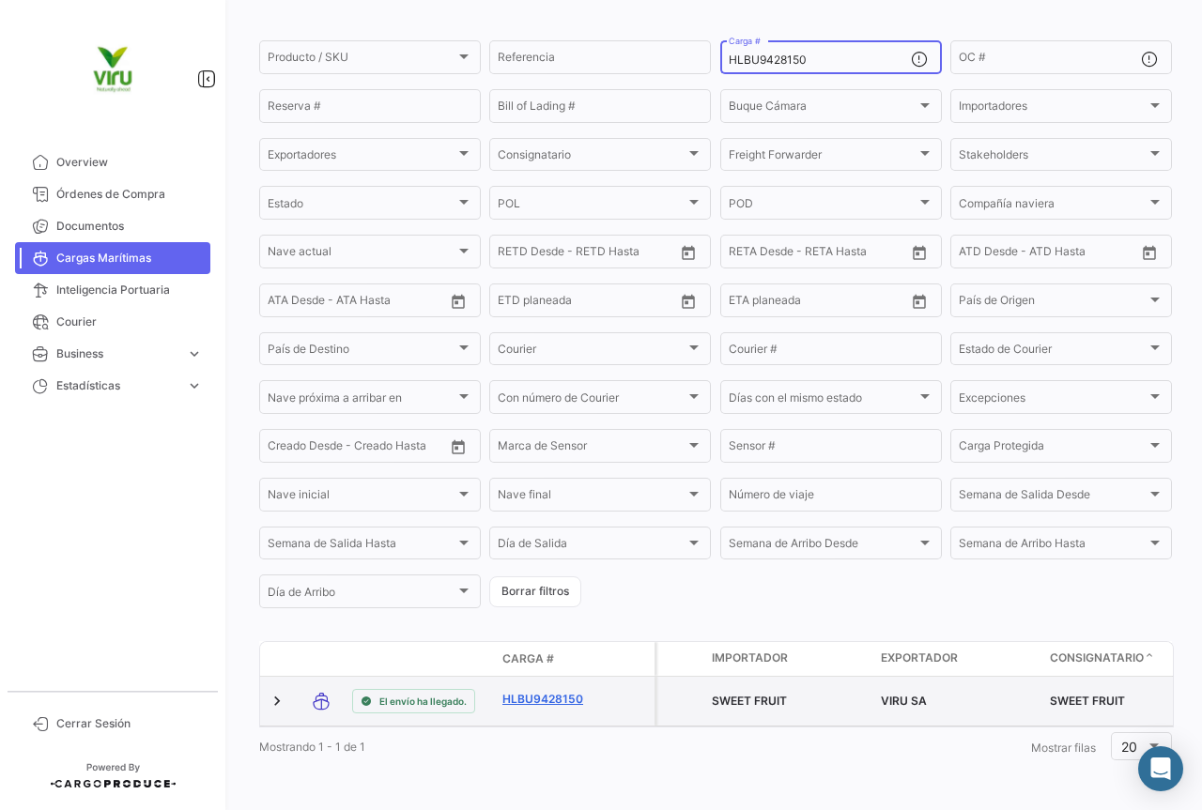
type input "HLBU9428150"
click at [564, 691] on link "HLBU9428150" at bounding box center [551, 699] width 98 height 17
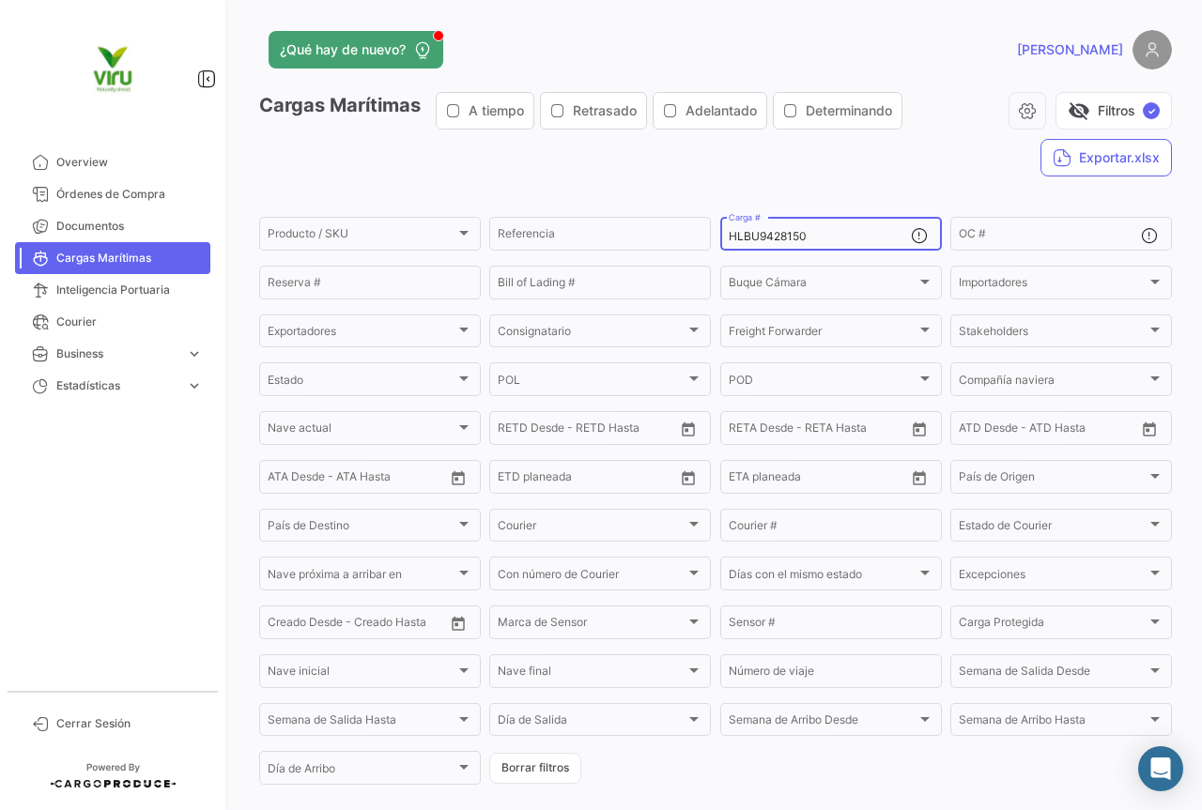
drag, startPoint x: 839, startPoint y: 244, endPoint x: 823, endPoint y: 238, distance: 16.9
click at [826, 240] on div "HLBU9428150 Carga #" at bounding box center [819, 232] width 182 height 37
drag, startPoint x: 822, startPoint y: 237, endPoint x: 726, endPoint y: 230, distance: 97.0
click at [728, 230] on input "HLBU9428150" at bounding box center [819, 236] width 182 height 13
paste input "742941"
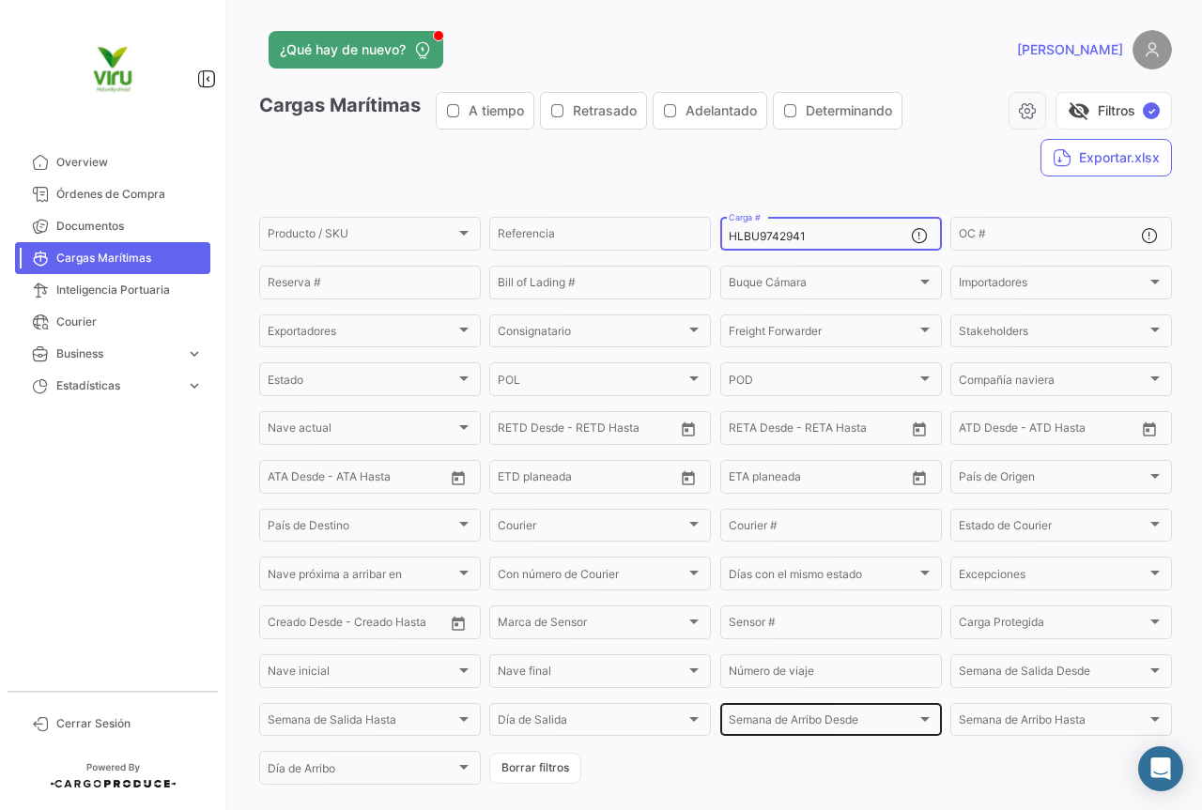
scroll to position [188, 0]
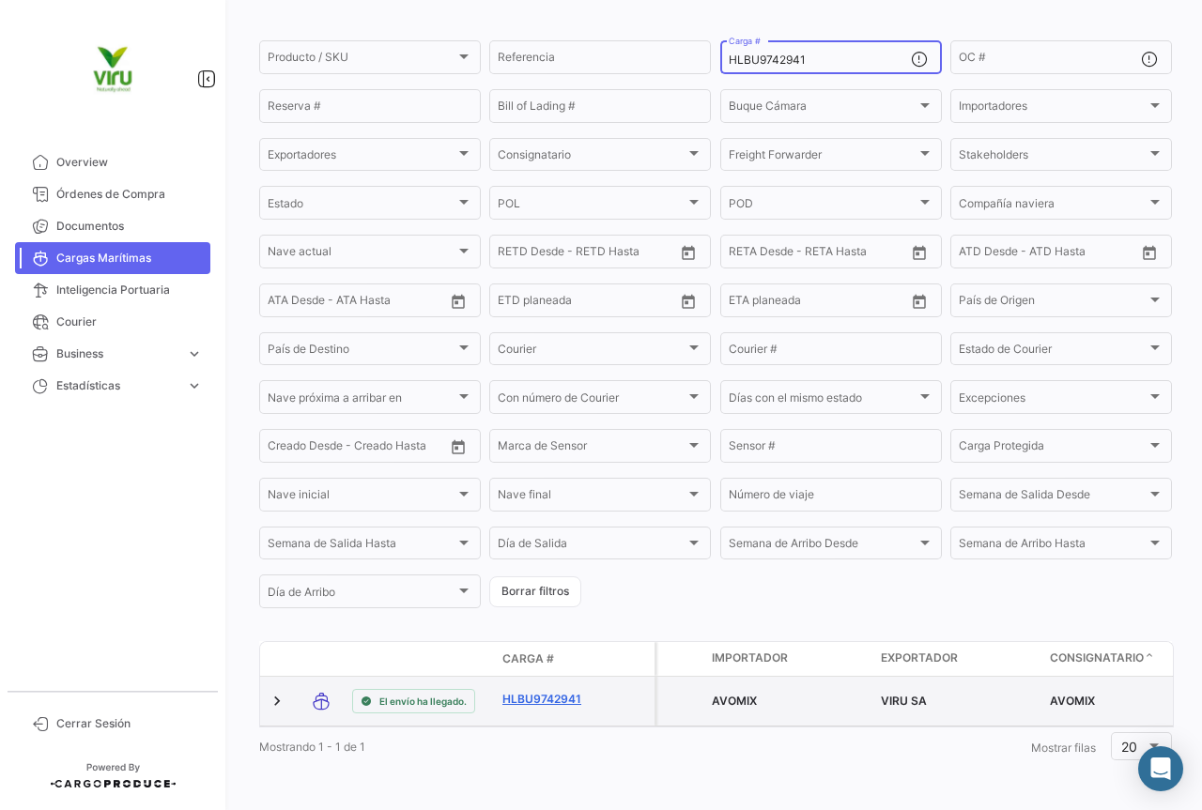
type input "HLBU9742941"
click at [544, 691] on link "HLBU9742941" at bounding box center [551, 699] width 98 height 17
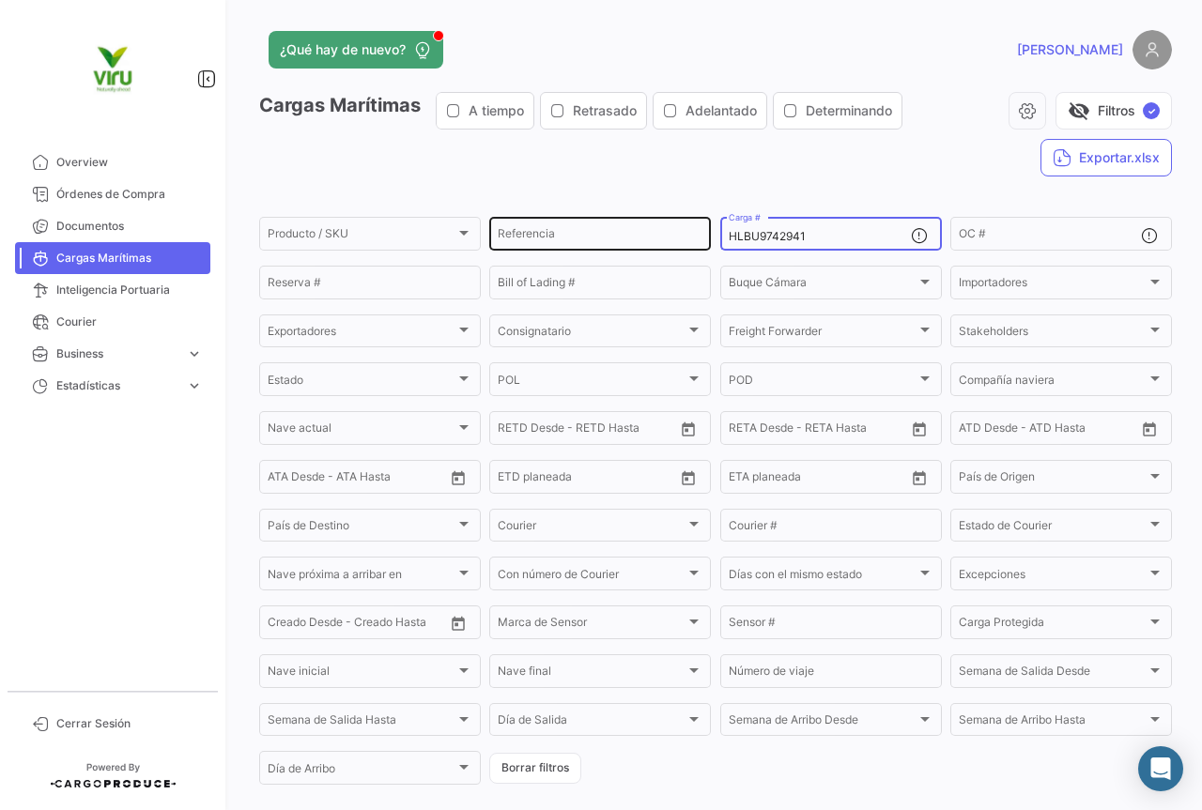
drag, startPoint x: 853, startPoint y: 240, endPoint x: 698, endPoint y: 242, distance: 154.9
click at [0, 0] on div "Producto / SKU Producto / SKU Referencia HLBU9742941 Carga # OC # Reserva # Bil…" at bounding box center [0, 0] width 0 height 0
paste input "5283"
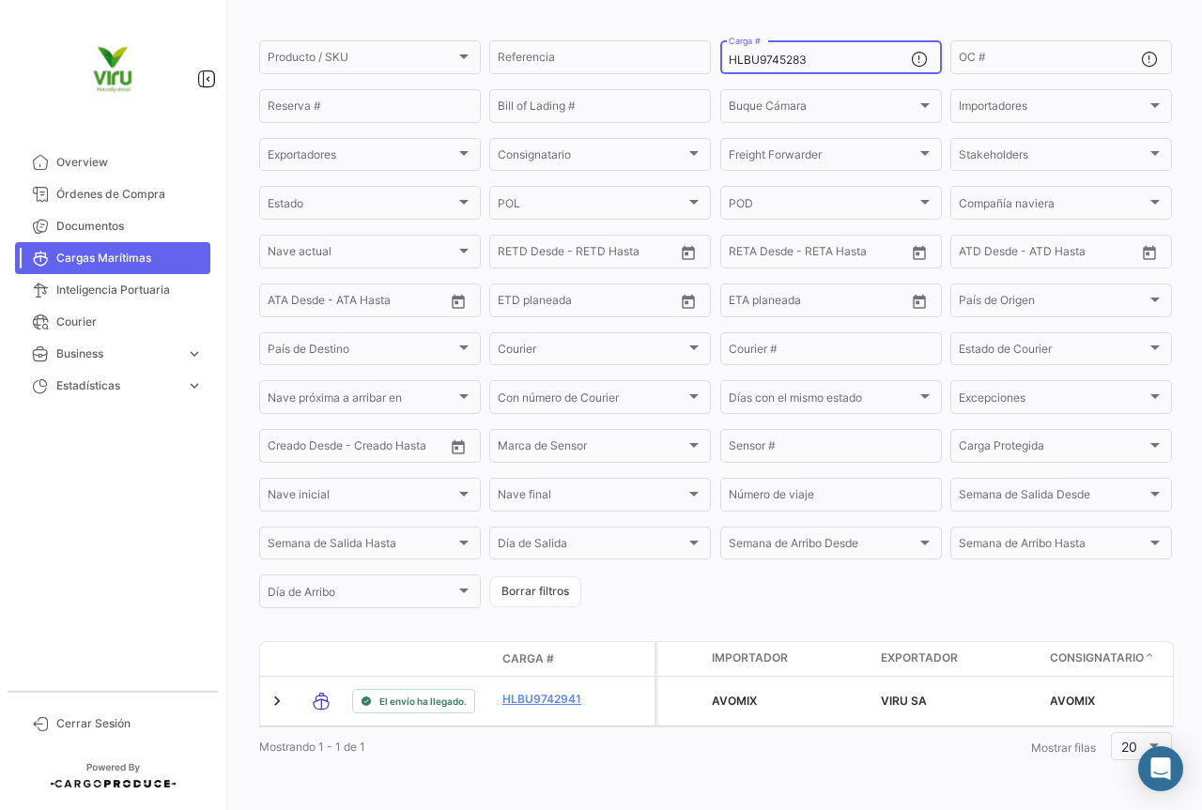
scroll to position [191, 0]
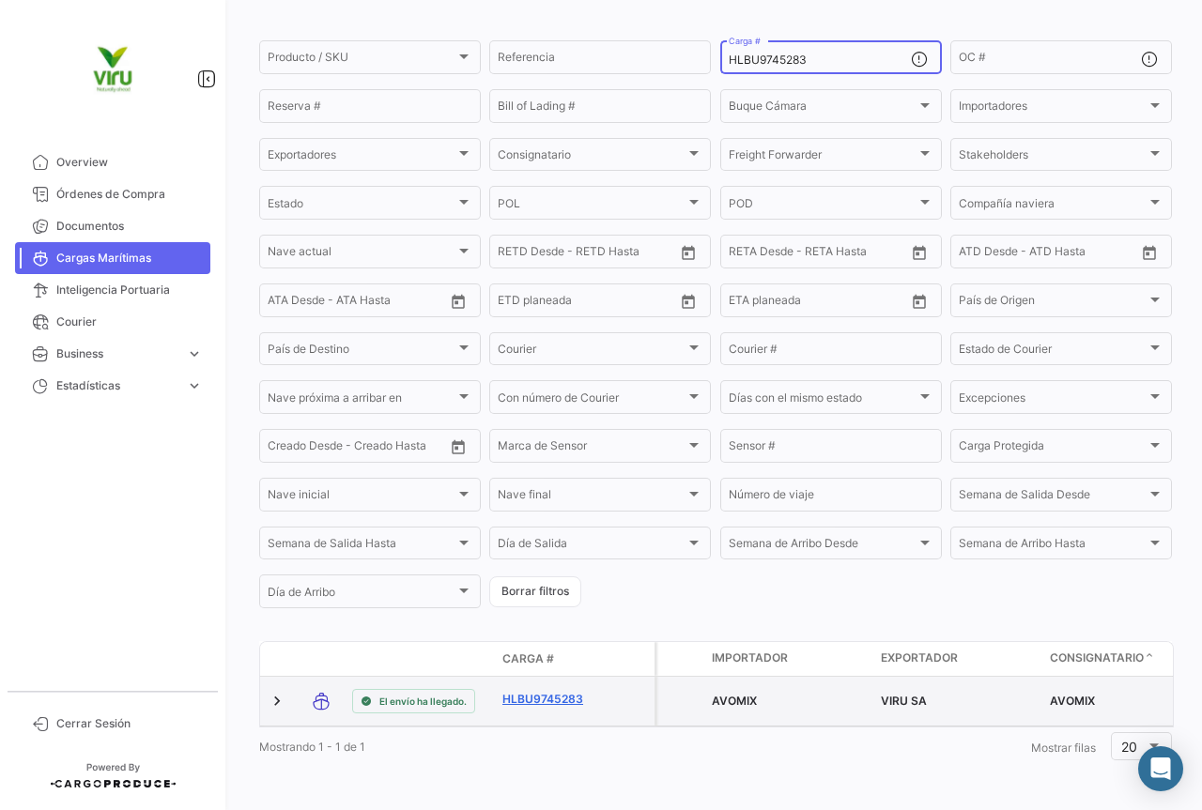
type input "HLBU9745283"
click at [559, 691] on link "HLBU9745283" at bounding box center [551, 699] width 98 height 17
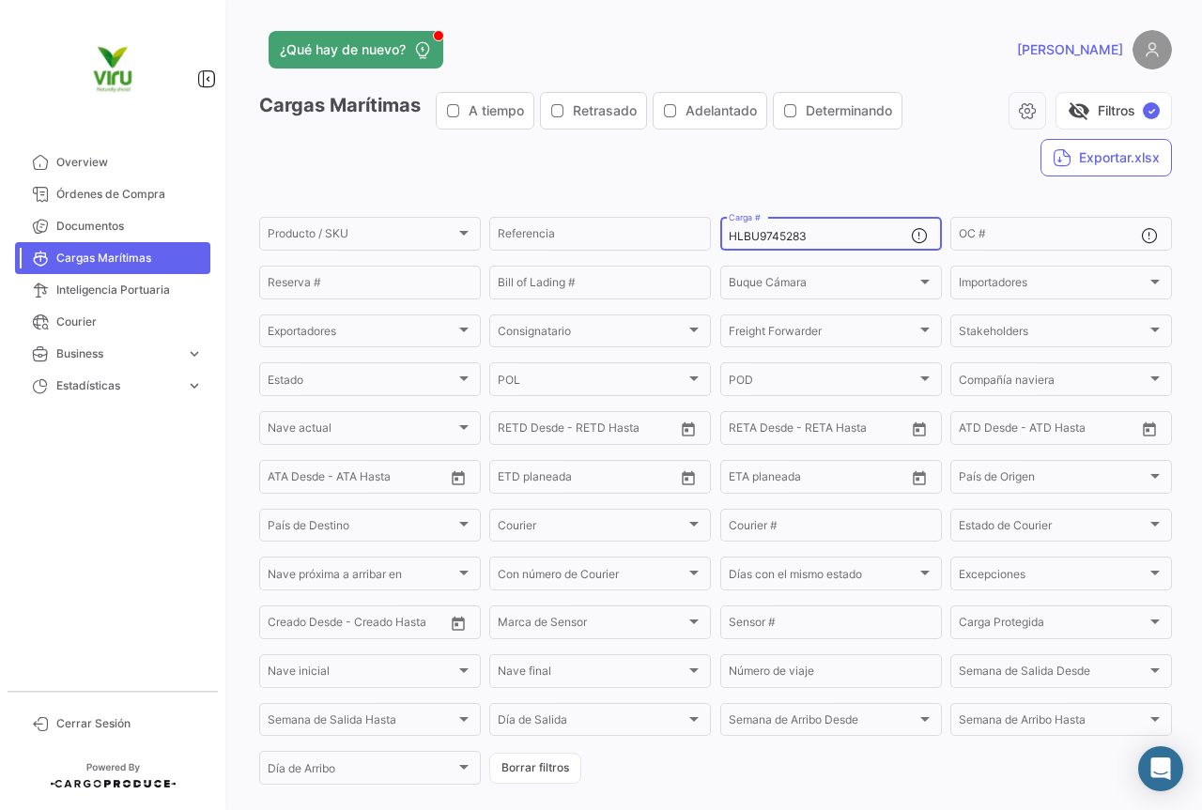
drag, startPoint x: 839, startPoint y: 237, endPoint x: 709, endPoint y: 244, distance: 130.6
click at [709, 244] on form "Producto / SKU Producto / SKU Referencia HLBU9745283 Carga # OC # Reserva # Bil…" at bounding box center [715, 501] width 912 height 574
paste input "CAIU5652472"
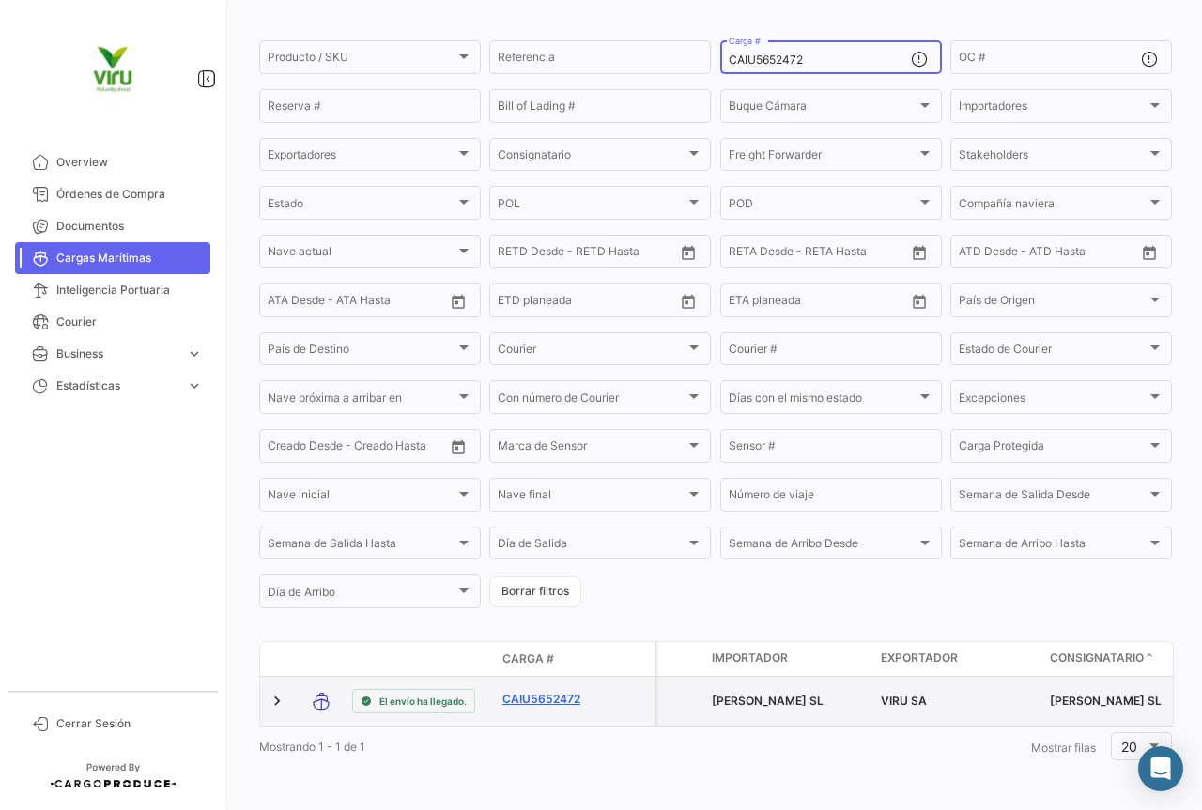
type input "CAIU5652472"
click at [551, 691] on link "CAIU5652472" at bounding box center [551, 699] width 98 height 17
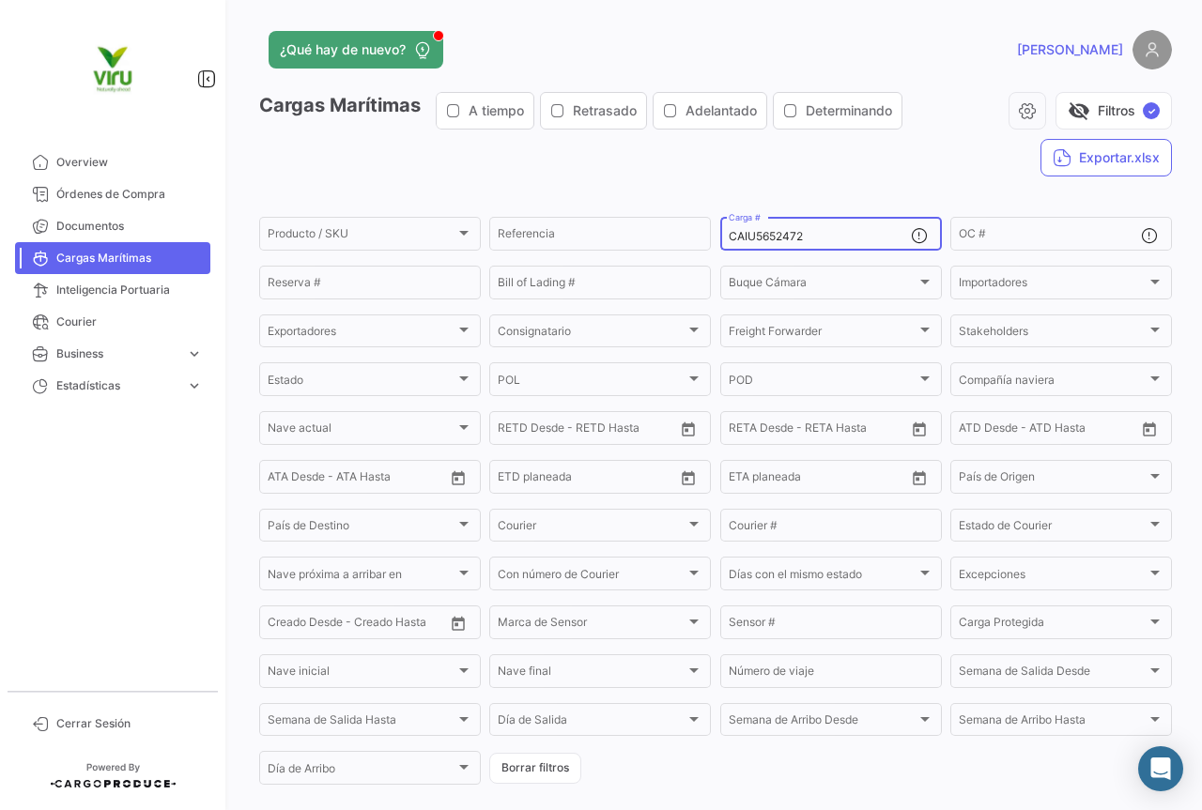
drag, startPoint x: 842, startPoint y: 241, endPoint x: 721, endPoint y: 240, distance: 121.1
click at [721, 240] on div "CAIU5652472 Carga #" at bounding box center [831, 232] width 222 height 37
paste input "HLBU6278251"
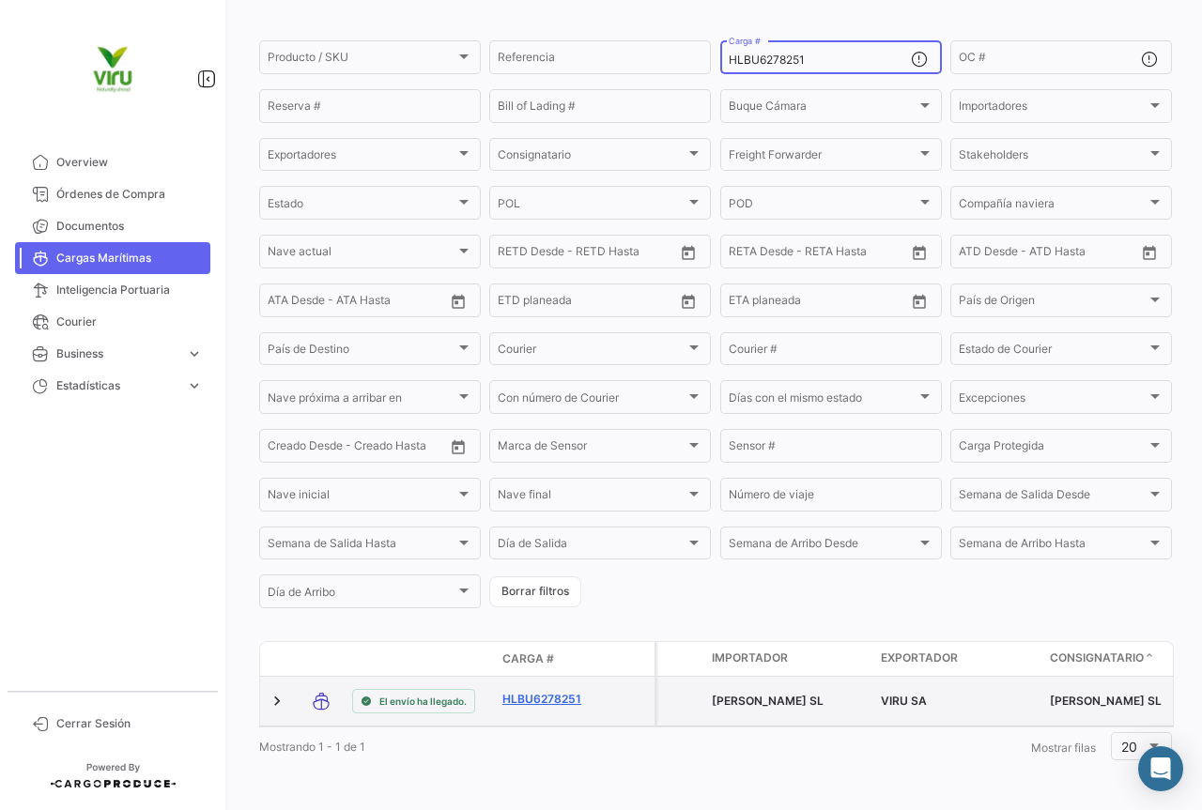
type input "HLBU6278251"
click at [559, 691] on link "HLBU6278251" at bounding box center [551, 699] width 98 height 17
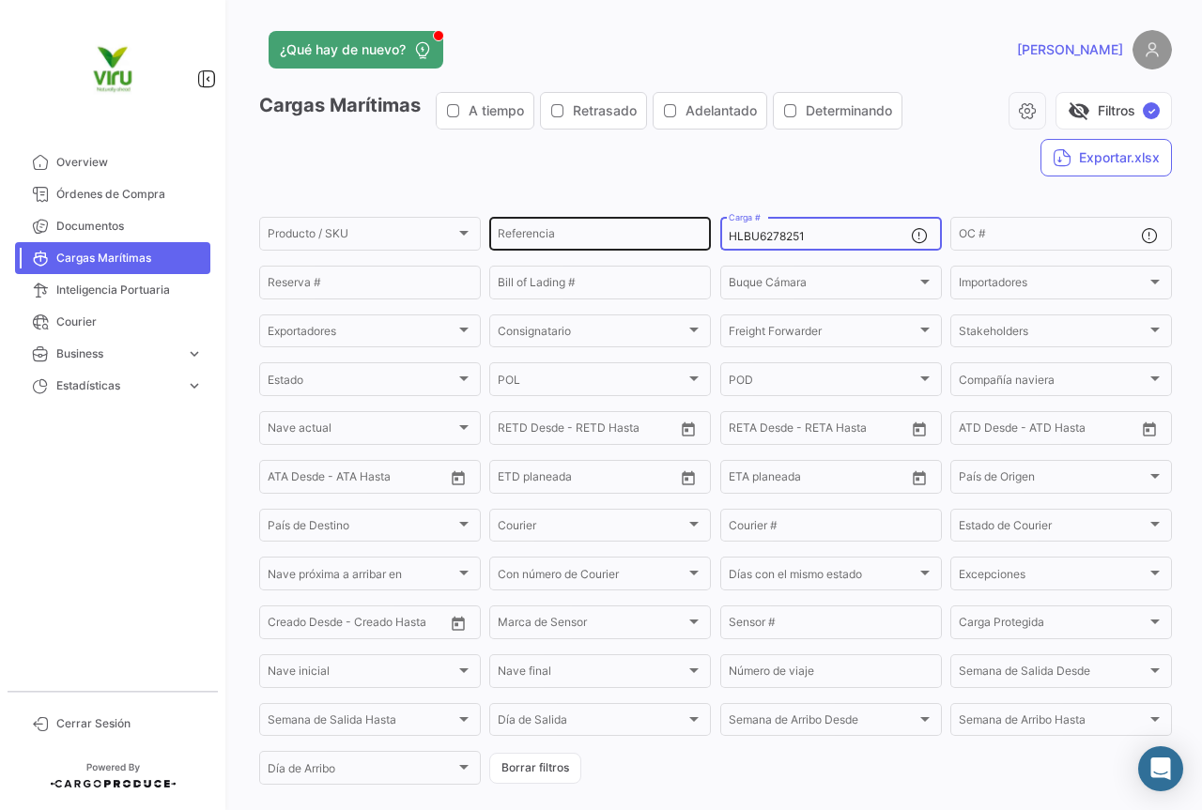
drag, startPoint x: 831, startPoint y: 236, endPoint x: 702, endPoint y: 232, distance: 128.7
click at [0, 0] on div "Producto / SKU Producto / SKU Referencia HLBU6278251 Carga # OC # Reserva # Bil…" at bounding box center [0, 0] width 0 height 0
paste input "9270716"
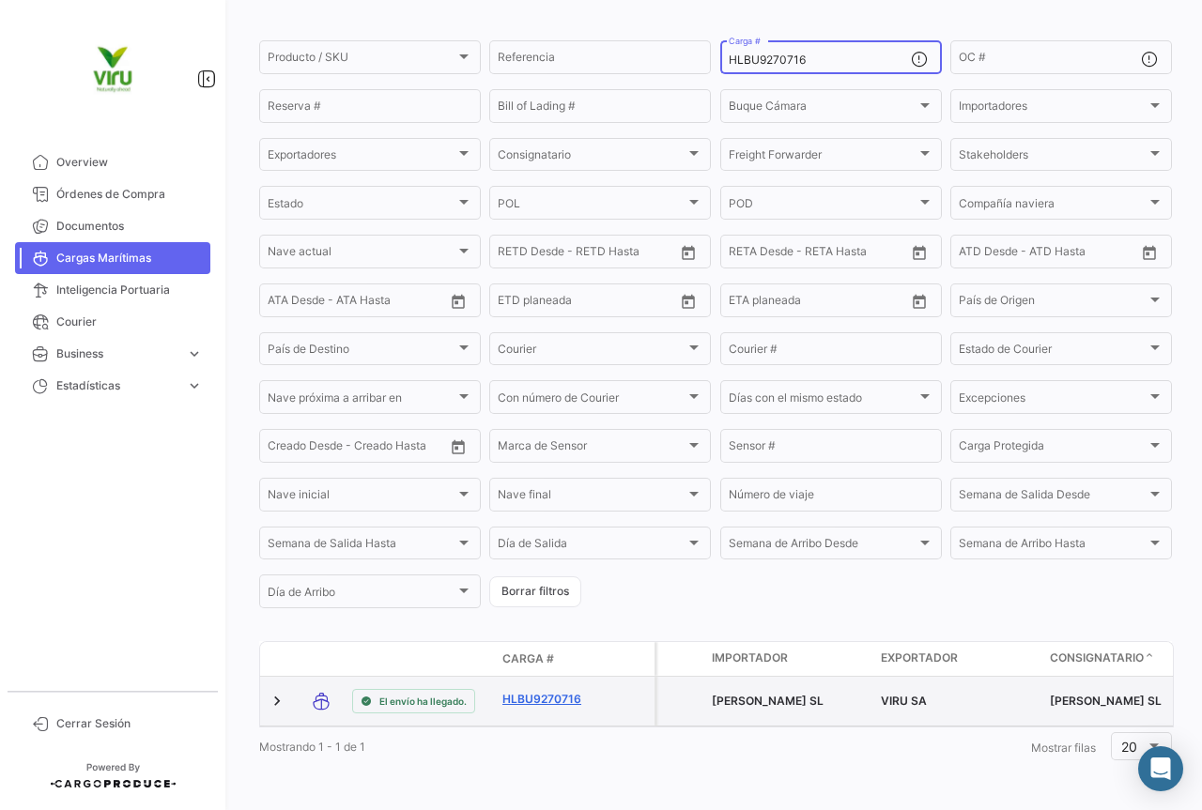
type input "HLBU9270716"
click at [559, 691] on link "HLBU9270716" at bounding box center [551, 699] width 98 height 17
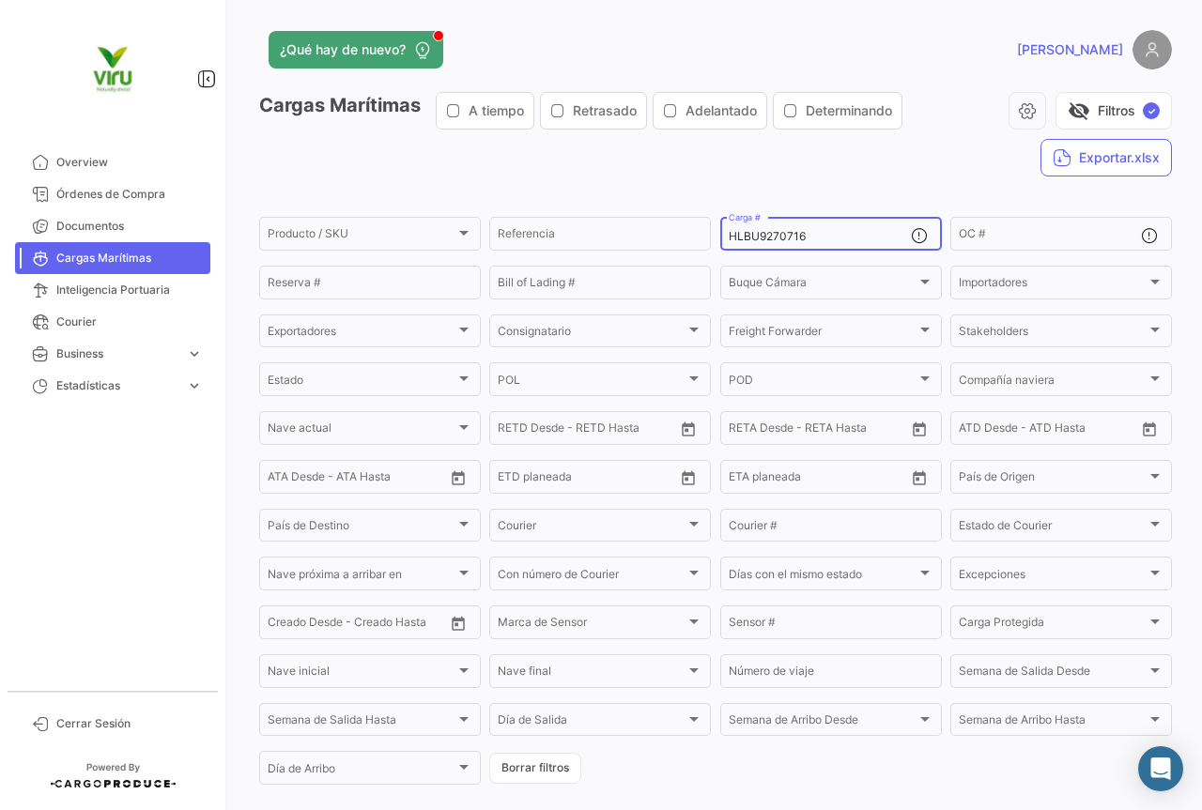
drag, startPoint x: 859, startPoint y: 237, endPoint x: 715, endPoint y: 243, distance: 143.7
click at [720, 243] on div "HLBU9270716 Carga #" at bounding box center [831, 232] width 222 height 37
paste input "820788"
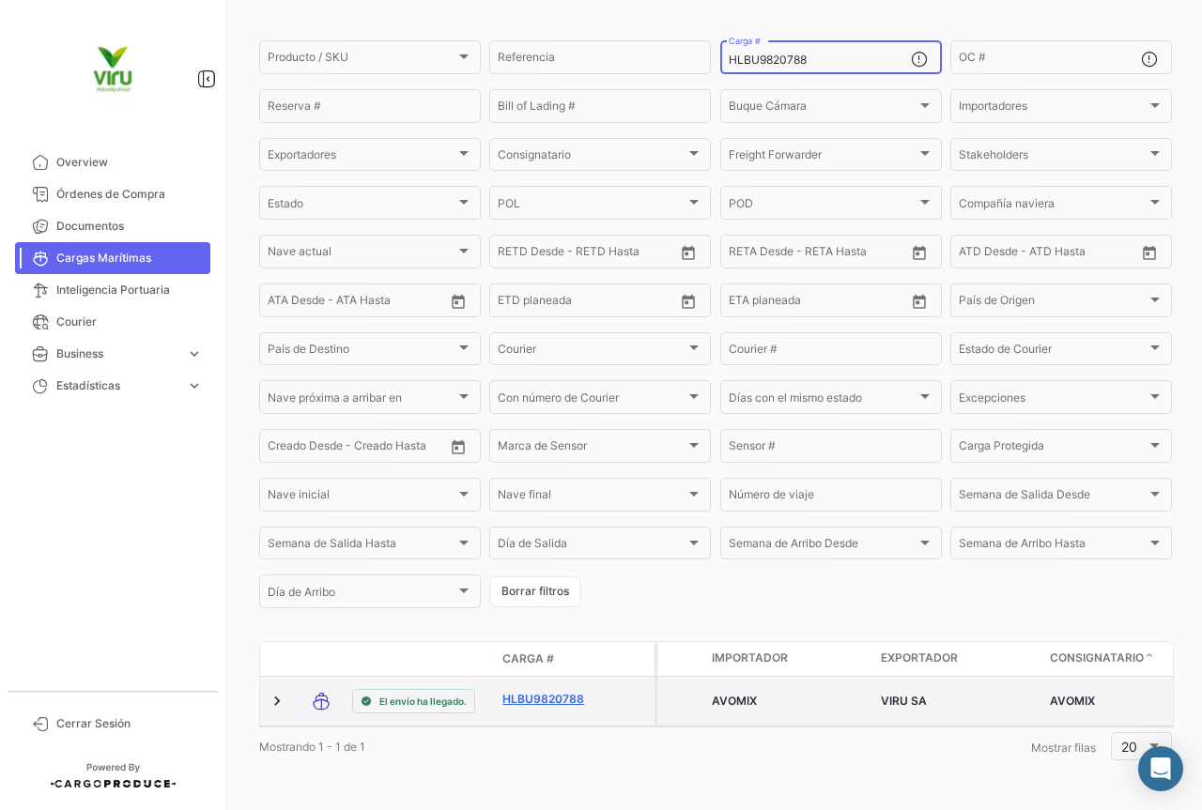
type input "HLBU9820788"
click at [536, 691] on link "HLBU9820788" at bounding box center [551, 699] width 98 height 17
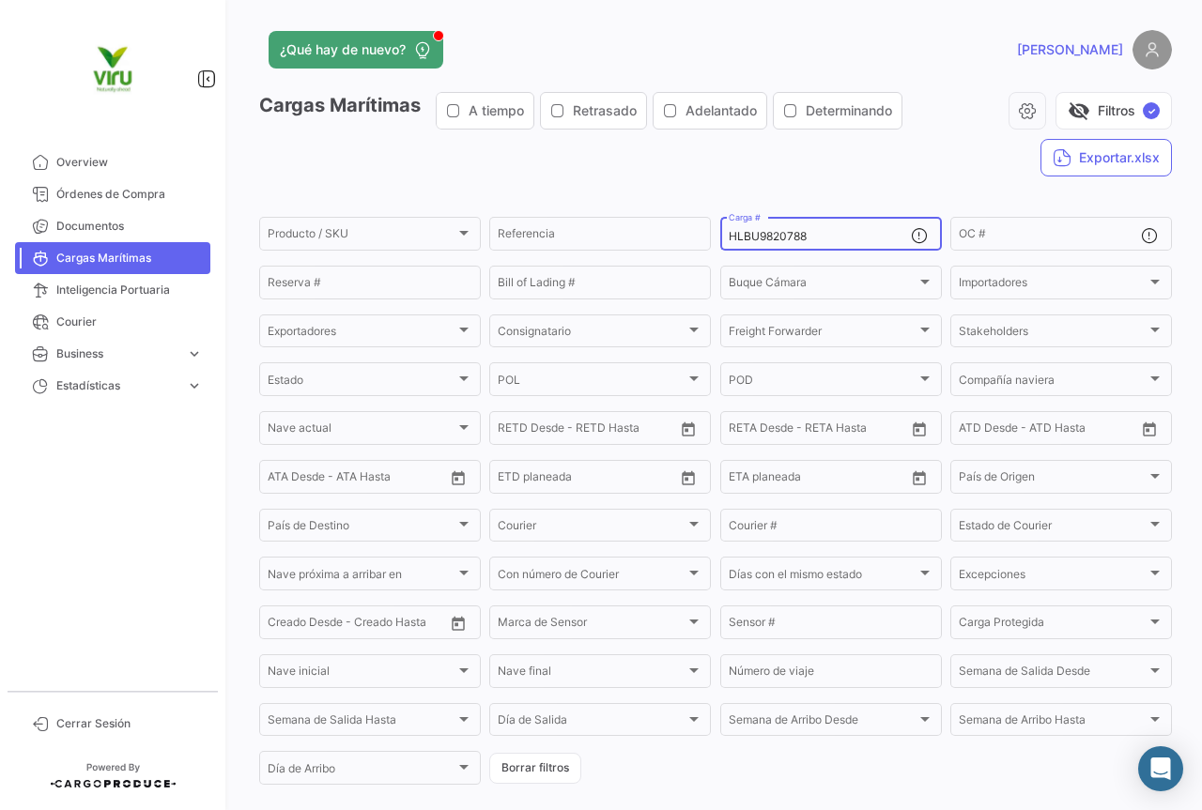
drag, startPoint x: 832, startPoint y: 237, endPoint x: 721, endPoint y: 230, distance: 111.0
click at [721, 230] on div "HLBU9820788 Carga #" at bounding box center [831, 232] width 222 height 37
paste input "507705"
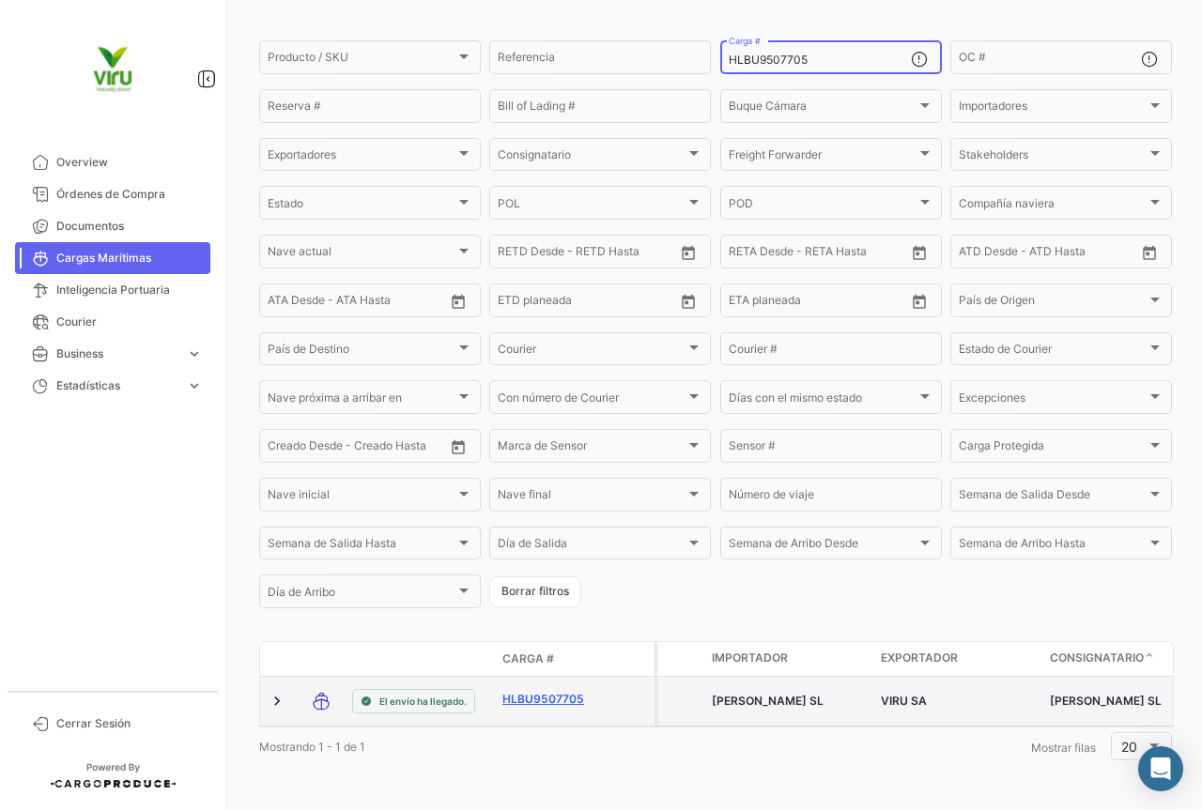
type input "HLBU9507705"
click at [550, 691] on link "HLBU9507705" at bounding box center [551, 699] width 98 height 17
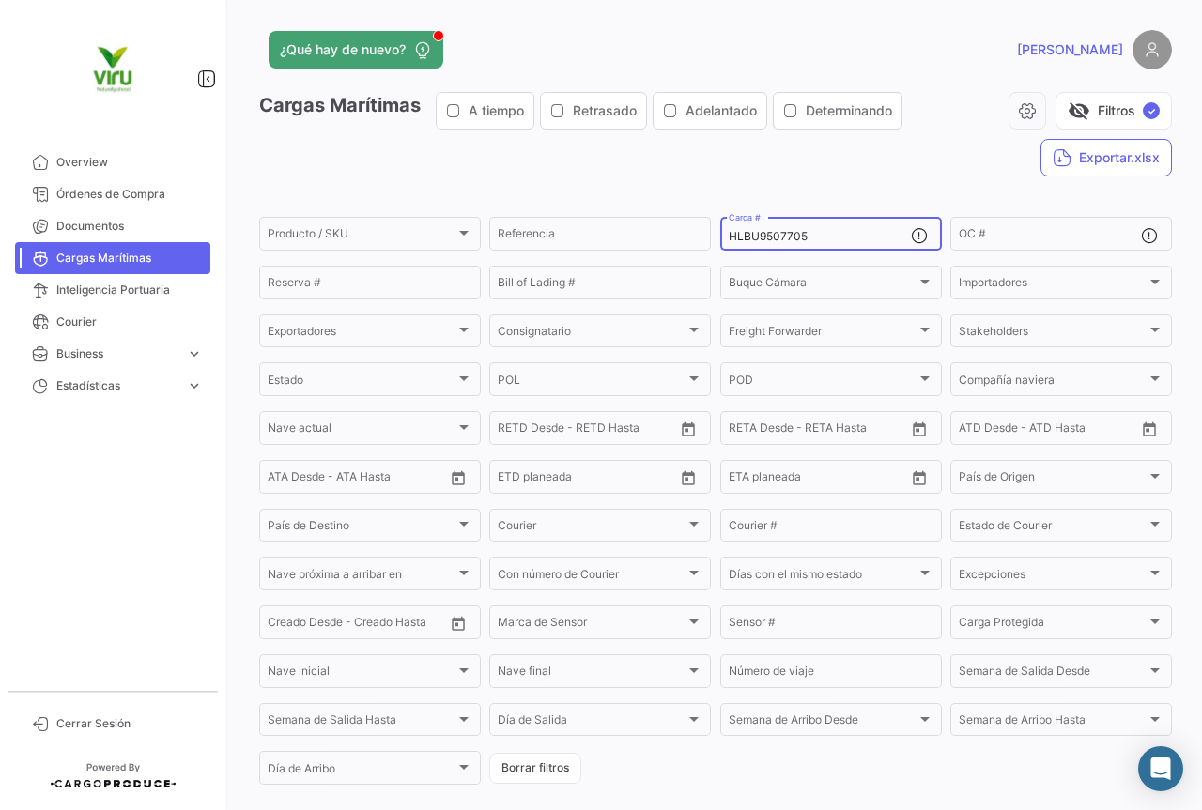
drag, startPoint x: 855, startPoint y: 238, endPoint x: 724, endPoint y: 236, distance: 131.4
click at [728, 236] on input "HLBU9507705" at bounding box center [819, 236] width 182 height 13
paste input "6214405"
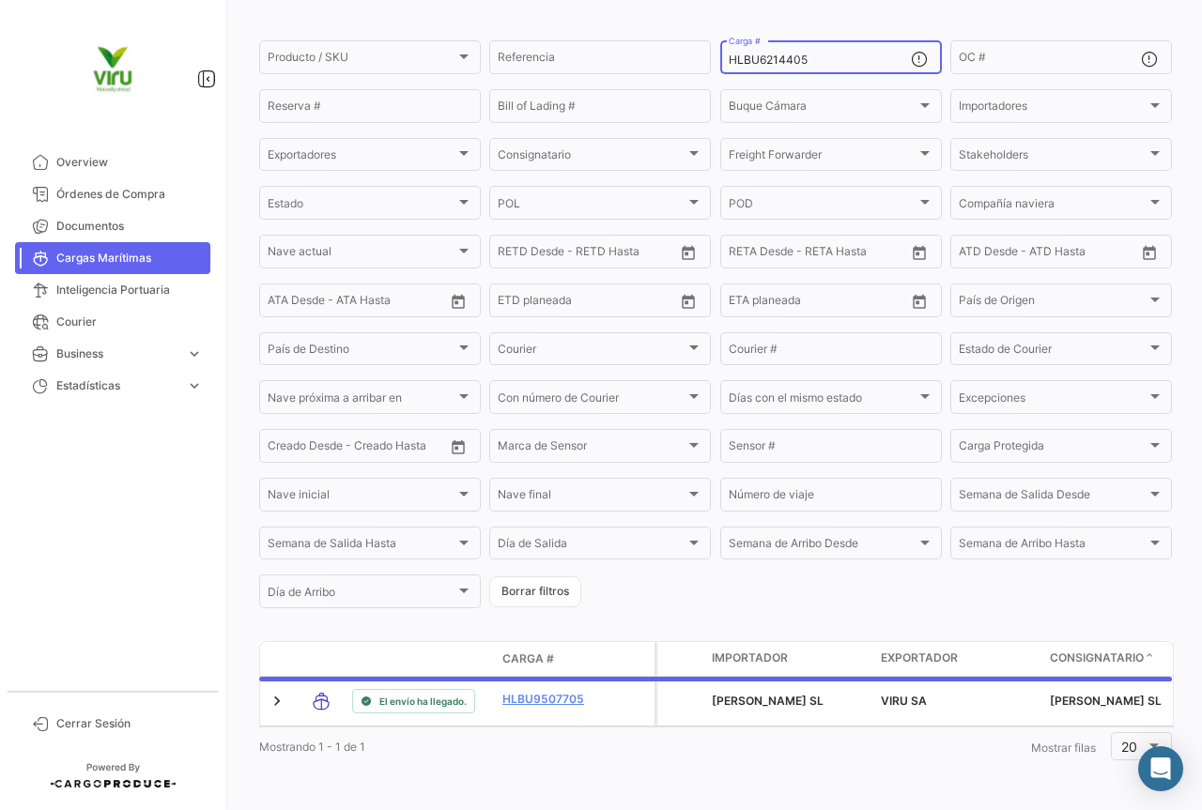
scroll to position [191, 0]
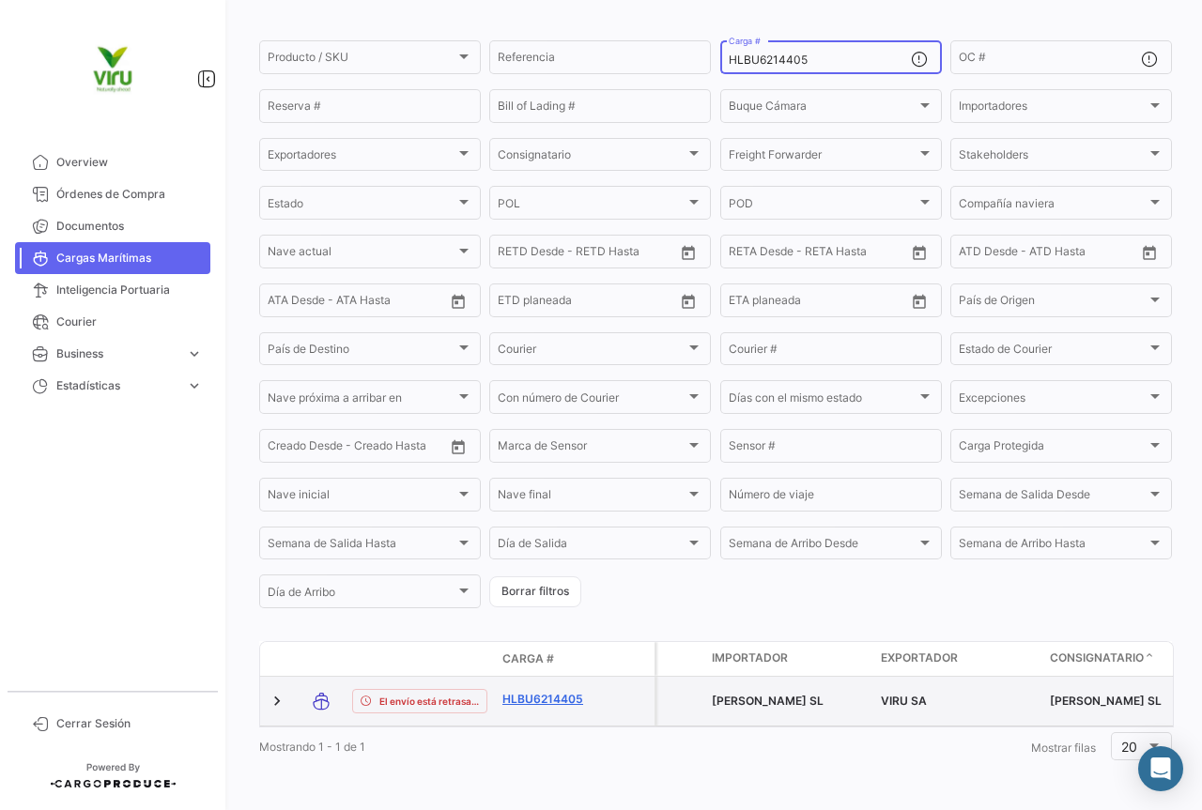
type input "HLBU6214405"
click at [551, 691] on link "HLBU6214405" at bounding box center [551, 699] width 98 height 17
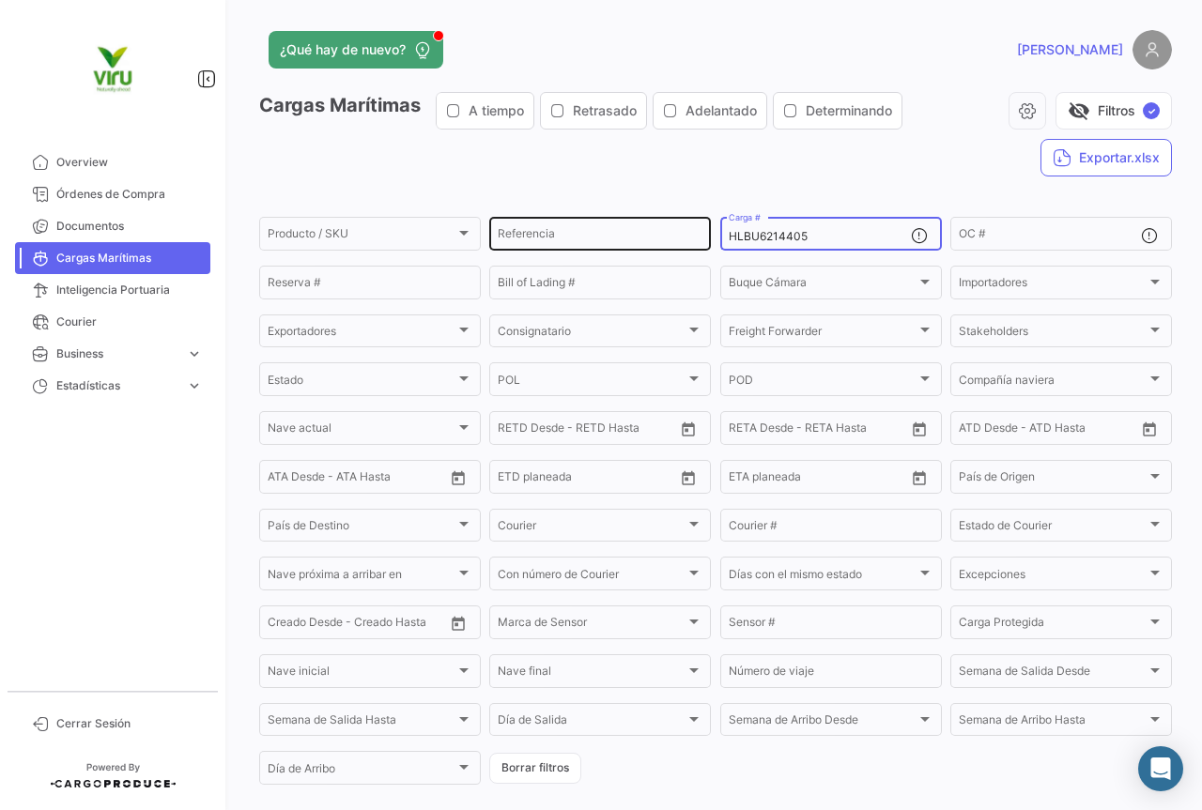
drag, startPoint x: 855, startPoint y: 232, endPoint x: 704, endPoint y: 224, distance: 151.3
click at [0, 0] on div "Producto / SKU Producto / SKU Referencia HLBU6214405 Carga # OC # Reserva # Bil…" at bounding box center [0, 0] width 0 height 0
paste input "8870"
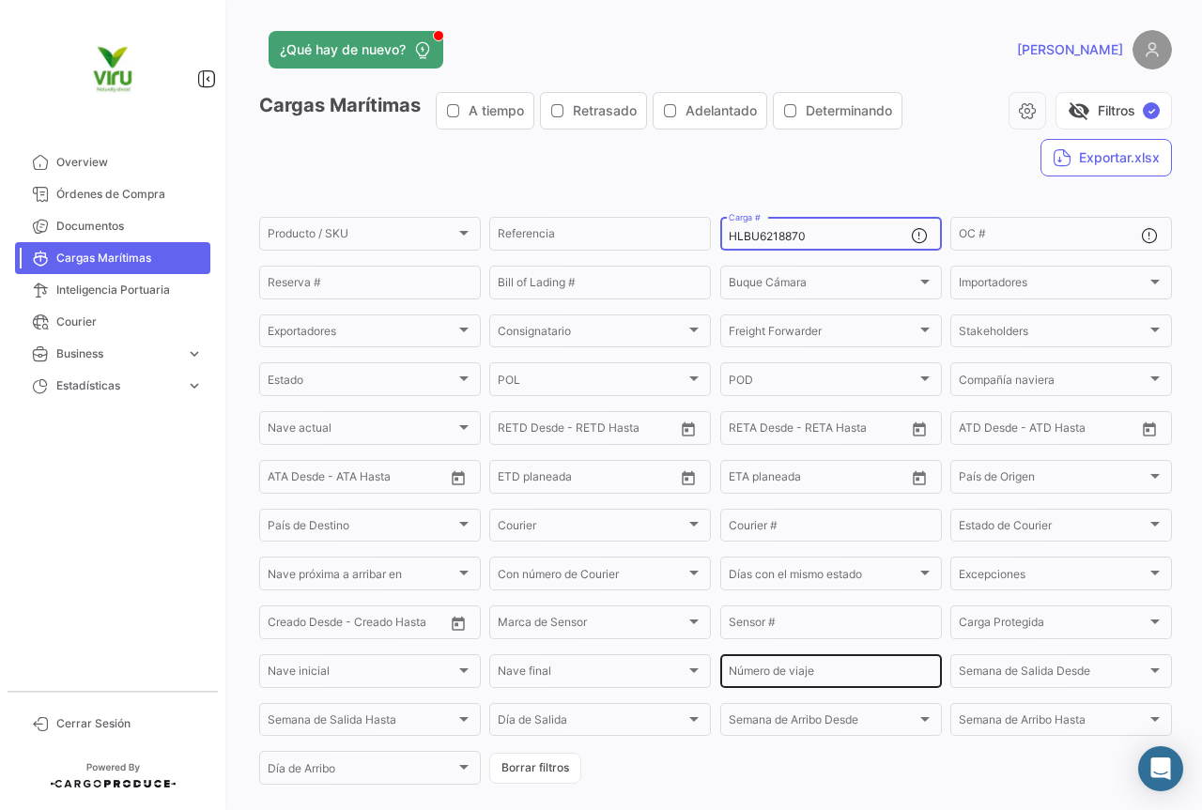
scroll to position [188, 0]
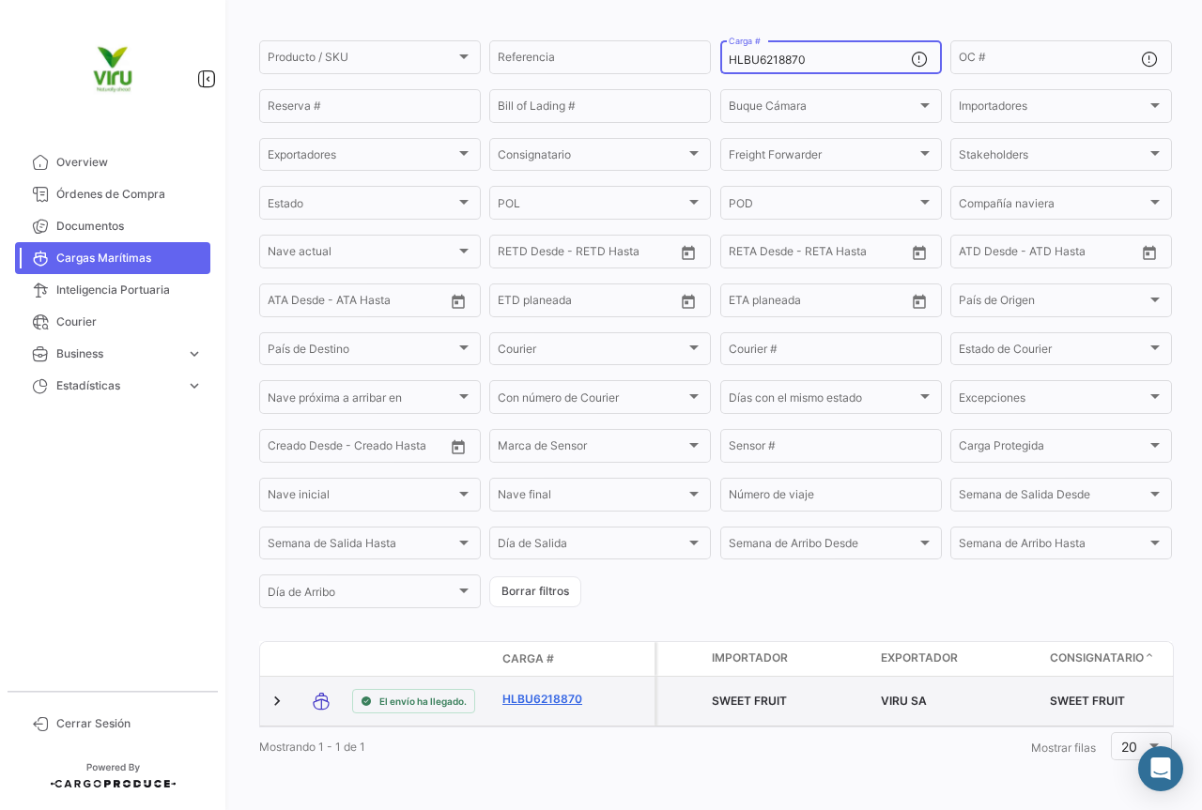
type input "HLBU6218870"
click at [542, 691] on link "HLBU6218870" at bounding box center [551, 699] width 98 height 17
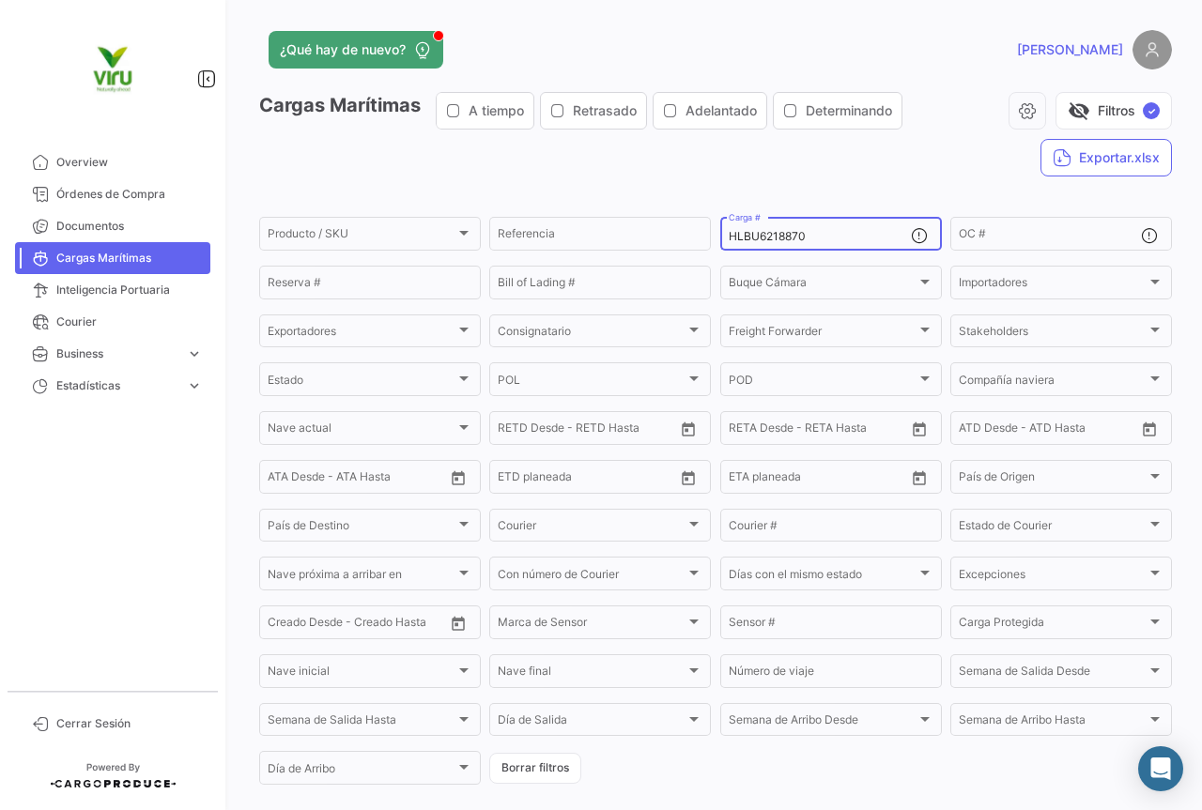
drag, startPoint x: 817, startPoint y: 240, endPoint x: 724, endPoint y: 251, distance: 93.5
click at [724, 251] on mat-form-field "HLBU6218870 Carga #" at bounding box center [831, 233] width 222 height 39
paste input "9826718"
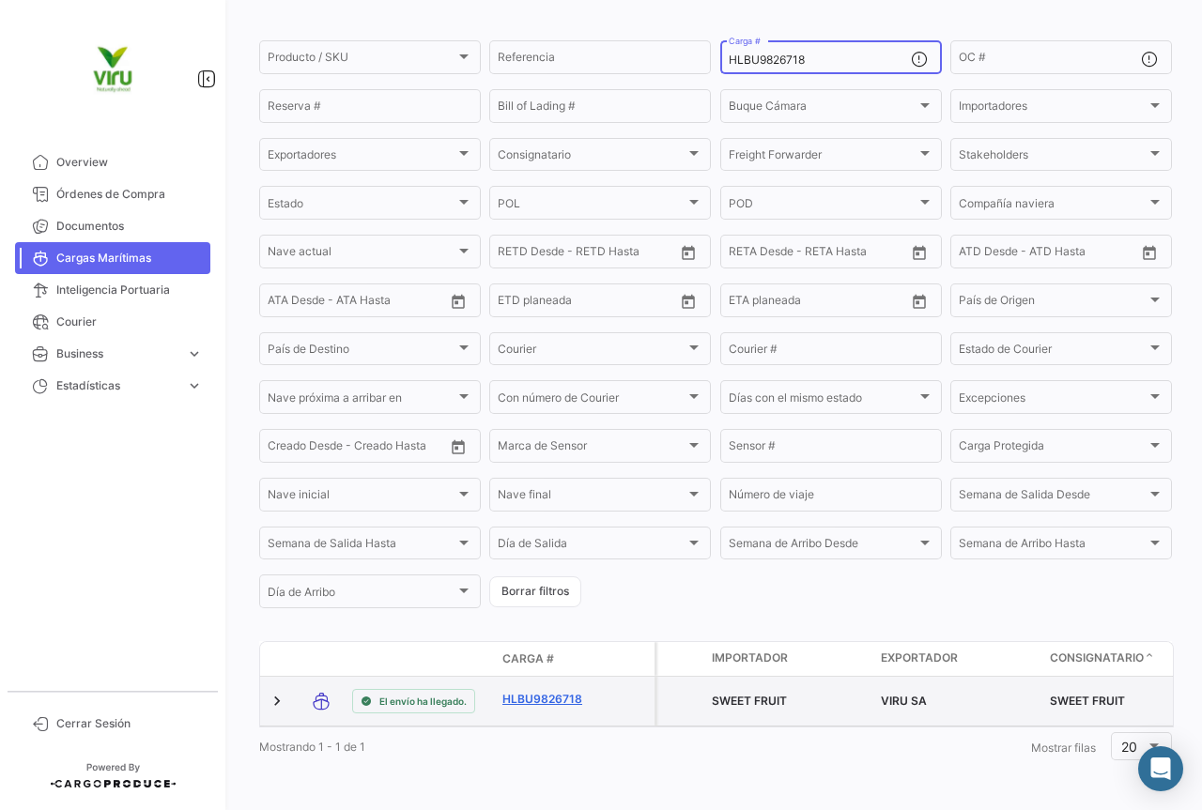
type input "HLBU9826718"
click at [565, 691] on link "HLBU9826718" at bounding box center [551, 699] width 98 height 17
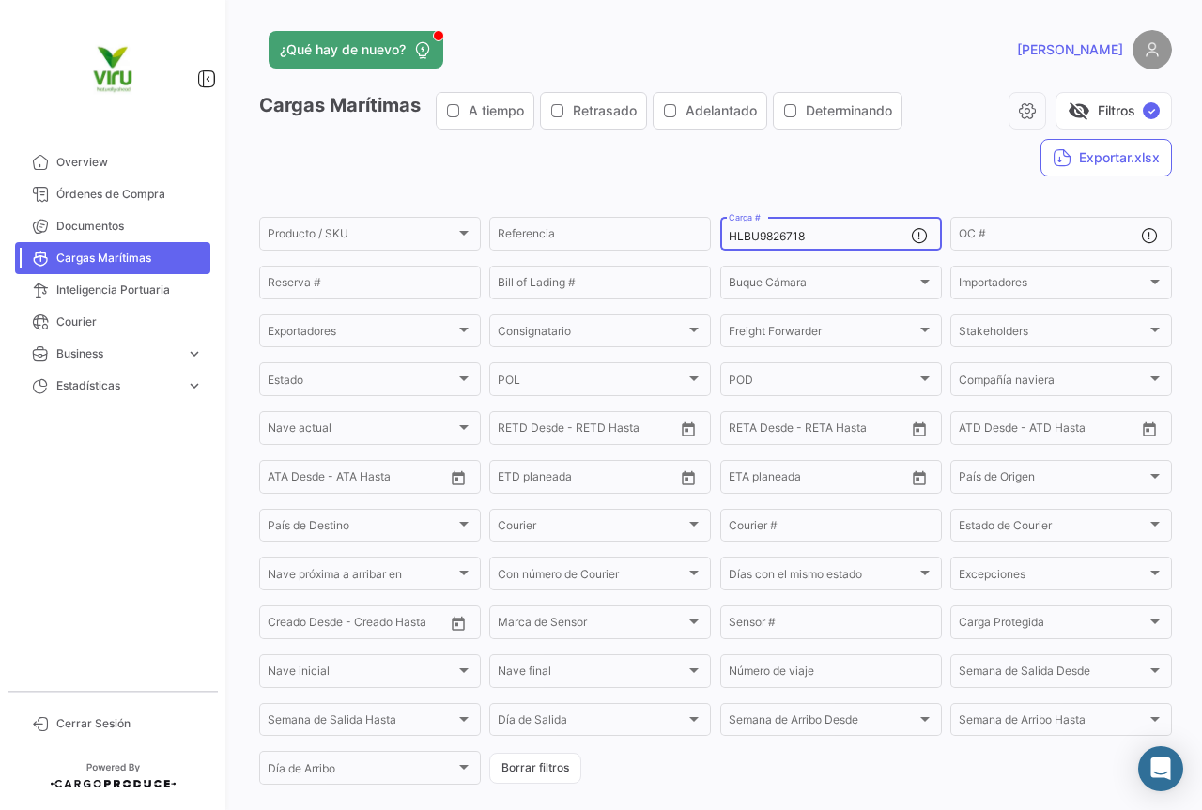
drag, startPoint x: 840, startPoint y: 239, endPoint x: 713, endPoint y: 234, distance: 126.8
click at [713, 234] on form "Producto / SKU Producto / SKU Referencia HLBU9826718 Carga # OC # Reserva # Bil…" at bounding box center [715, 501] width 912 height 574
paste input "182132"
type input "HLBU9182132"
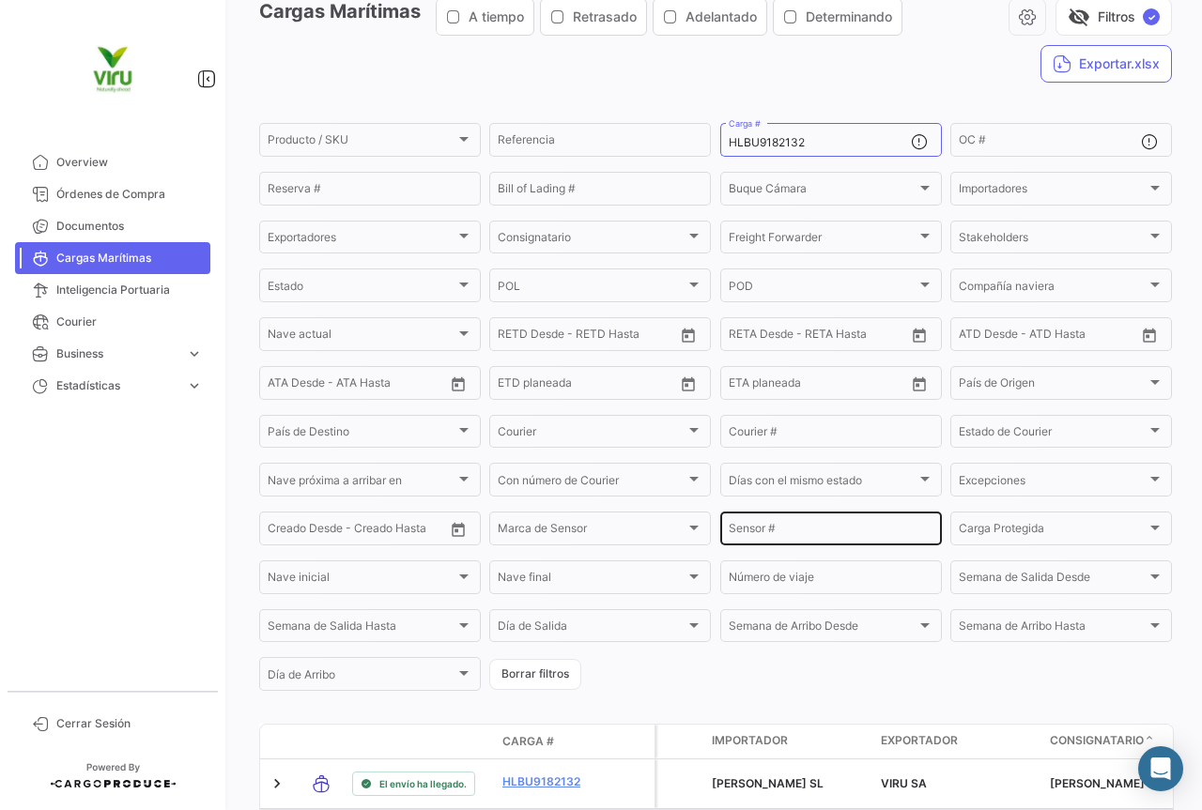
scroll to position [191, 0]
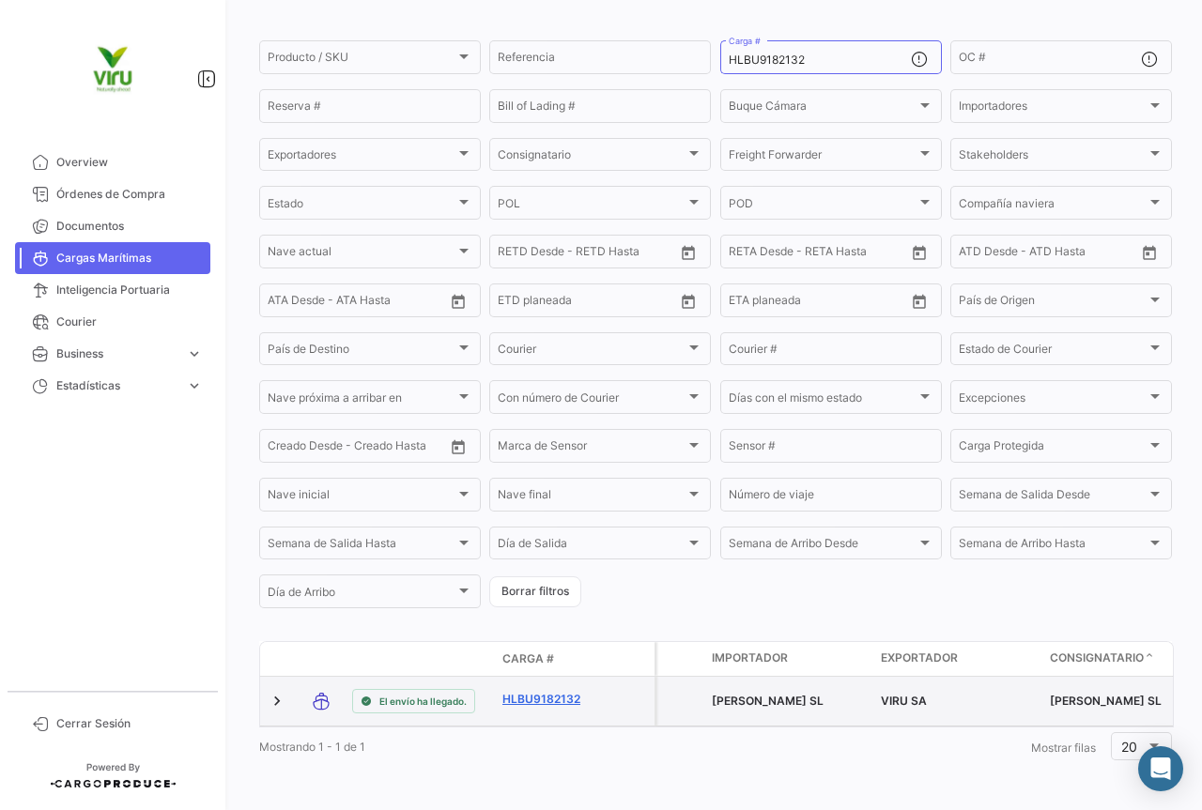
click at [537, 691] on link "HLBU9182132" at bounding box center [551, 699] width 98 height 17
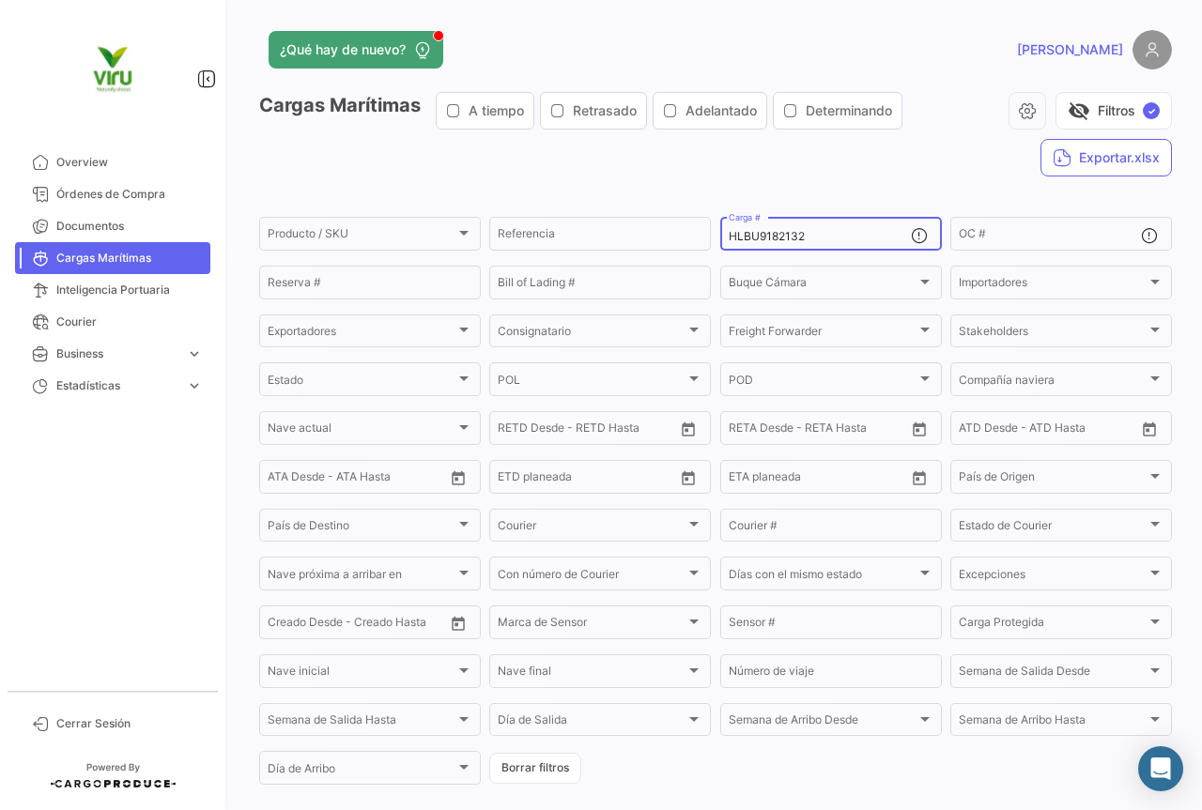
drag, startPoint x: 815, startPoint y: 242, endPoint x: 719, endPoint y: 242, distance: 95.7
click at [720, 242] on div "HLBU9182132 Carga #" at bounding box center [831, 232] width 222 height 37
paste input "6221024"
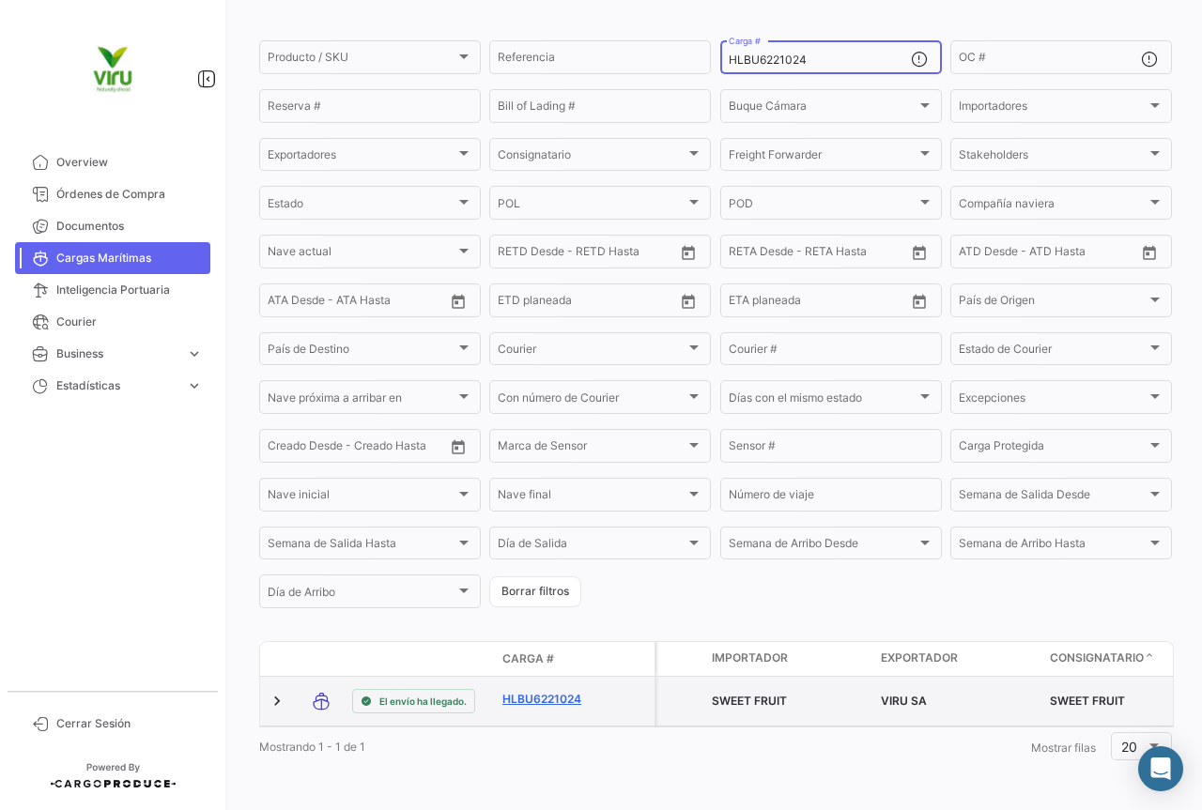
type input "HLBU6221024"
click at [535, 691] on link "HLBU6221024" at bounding box center [551, 699] width 98 height 17
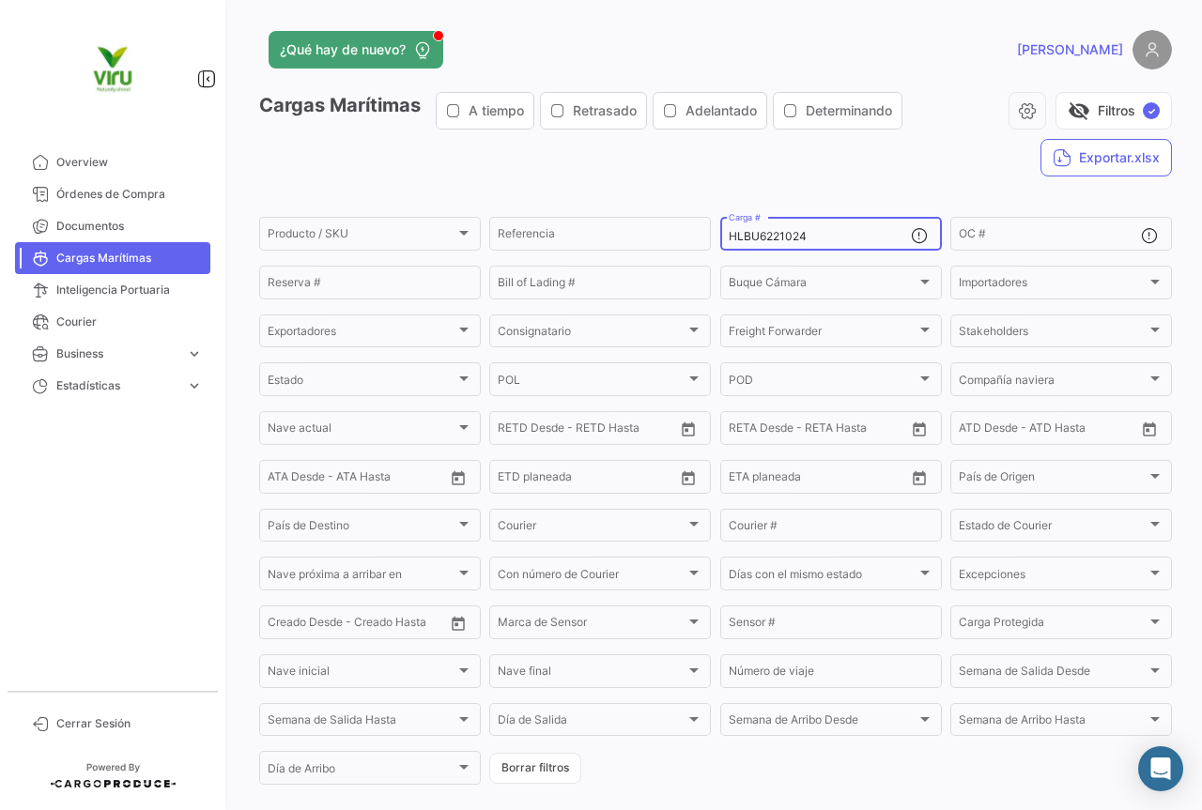
drag, startPoint x: 836, startPoint y: 239, endPoint x: 713, endPoint y: 242, distance: 123.0
click at [713, 242] on form "Producto / SKU Producto / SKU Referencia HLBU6221024 Carga # OC # Reserva # Bil…" at bounding box center [715, 501] width 912 height 574
paste input "CGMU6984765"
type input "CGMU6984765"
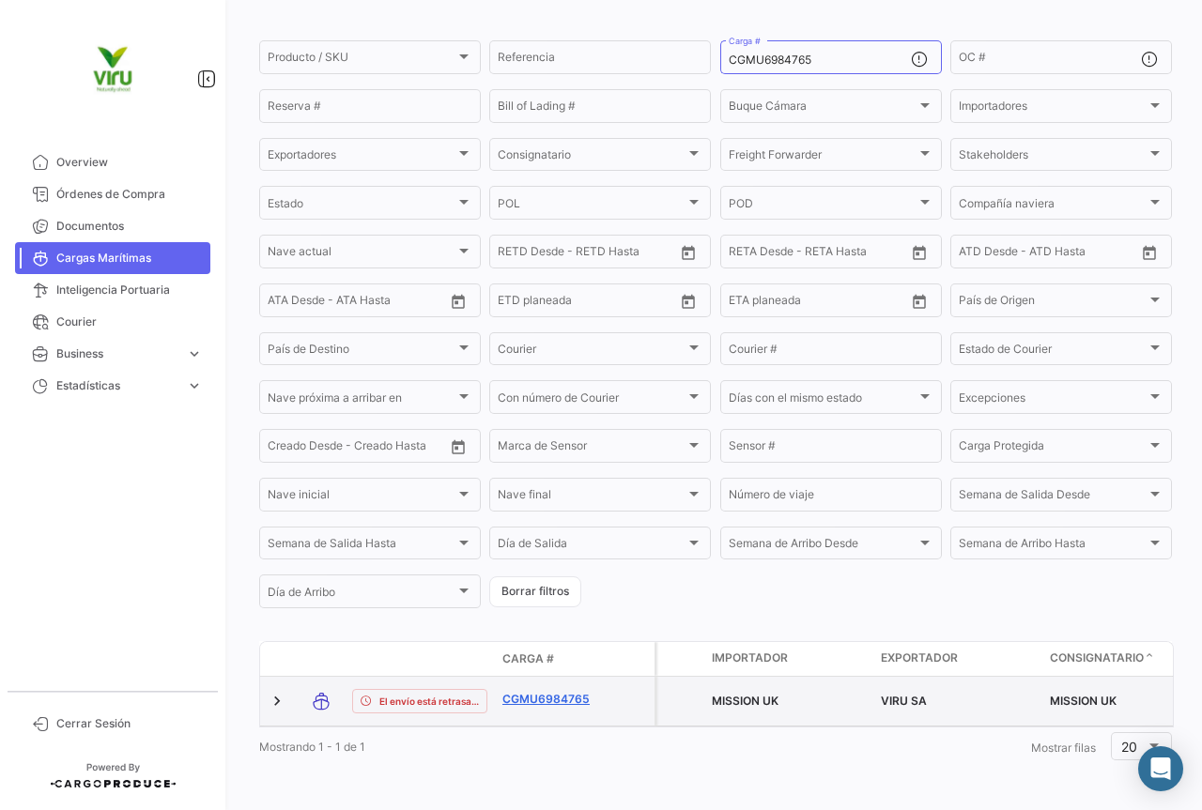
click at [558, 691] on link "CGMU6984765" at bounding box center [551, 699] width 98 height 17
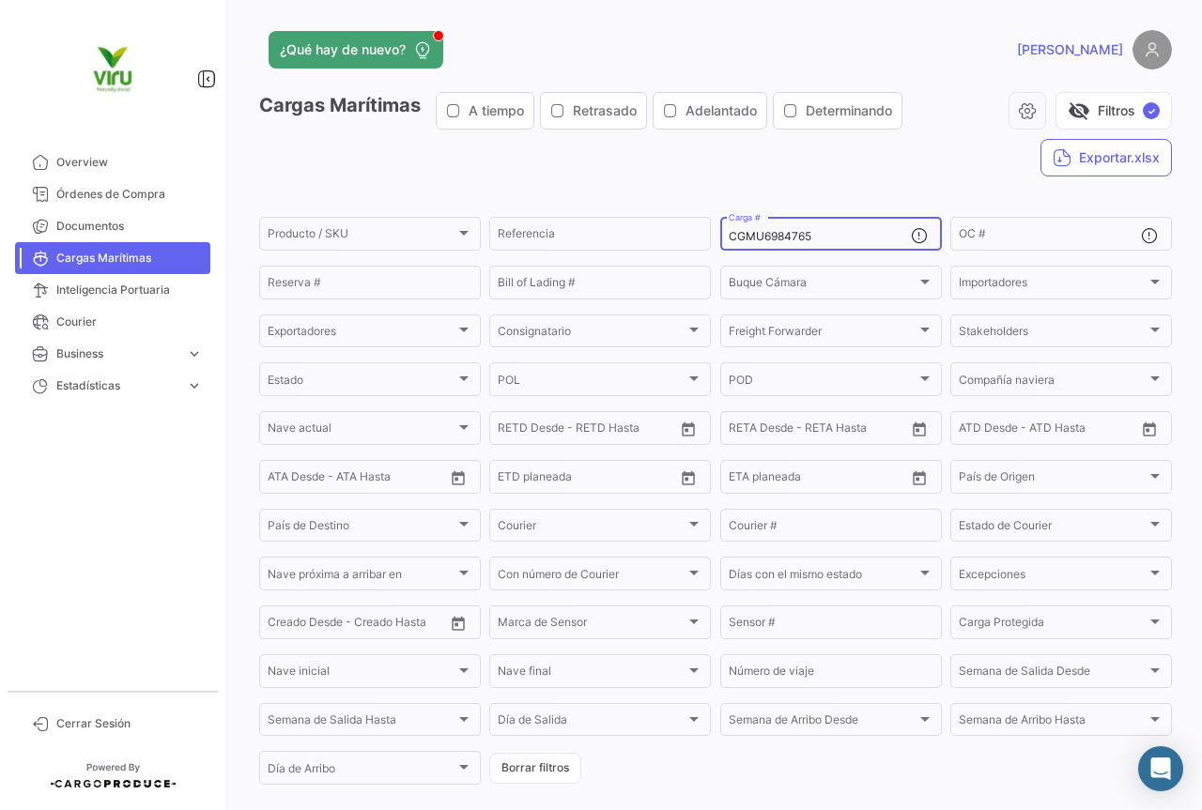
drag, startPoint x: 848, startPoint y: 228, endPoint x: 833, endPoint y: 230, distance: 15.1
click at [833, 230] on div "CGMU6984765 Carga #" at bounding box center [819, 232] width 182 height 37
drag, startPoint x: 846, startPoint y: 235, endPoint x: 720, endPoint y: 238, distance: 125.8
click at [720, 238] on div "CGMU6984765 Carga #" at bounding box center [831, 232] width 222 height 37
paste input "3542"
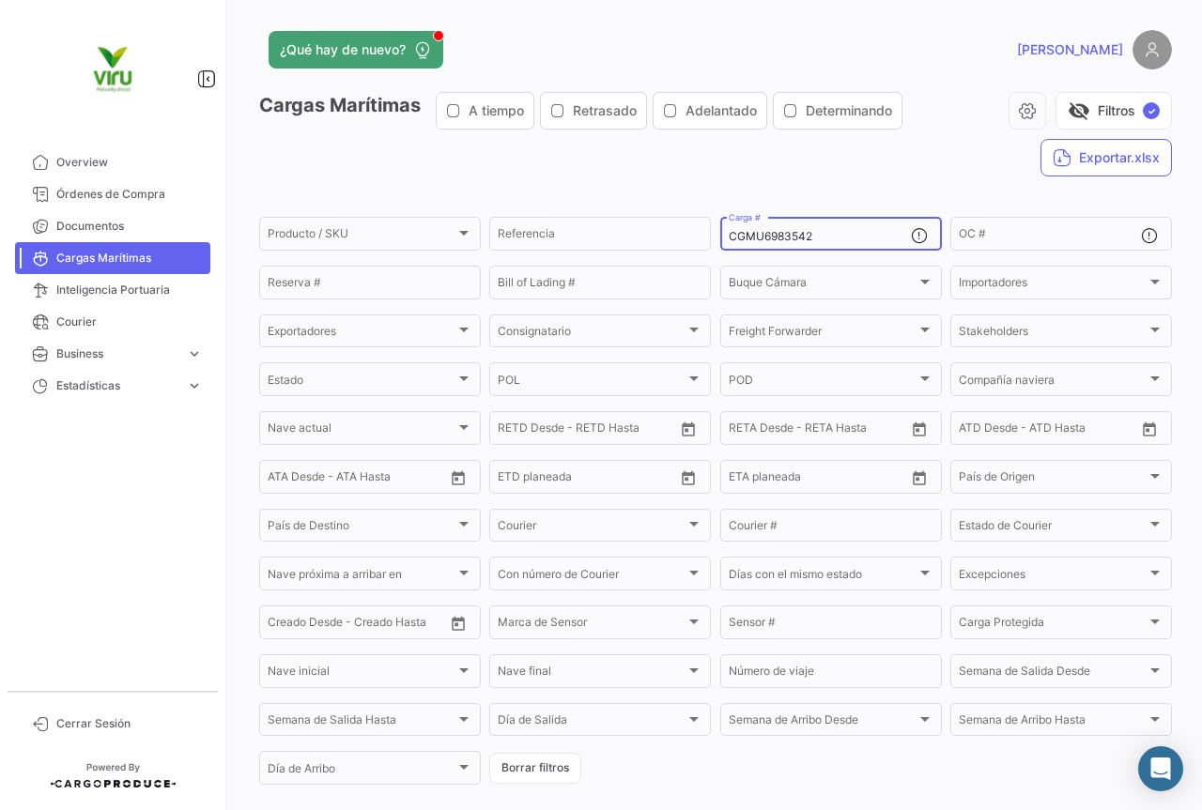
scroll to position [191, 0]
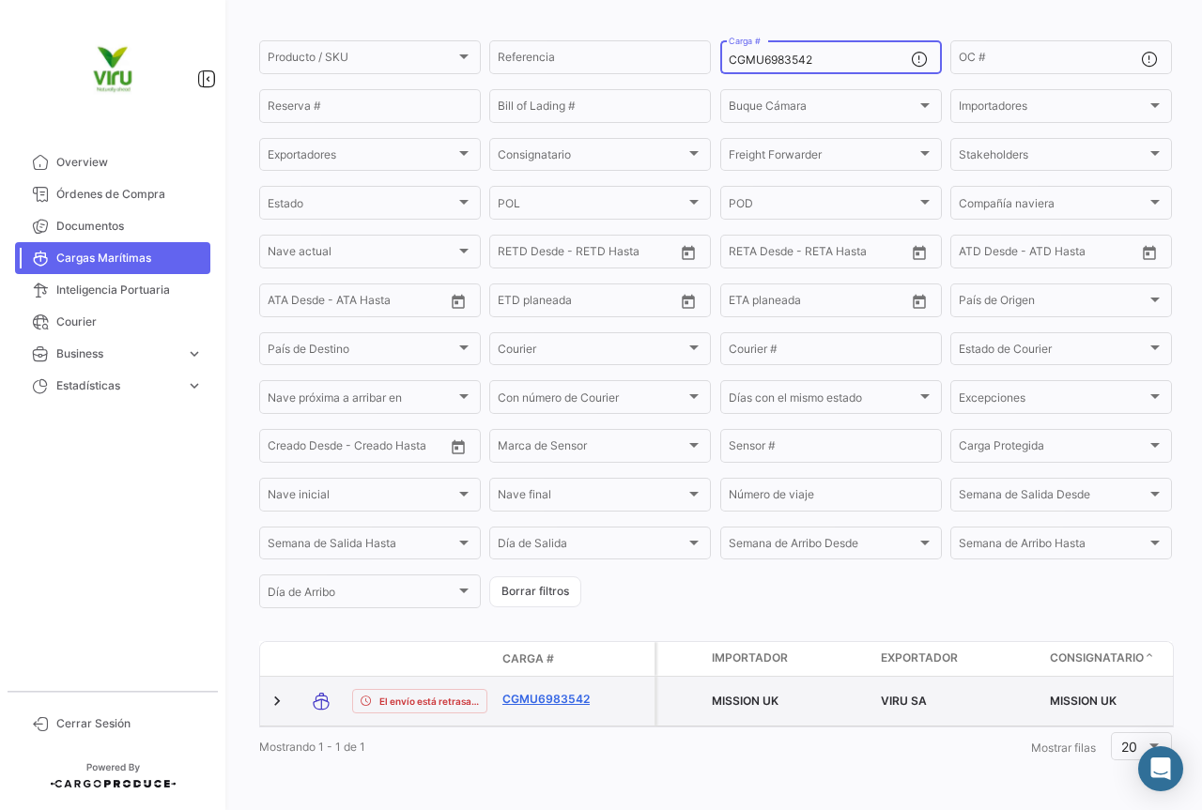
type input "CGMU6983542"
click at [555, 691] on link "CGMU6983542" at bounding box center [551, 699] width 98 height 17
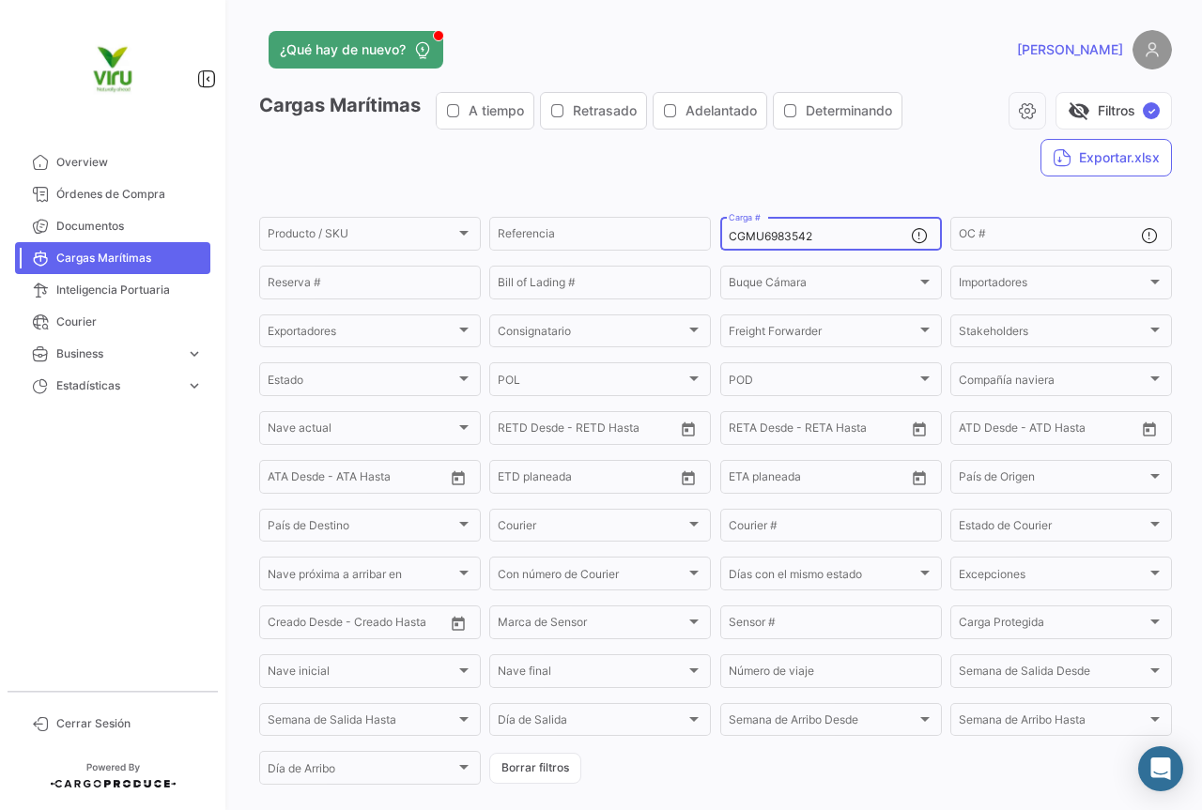
drag, startPoint x: 840, startPoint y: 238, endPoint x: 720, endPoint y: 236, distance: 120.2
click at [720, 236] on div "CGMU6983542 Carga #" at bounding box center [831, 232] width 222 height 37
paste input "06778"
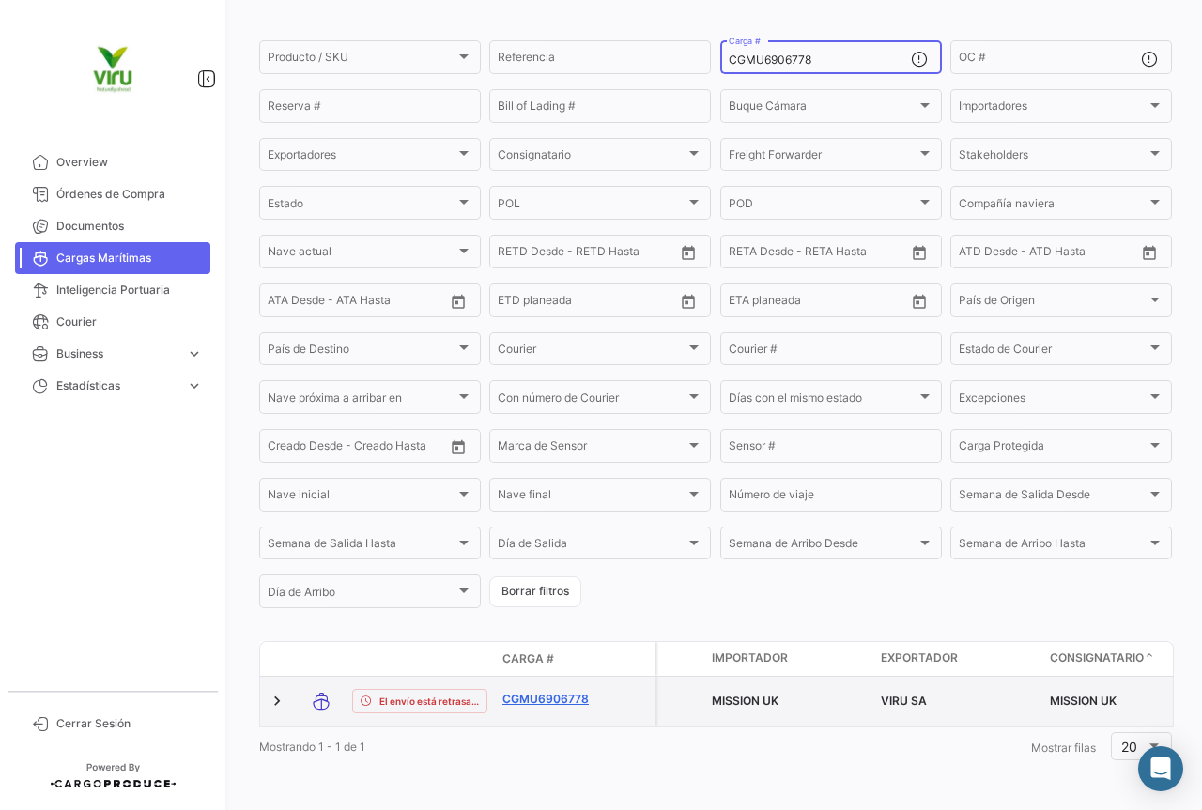
type input "CGMU6906778"
click at [541, 691] on link "CGMU6906778" at bounding box center [551, 699] width 98 height 17
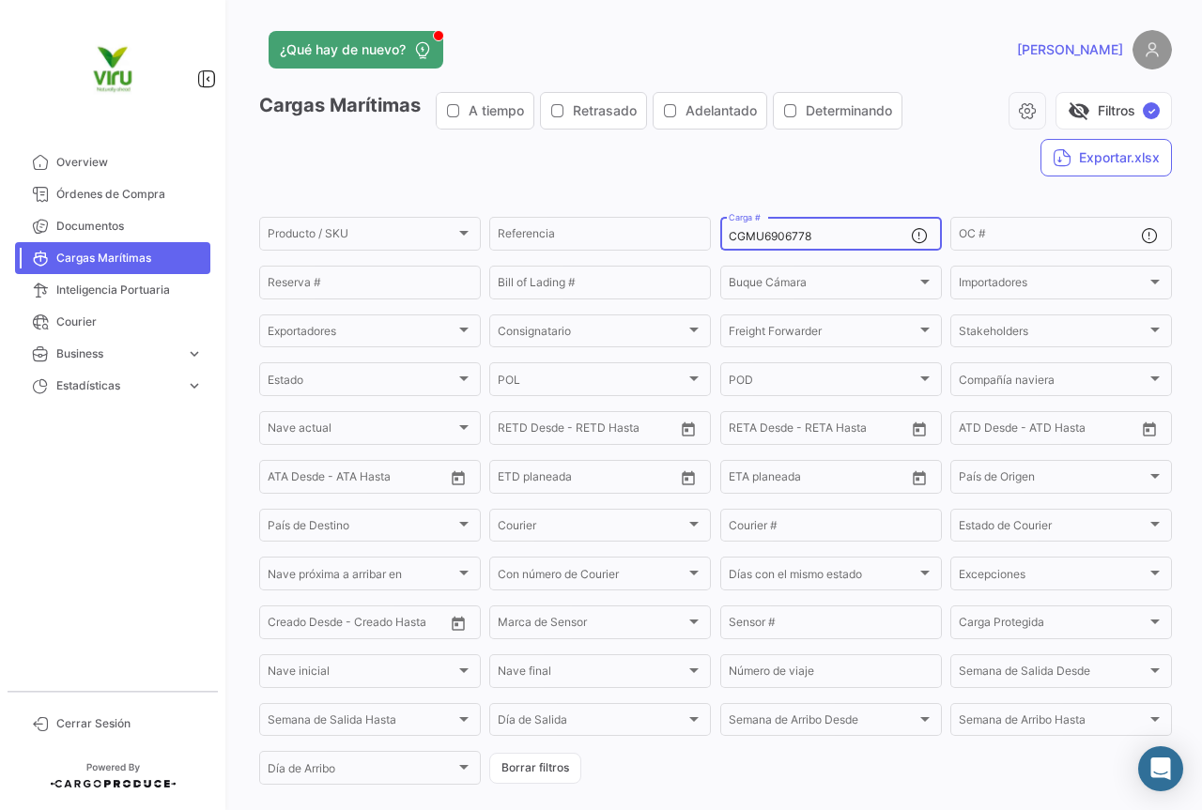
drag, startPoint x: 846, startPoint y: 236, endPoint x: 717, endPoint y: 237, distance: 128.6
click at [720, 237] on div "CGMU6906778 Carga #" at bounding box center [831, 232] width 222 height 37
paste input "26584"
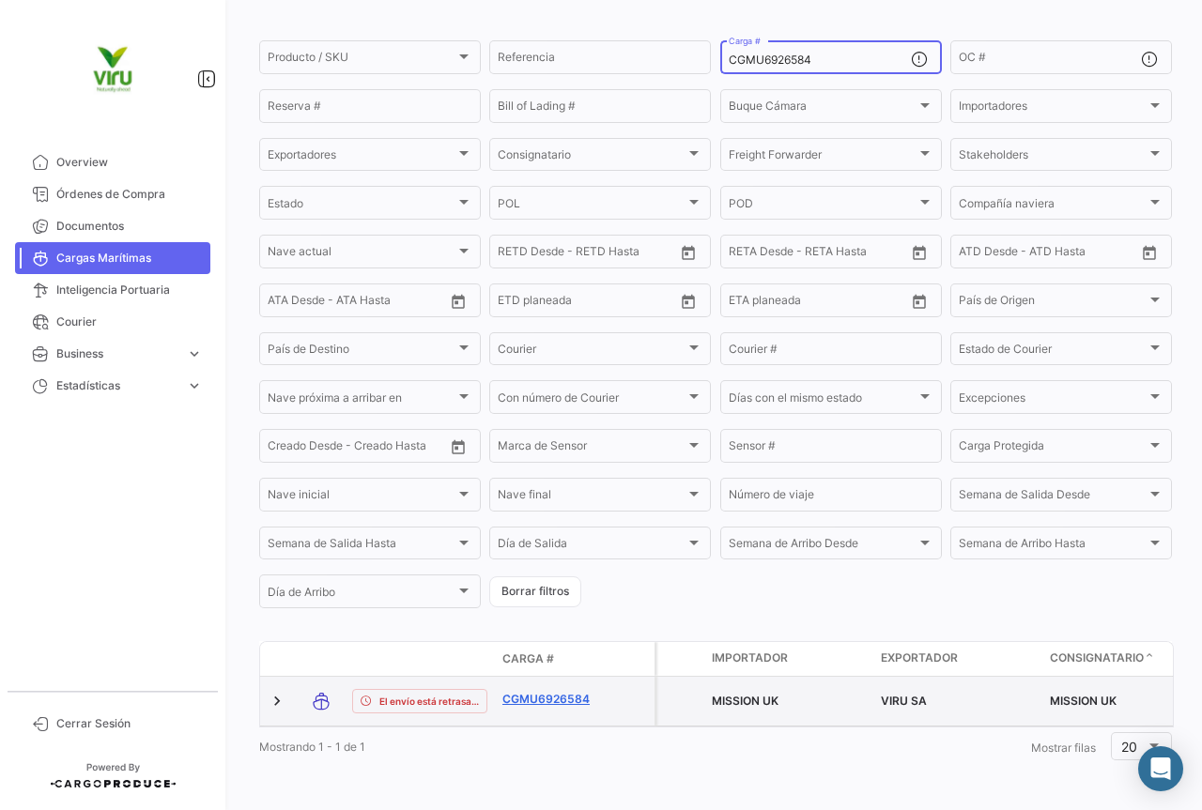
type input "CGMU6926584"
click at [557, 691] on link "CGMU6926584" at bounding box center [551, 699] width 98 height 17
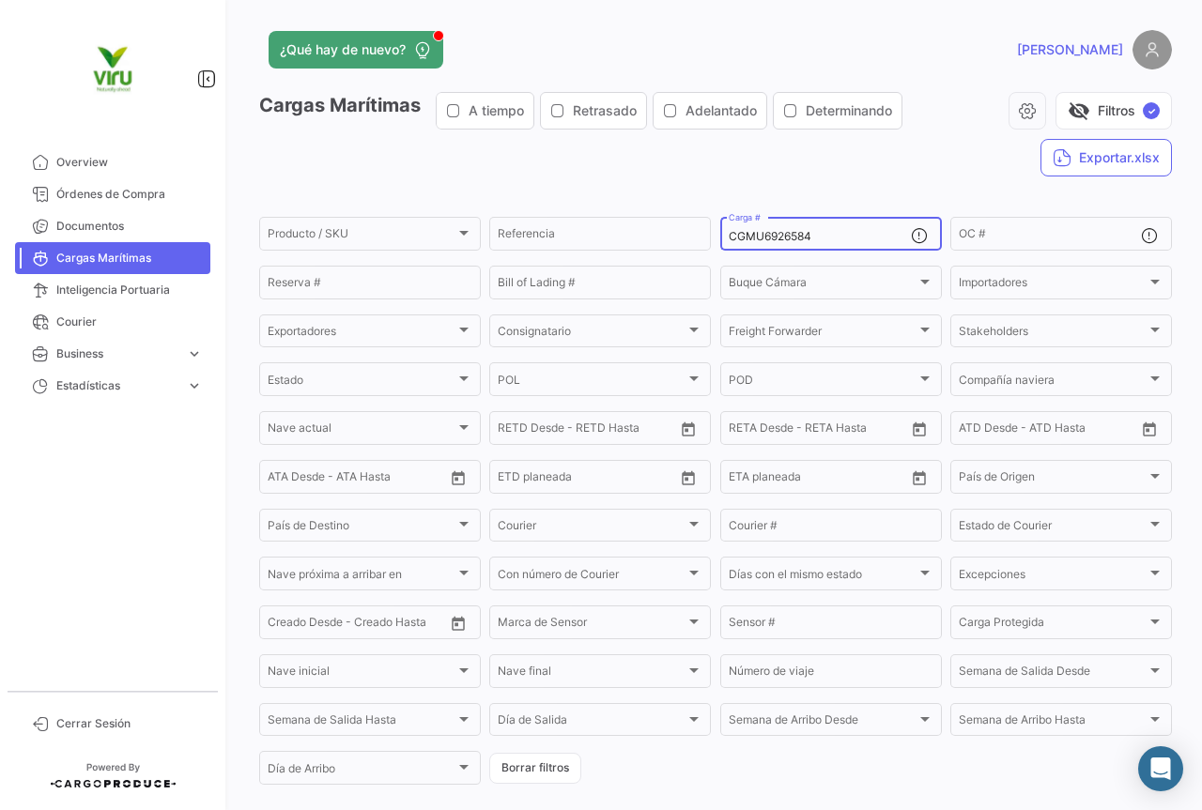
drag, startPoint x: 821, startPoint y: 234, endPoint x: 715, endPoint y: 219, distance: 107.1
click at [720, 219] on div "CGMU6926584 Carga #" at bounding box center [831, 232] width 222 height 37
paste input "7014755"
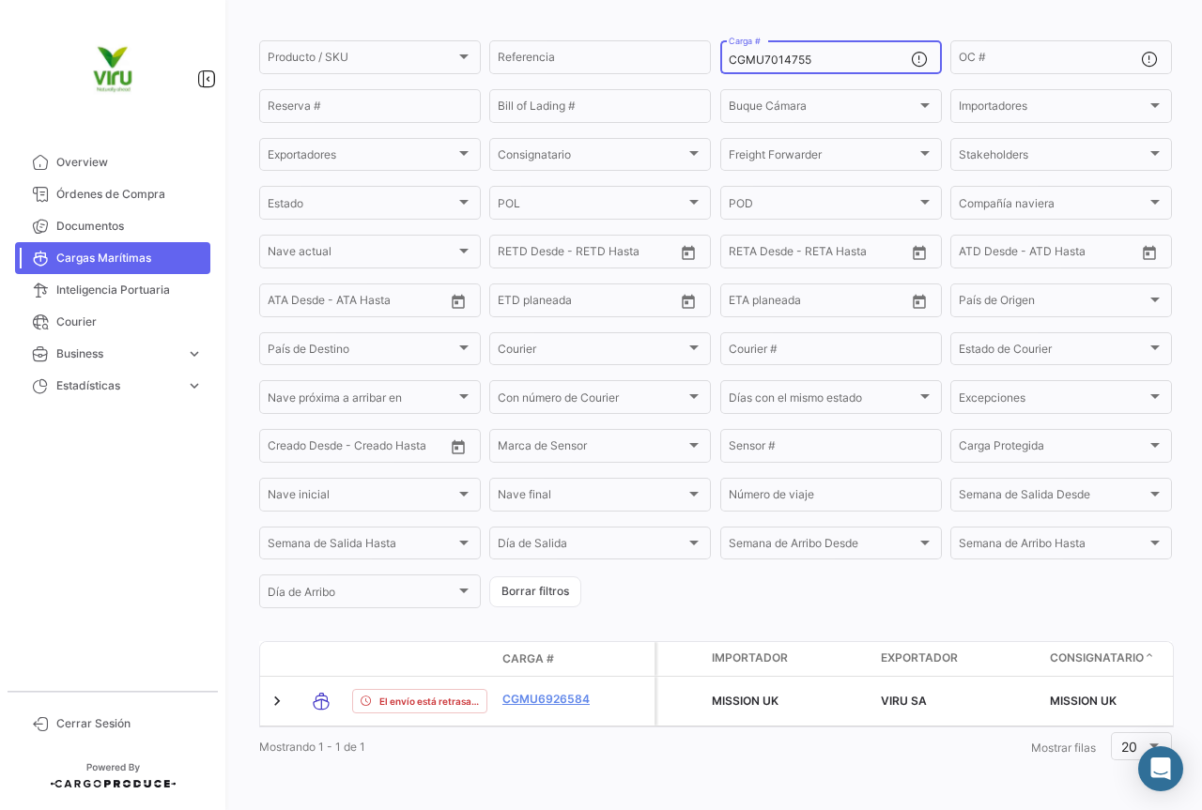
scroll to position [191, 0]
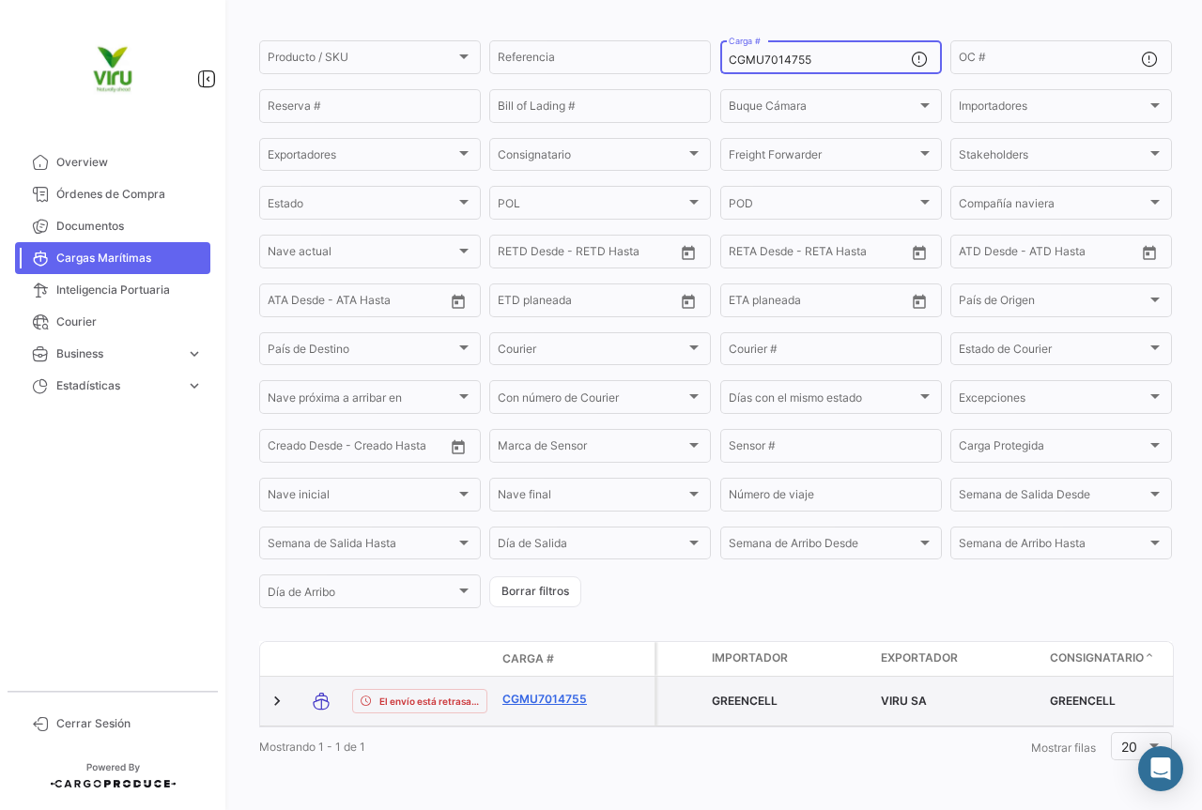
type input "CGMU7014755"
click at [550, 691] on link "CGMU7014755" at bounding box center [551, 699] width 98 height 17
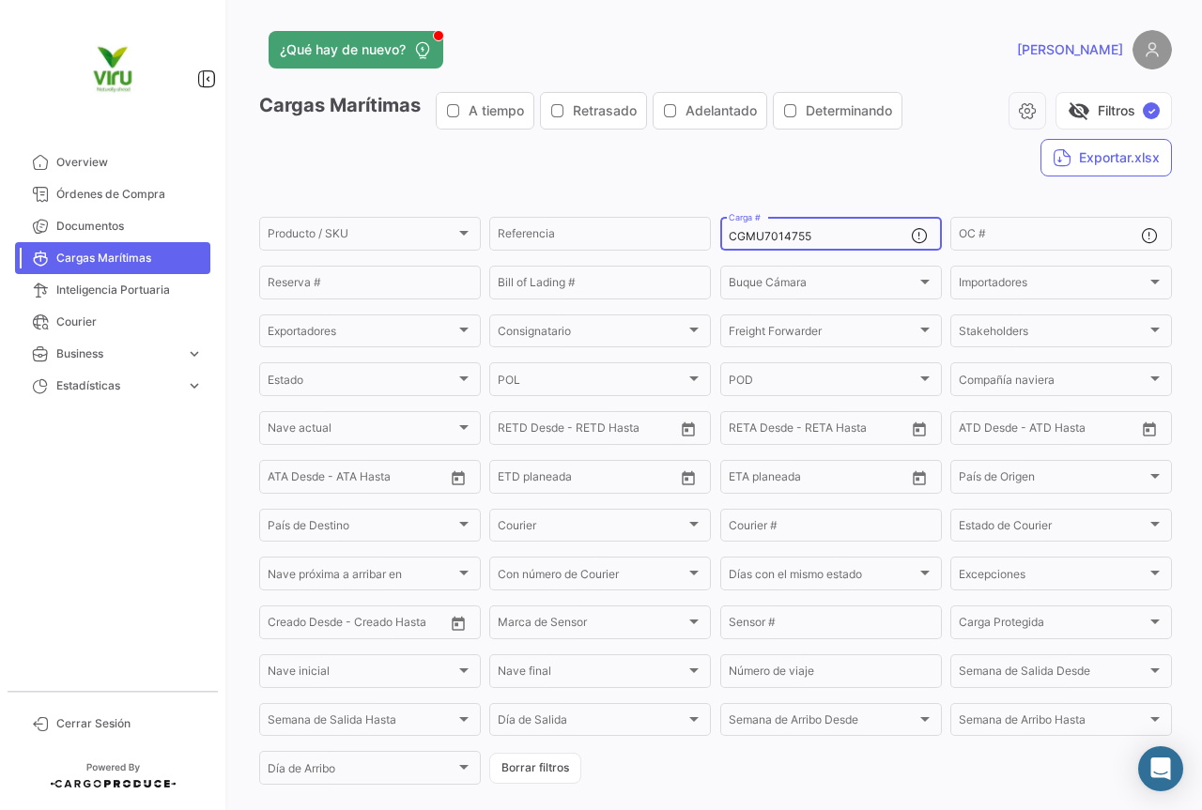
drag, startPoint x: 861, startPoint y: 237, endPoint x: 724, endPoint y: 238, distance: 137.1
click at [728, 238] on input "CGMU7014755" at bounding box center [819, 236] width 182 height 13
paste input "6903850"
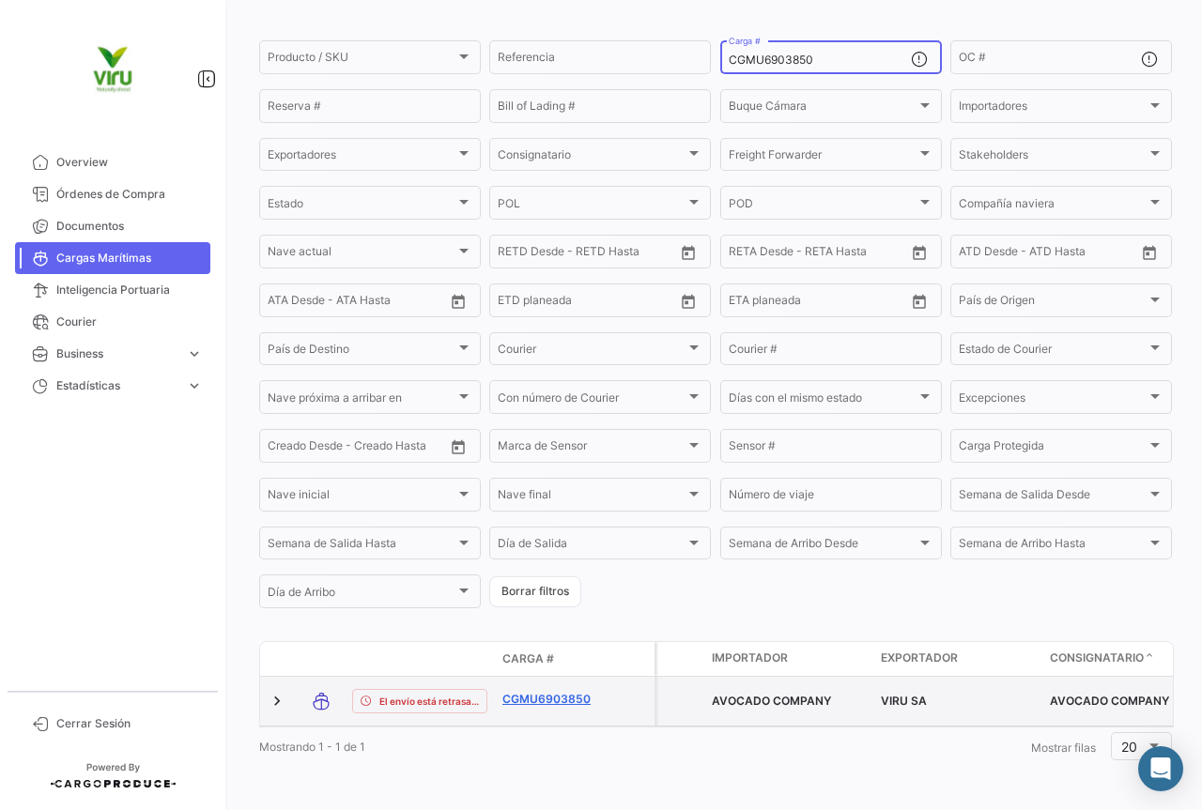
type input "CGMU6903850"
click at [560, 691] on link "CGMU6903850" at bounding box center [551, 699] width 98 height 17
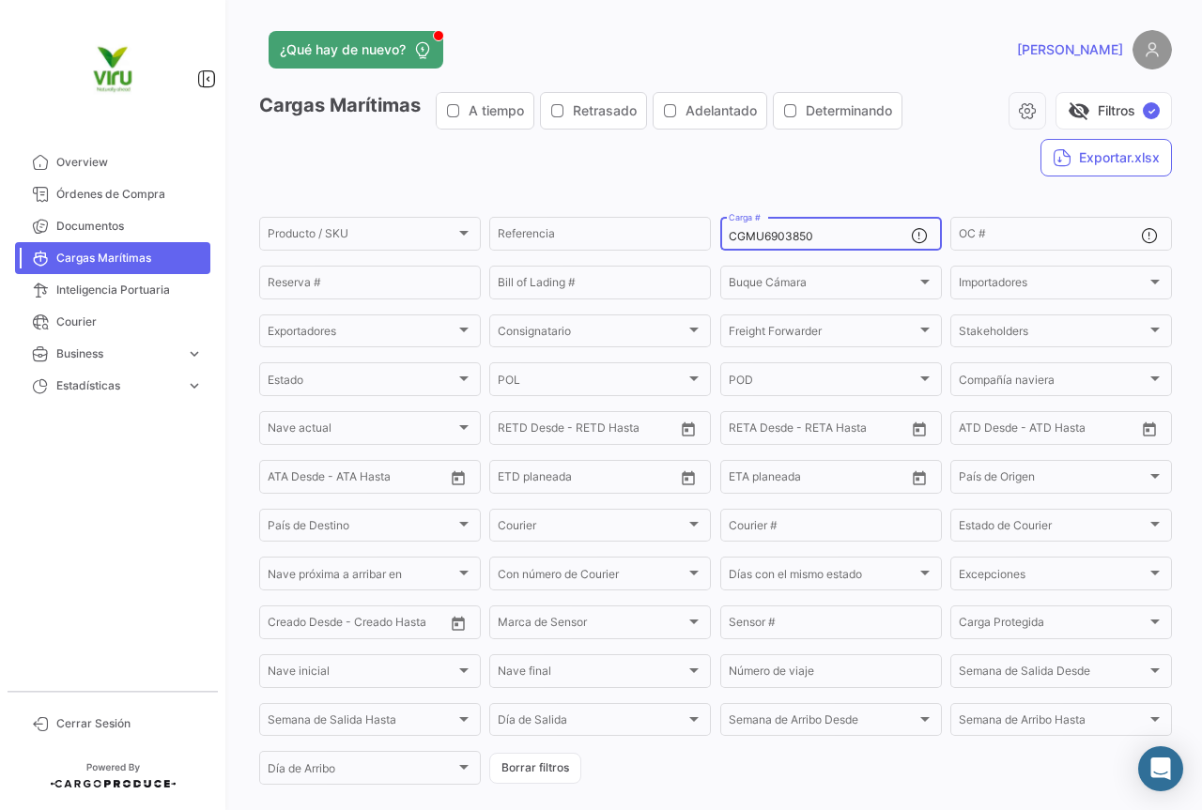
drag, startPoint x: 825, startPoint y: 230, endPoint x: 723, endPoint y: 241, distance: 102.9
click at [728, 241] on input "CGMU6903850" at bounding box center [819, 236] width 182 height 13
paste input "BMOU9622943"
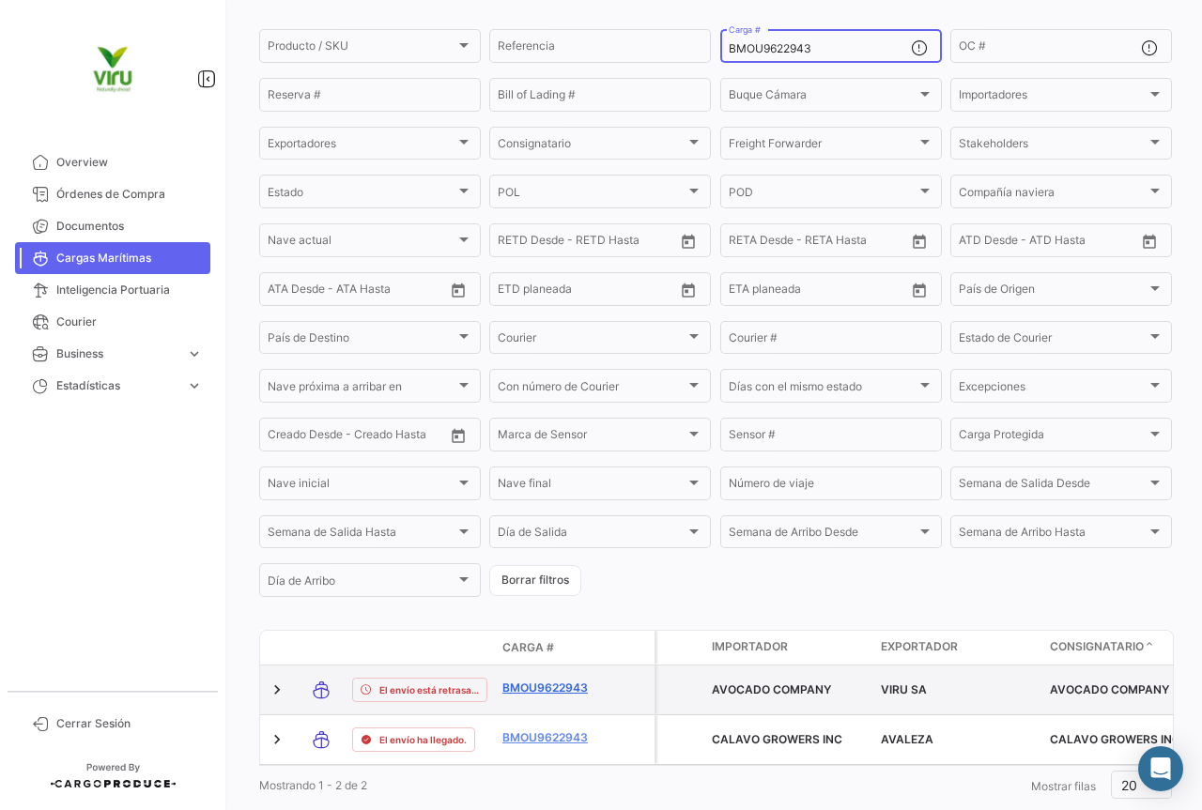
type input "BMOU9622943"
click at [545, 689] on link "BMOU9622943" at bounding box center [551, 688] width 98 height 17
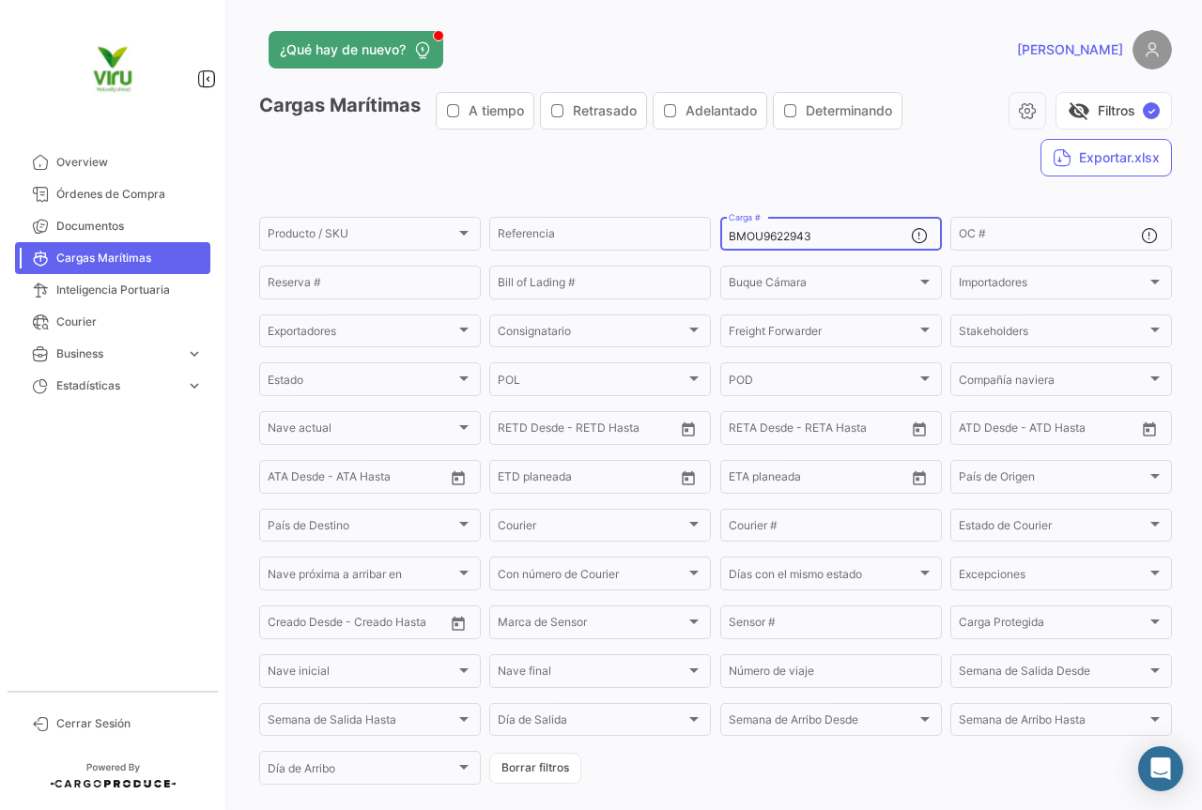
drag, startPoint x: 819, startPoint y: 237, endPoint x: 714, endPoint y: 237, distance: 104.2
click at [720, 237] on div "BMOU9622943 Carga #" at bounding box center [831, 232] width 222 height 37
paste input "CGMU7009595"
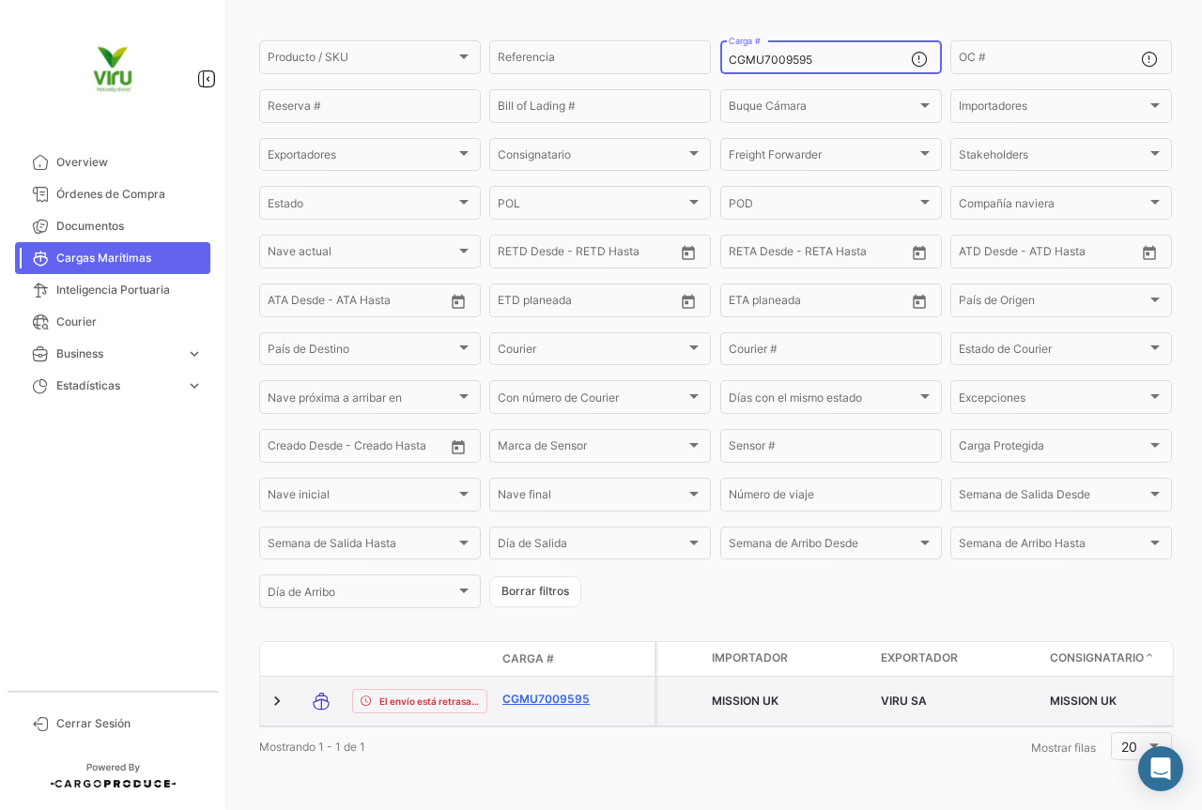
type input "CGMU7009595"
click at [546, 691] on link "CGMU7009595" at bounding box center [551, 699] width 98 height 17
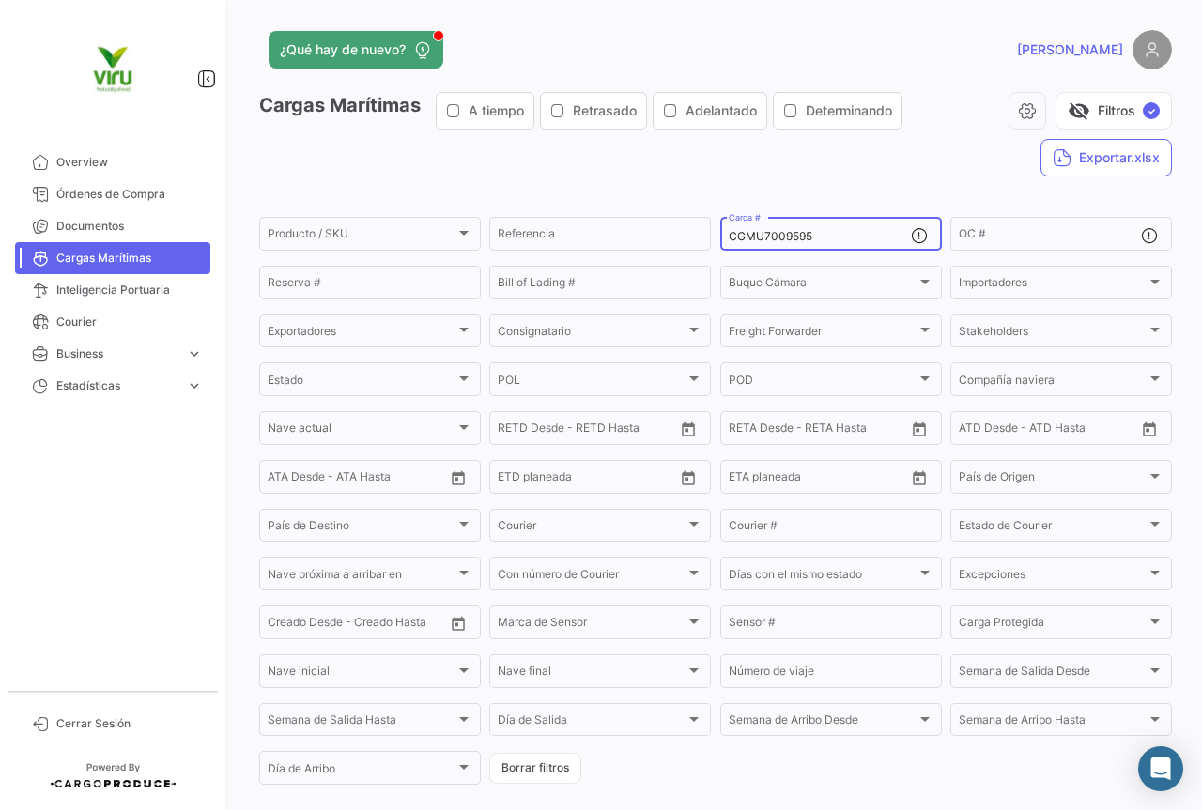
drag, startPoint x: 841, startPoint y: 237, endPoint x: 712, endPoint y: 235, distance: 128.6
click at [712, 235] on form "Producto / SKU Producto / SKU Referencia CGMU7009595 Carga # OC # Reserva # Bil…" at bounding box center [715, 501] width 912 height 574
paste input "6995923"
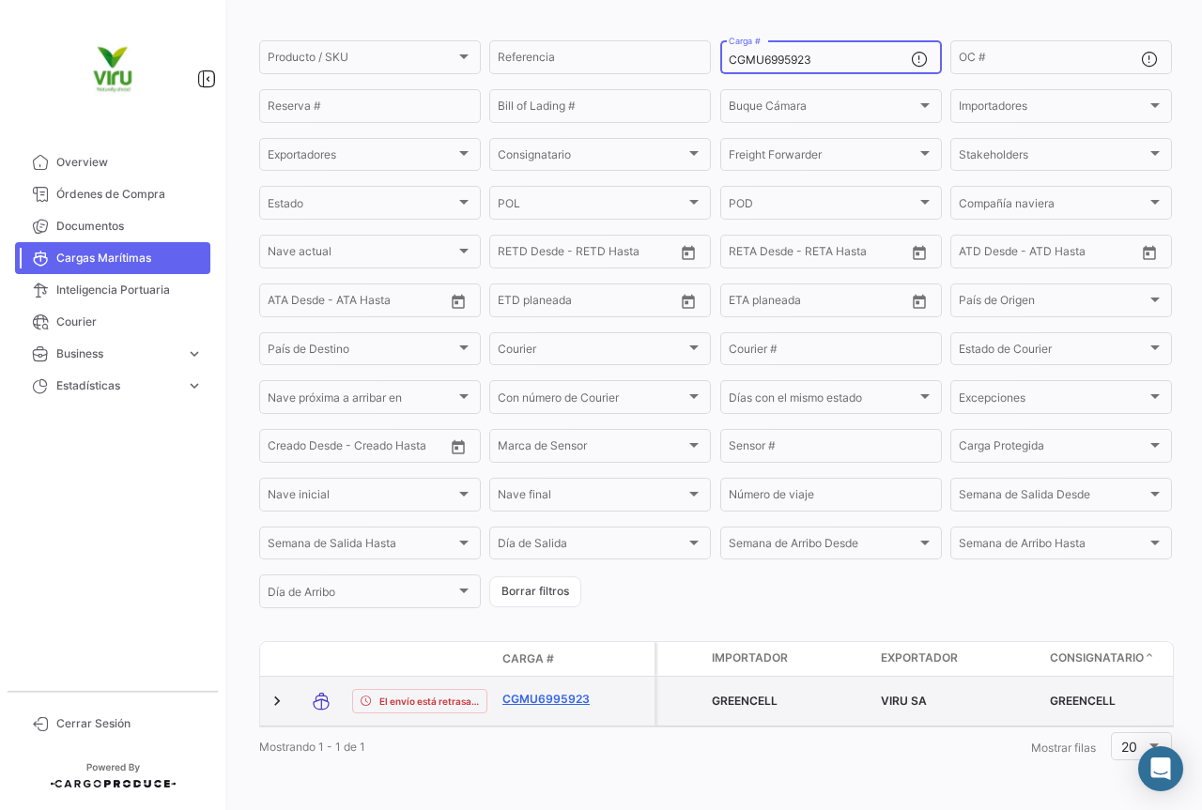
type input "CGMU6995923"
click at [579, 691] on link "CGMU6995923" at bounding box center [551, 699] width 98 height 17
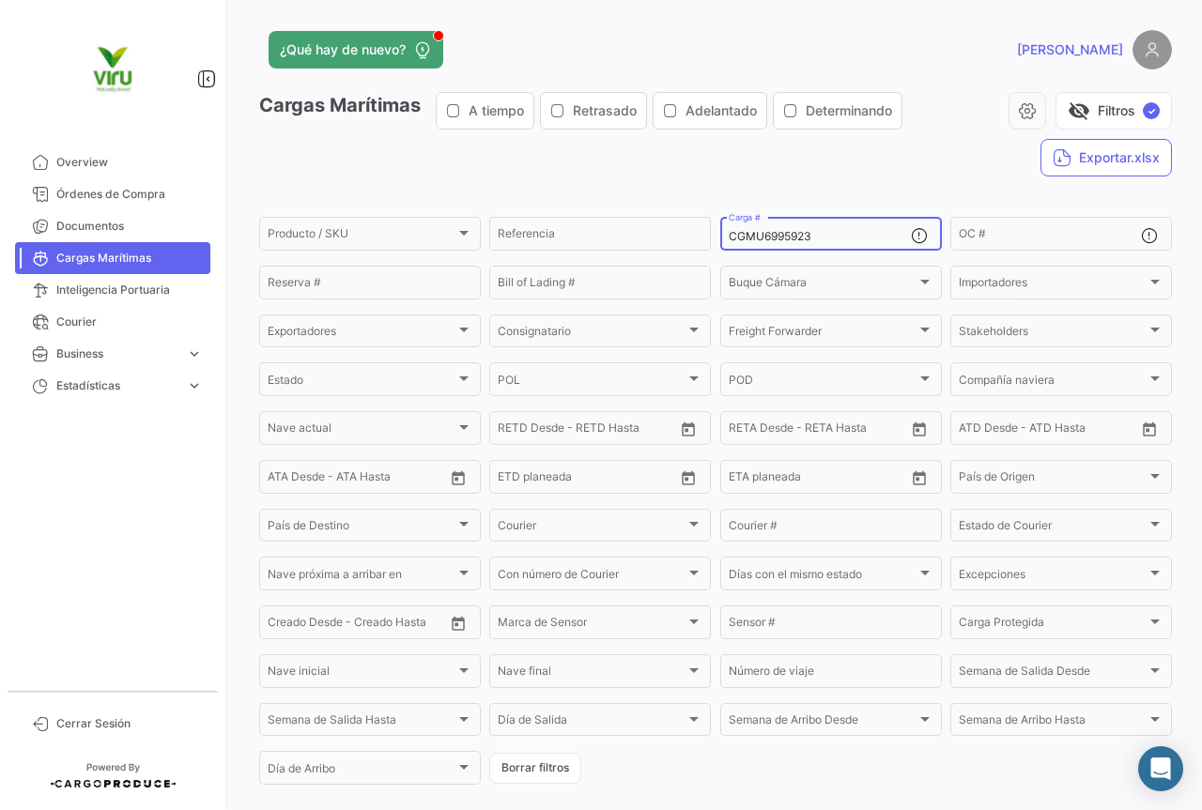
drag, startPoint x: 821, startPoint y: 236, endPoint x: 718, endPoint y: 237, distance: 103.3
click at [720, 237] on div "CGMU6995923 Carga #" at bounding box center [831, 232] width 222 height 37
paste input "MEDU9731884"
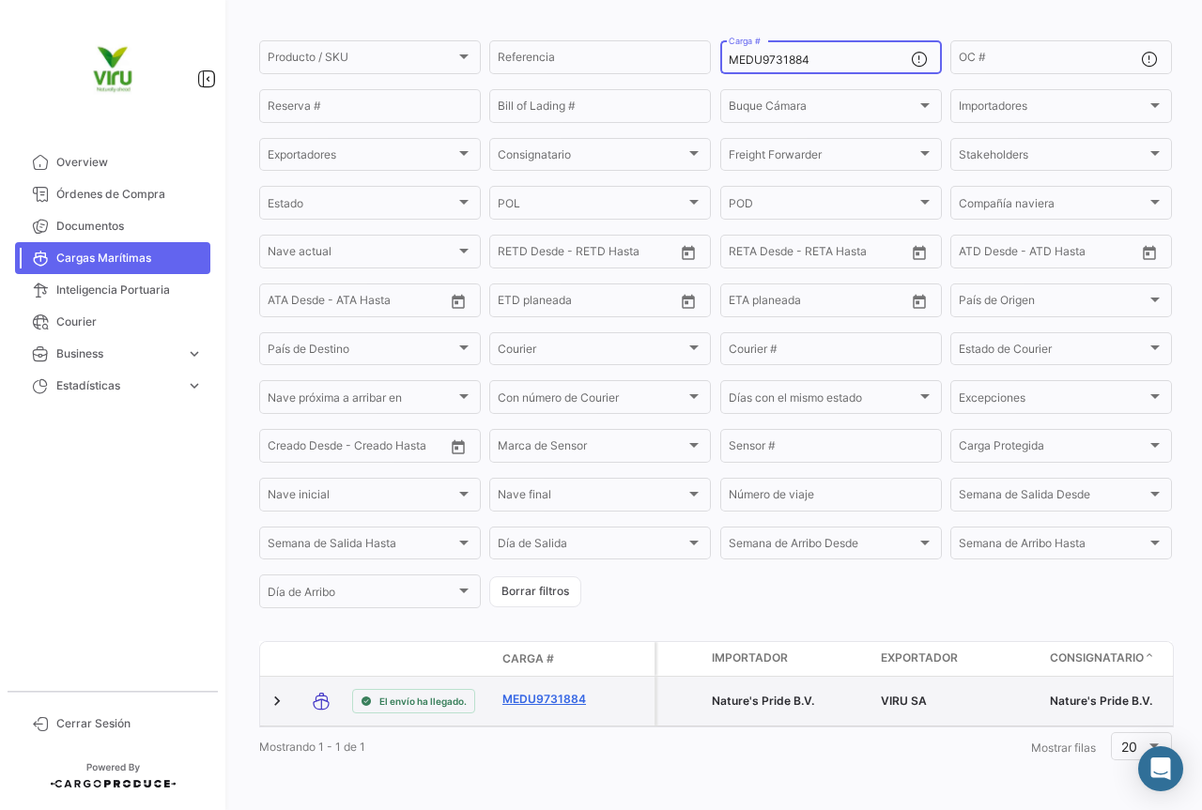
type input "MEDU9731884"
click at [549, 691] on link "MEDU9731884" at bounding box center [551, 699] width 98 height 17
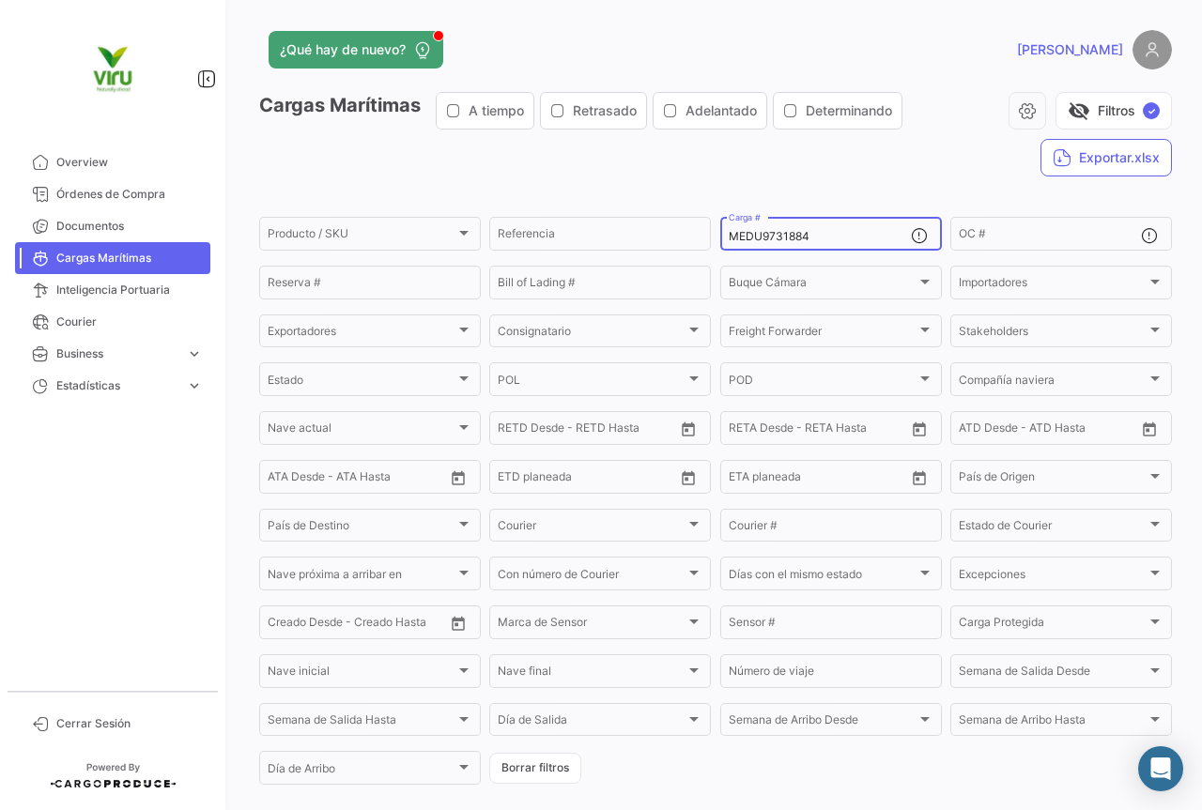
drag, startPoint x: 831, startPoint y: 234, endPoint x: 715, endPoint y: 241, distance: 115.7
click at [720, 241] on div "MEDU9731884 Carga #" at bounding box center [831, 232] width 222 height 37
paste input "601941"
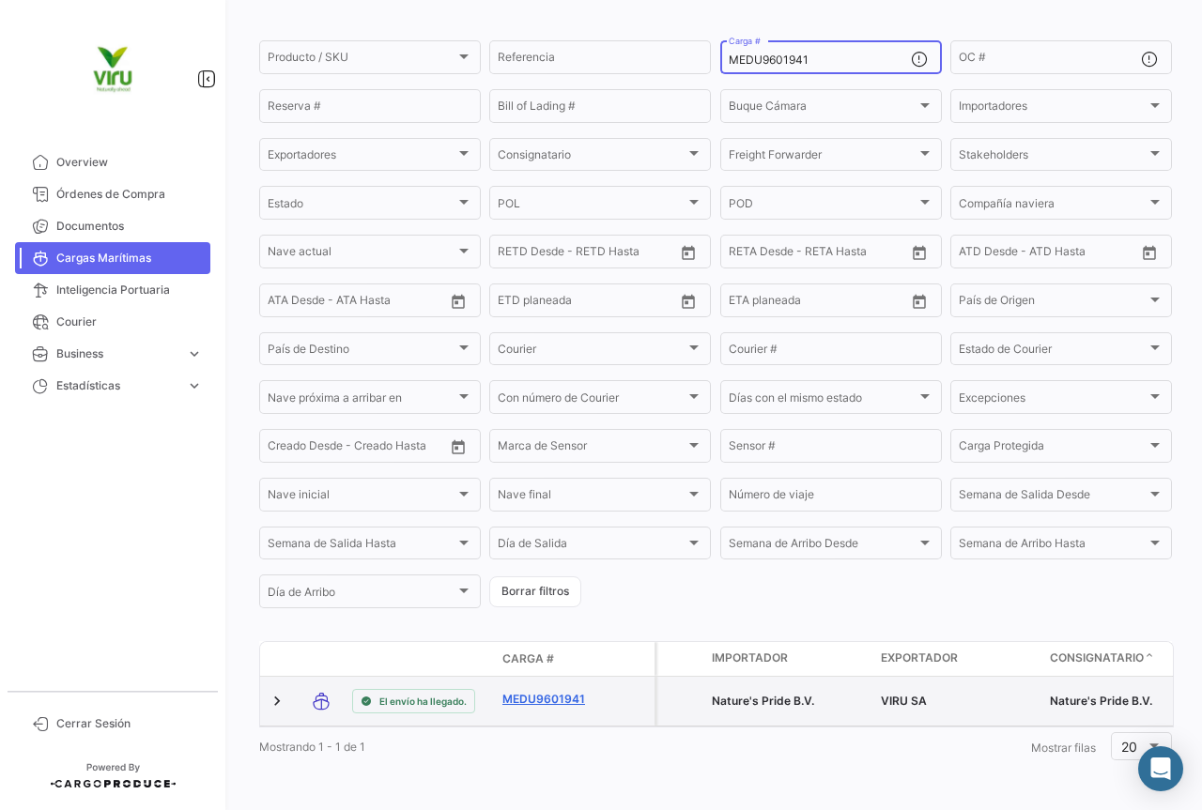
type input "MEDU9601941"
click at [542, 691] on link "MEDU9601941" at bounding box center [551, 699] width 98 height 17
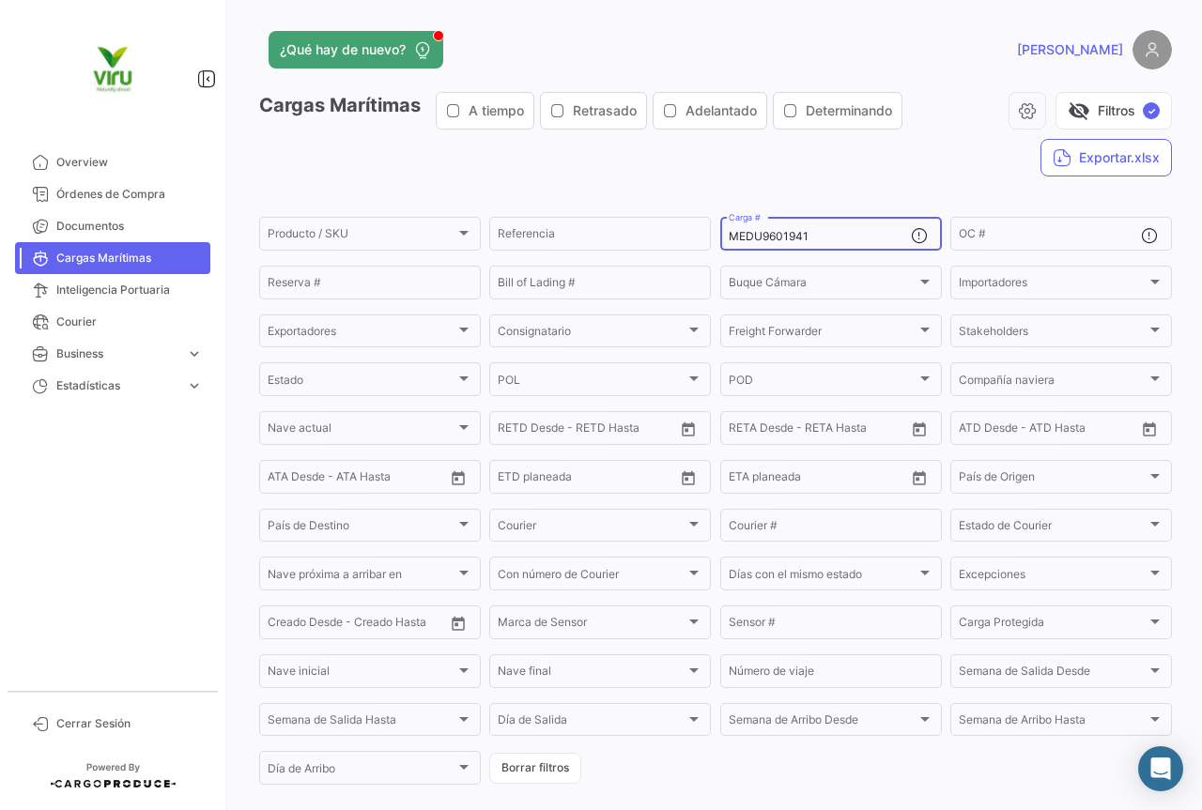
drag, startPoint x: 879, startPoint y: 237, endPoint x: 710, endPoint y: 232, distance: 169.0
click at [710, 232] on form "Producto / SKU Producto / SKU Referencia MEDU9601941 Carga # OC # Reserva # Bil…" at bounding box center [715, 501] width 912 height 574
paste input "MAU1317144"
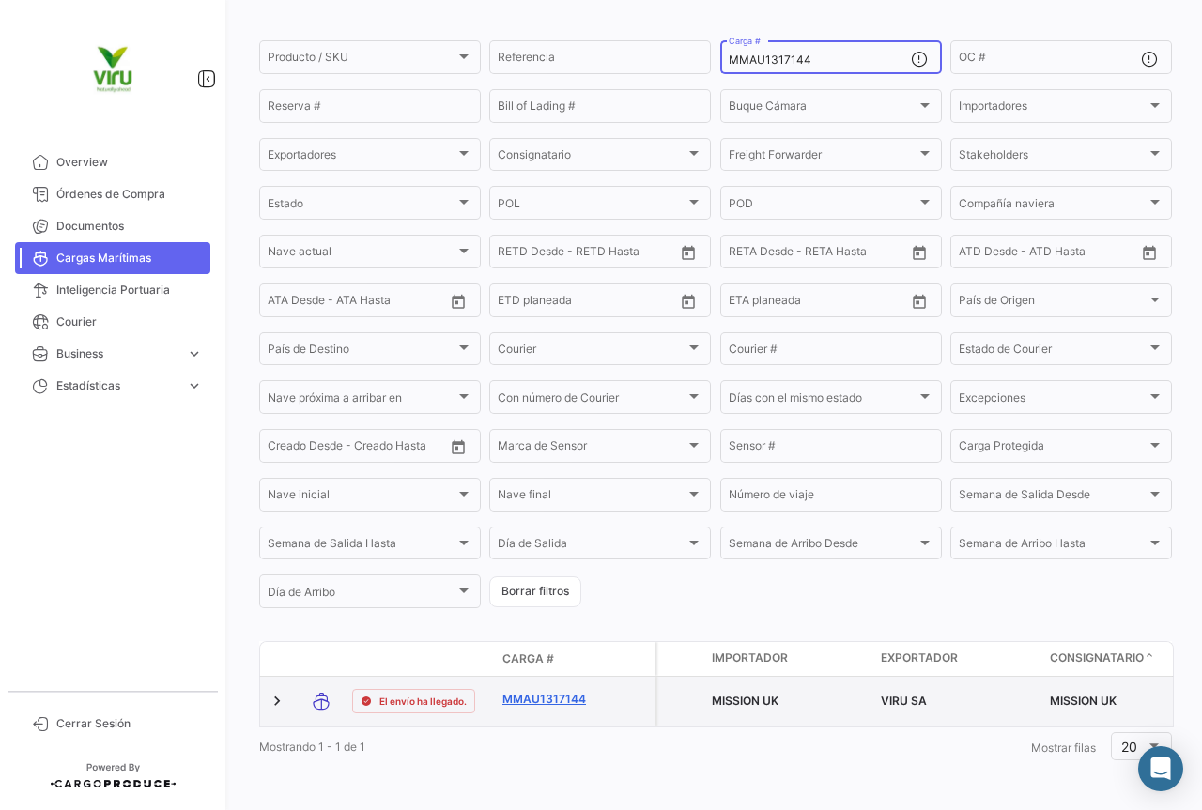
type input "MMAU1317144"
click at [566, 691] on link "MMAU1317144" at bounding box center [551, 699] width 98 height 17
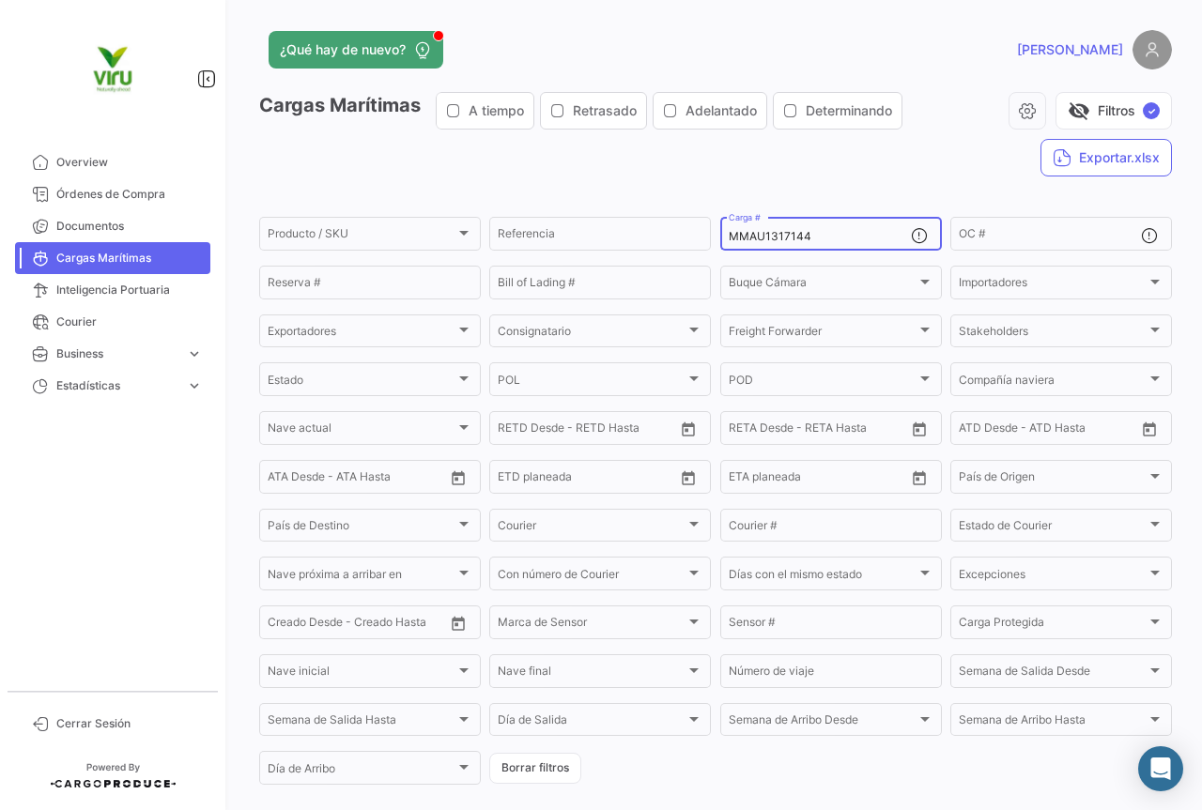
drag, startPoint x: 818, startPoint y: 243, endPoint x: 723, endPoint y: 236, distance: 95.1
click at [728, 236] on input "MMAU1317144" at bounding box center [819, 236] width 182 height 13
paste input "EDU9741769"
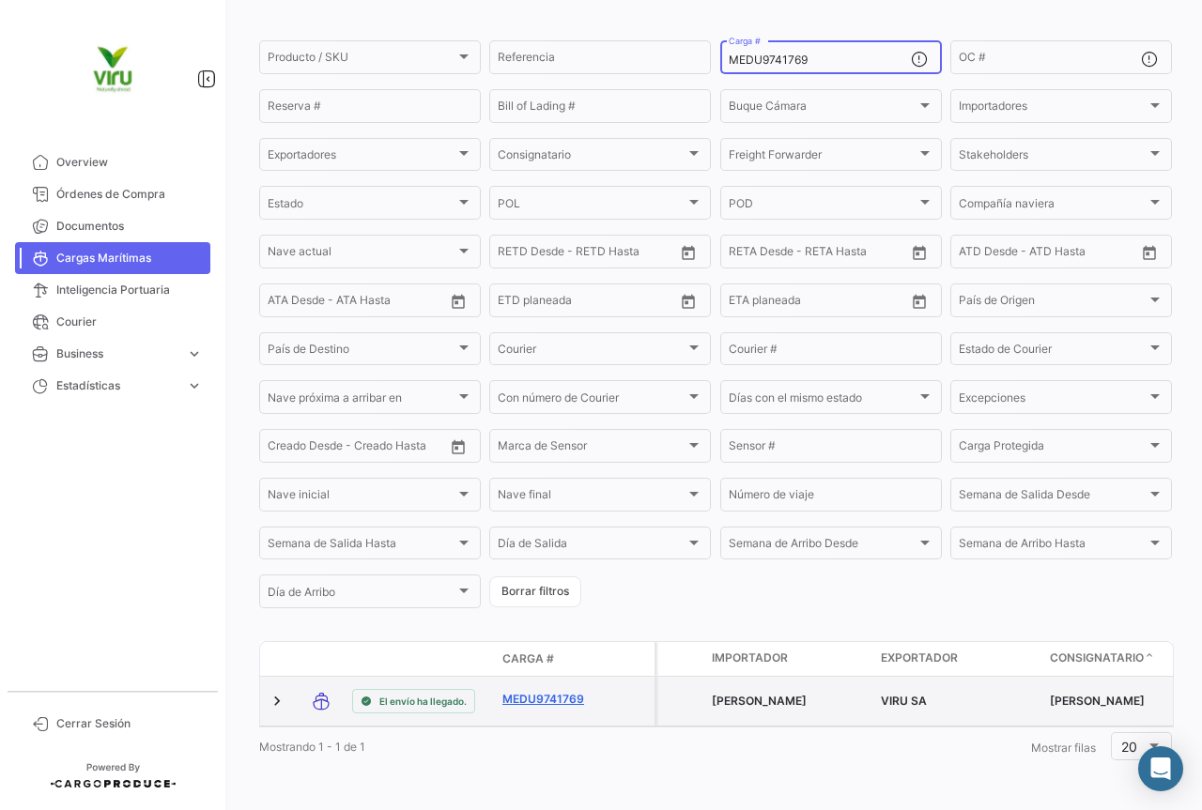
type input "MEDU9741769"
click at [558, 691] on link "MEDU9741769" at bounding box center [551, 699] width 98 height 17
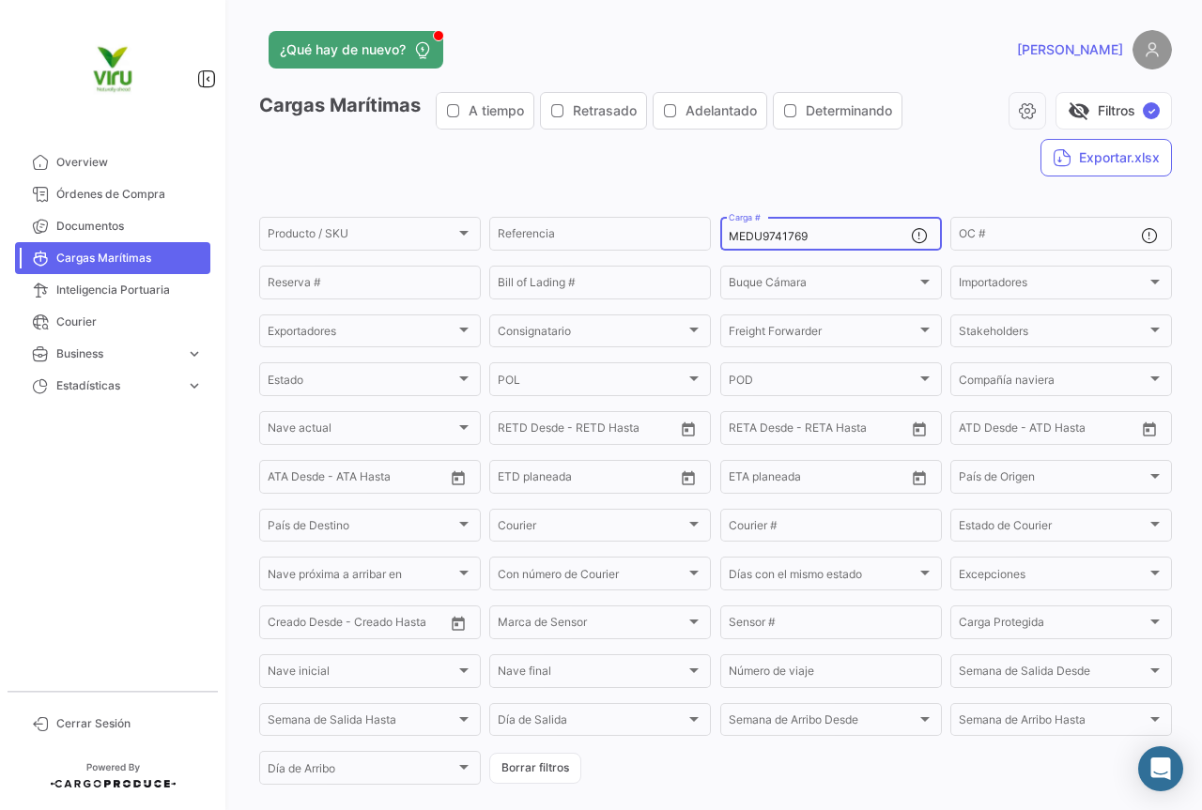
drag, startPoint x: 856, startPoint y: 241, endPoint x: 718, endPoint y: 235, distance: 138.1
click at [720, 235] on div "MEDU9741769 Carga #" at bounding box center [831, 232] width 222 height 37
paste input "60944"
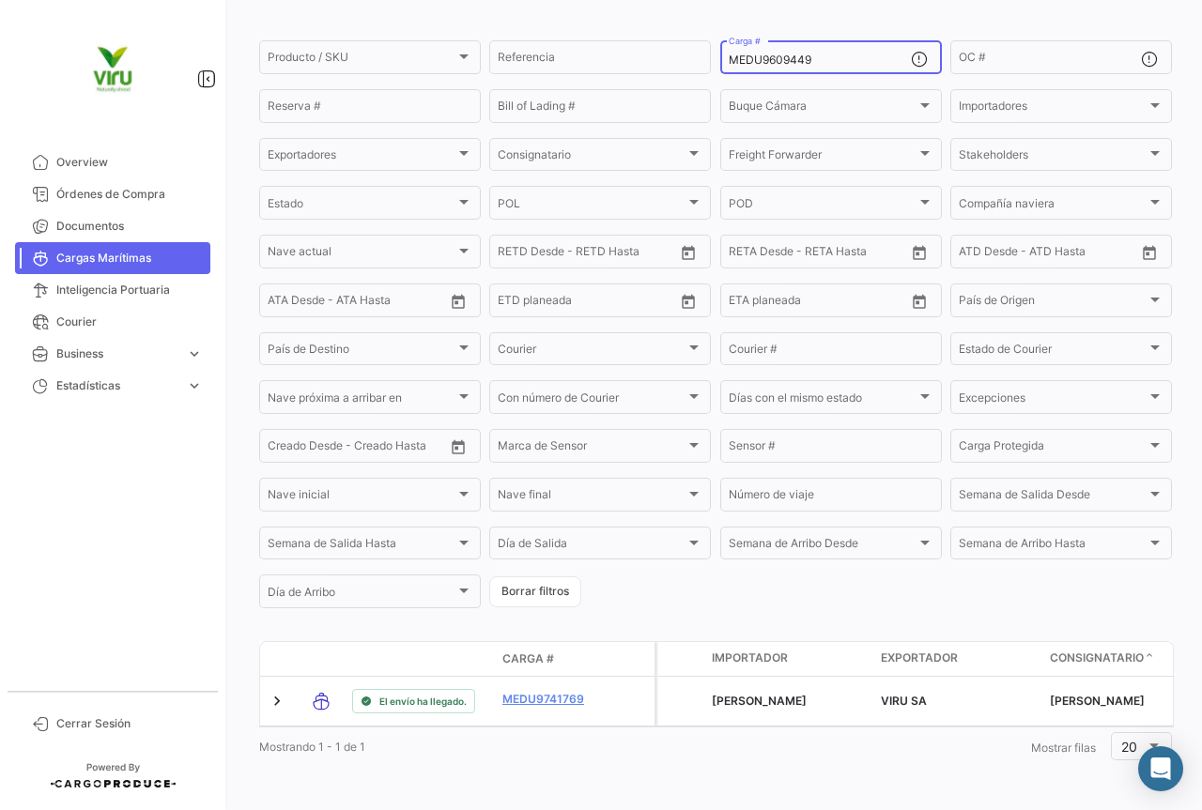
scroll to position [191, 0]
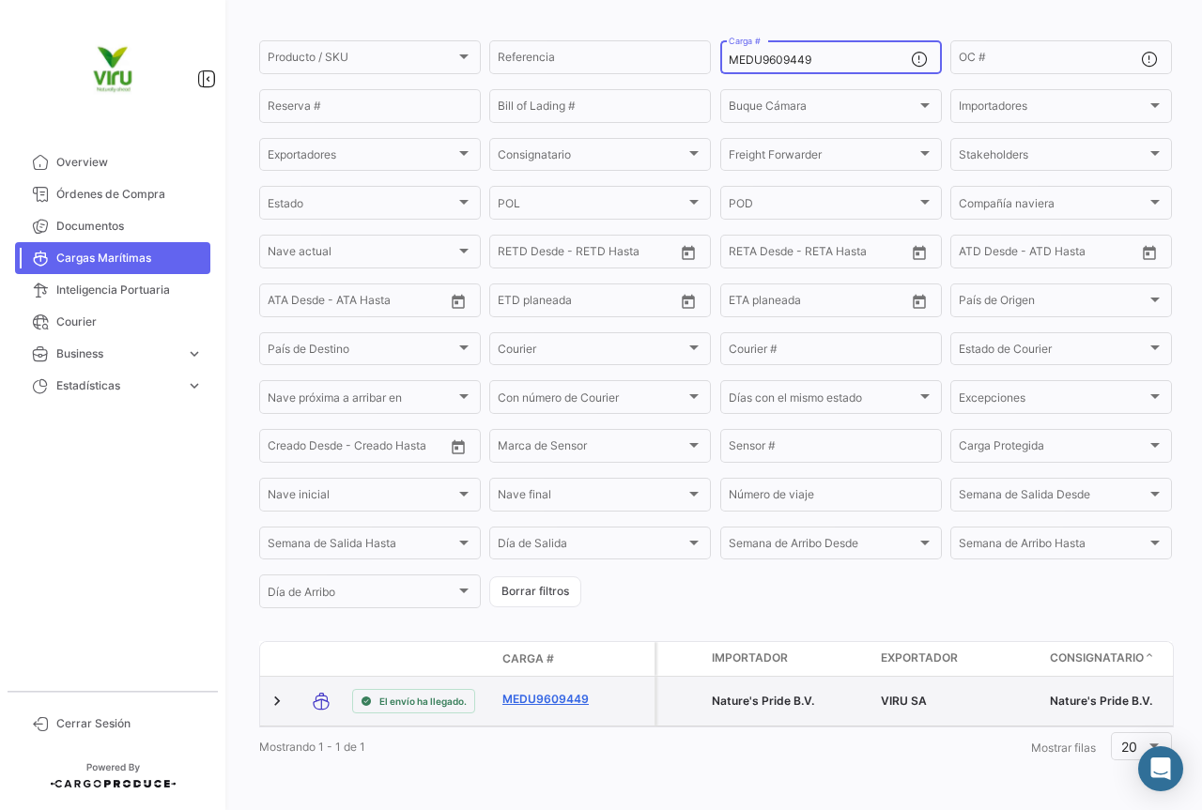
type input "MEDU9609449"
click at [544, 691] on link "MEDU9609449" at bounding box center [551, 699] width 98 height 17
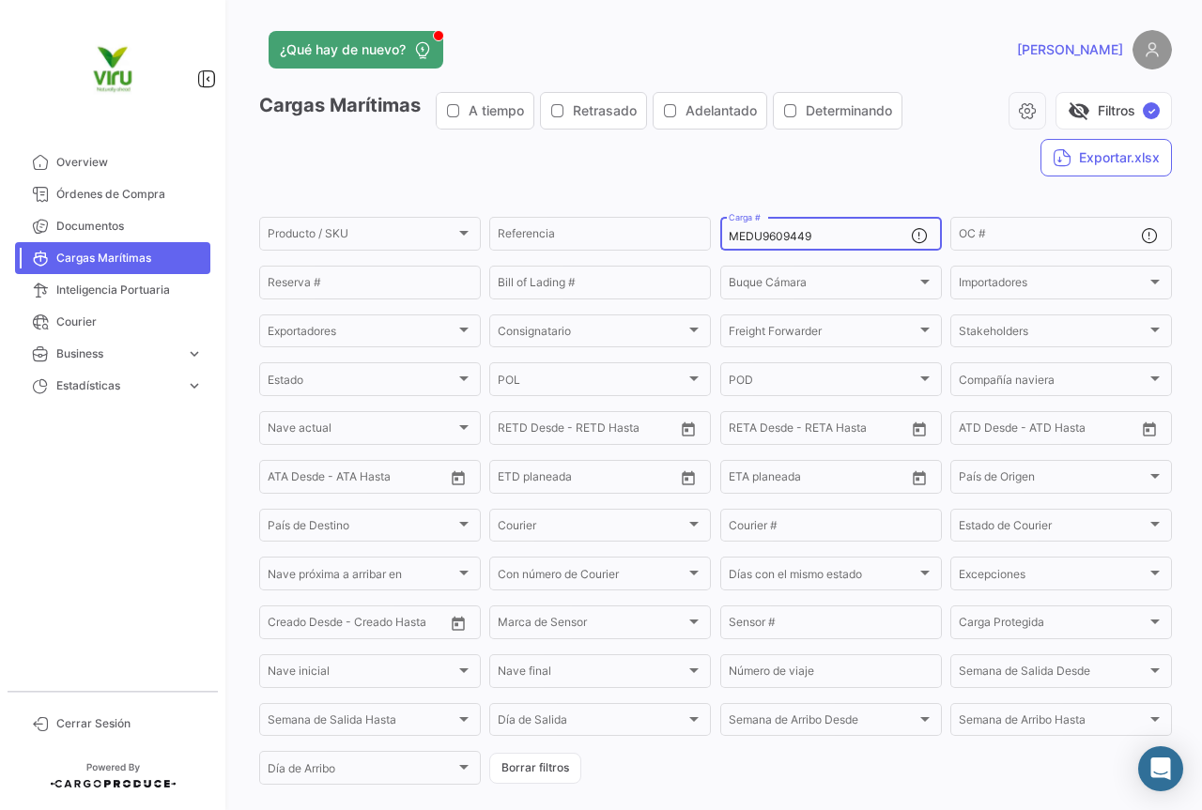
drag, startPoint x: 849, startPoint y: 237, endPoint x: 714, endPoint y: 243, distance: 134.4
click at [708, 239] on form "Producto / SKU Producto / SKU Referencia MEDU9609449 Carga # OC # Reserva # Bil…" at bounding box center [715, 501] width 912 height 574
paste input "760080"
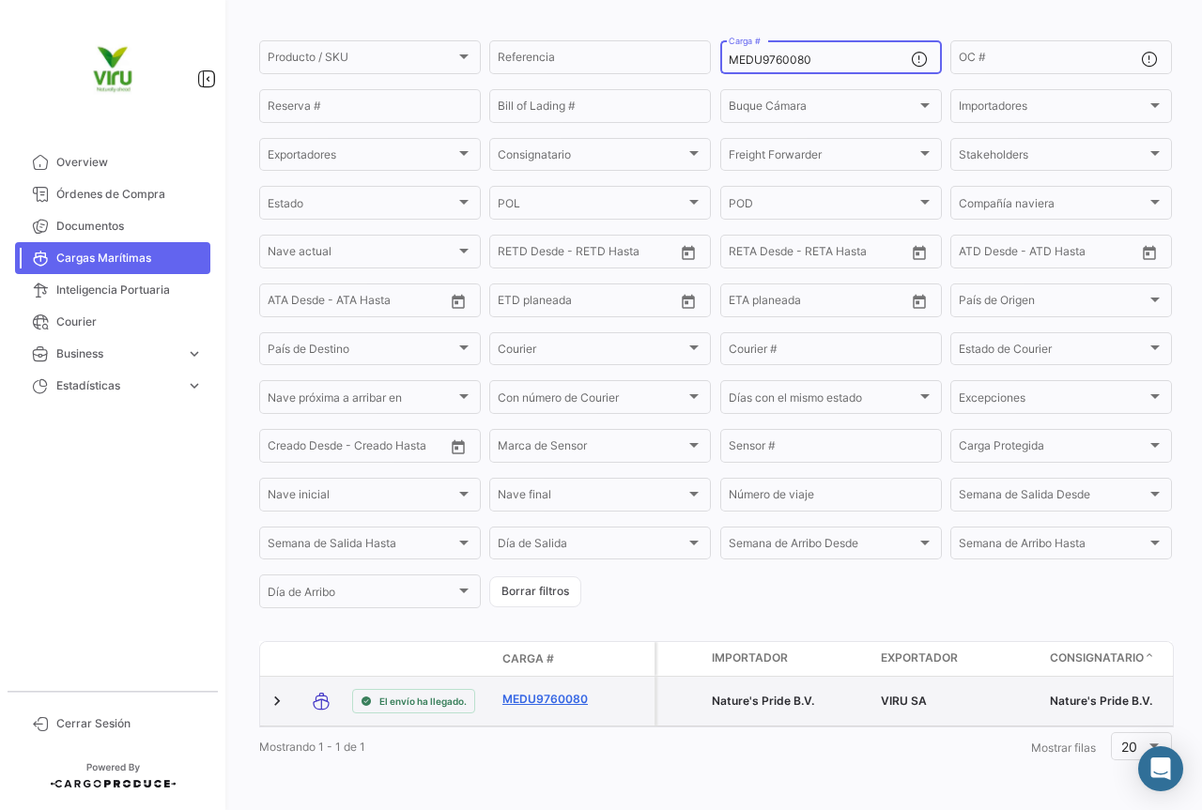
type input "MEDU9760080"
click at [560, 691] on link "MEDU9760080" at bounding box center [551, 699] width 98 height 17
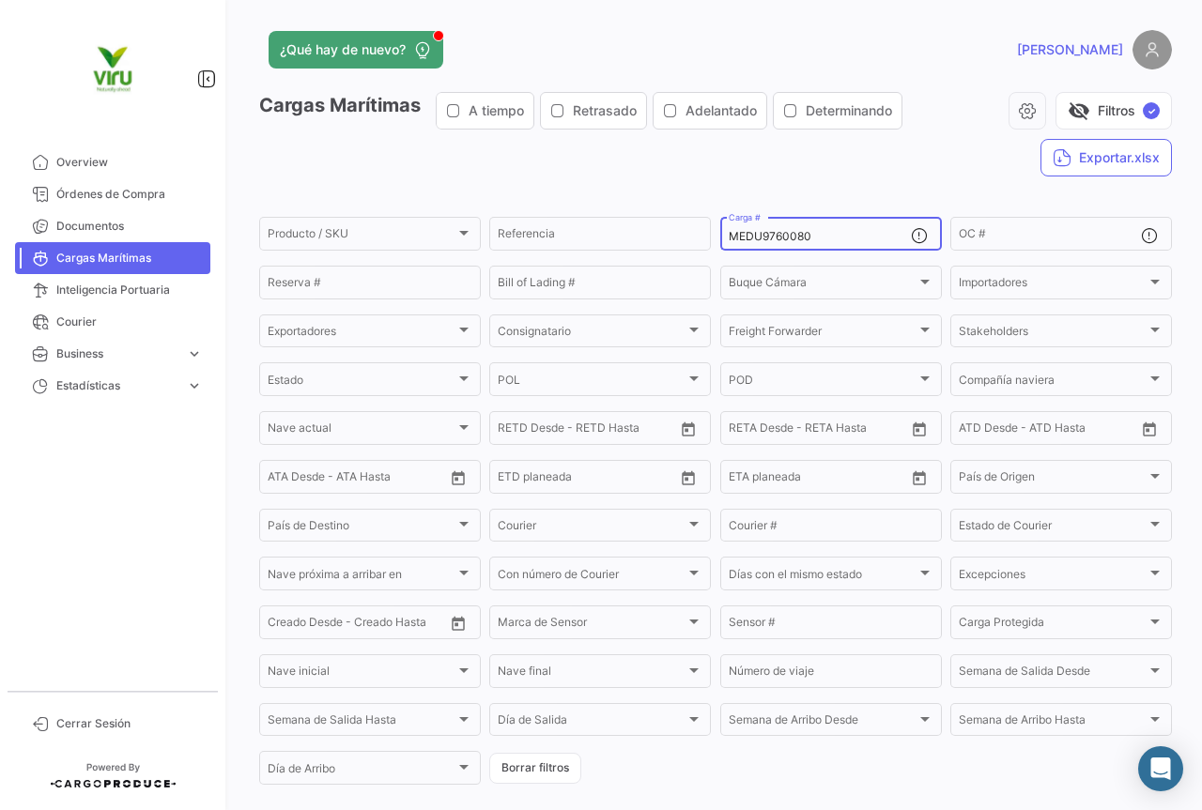
click at [840, 229] on div "MEDU9760080 Carga #" at bounding box center [819, 232] width 182 height 37
drag, startPoint x: 846, startPoint y: 240, endPoint x: 711, endPoint y: 236, distance: 135.3
click at [711, 236] on form "Producto / SKU Producto / SKU Referencia MEDU9760080 Carga # OC # Reserva # Bil…" at bounding box center [715, 501] width 912 height 574
paste input "SDU979057"
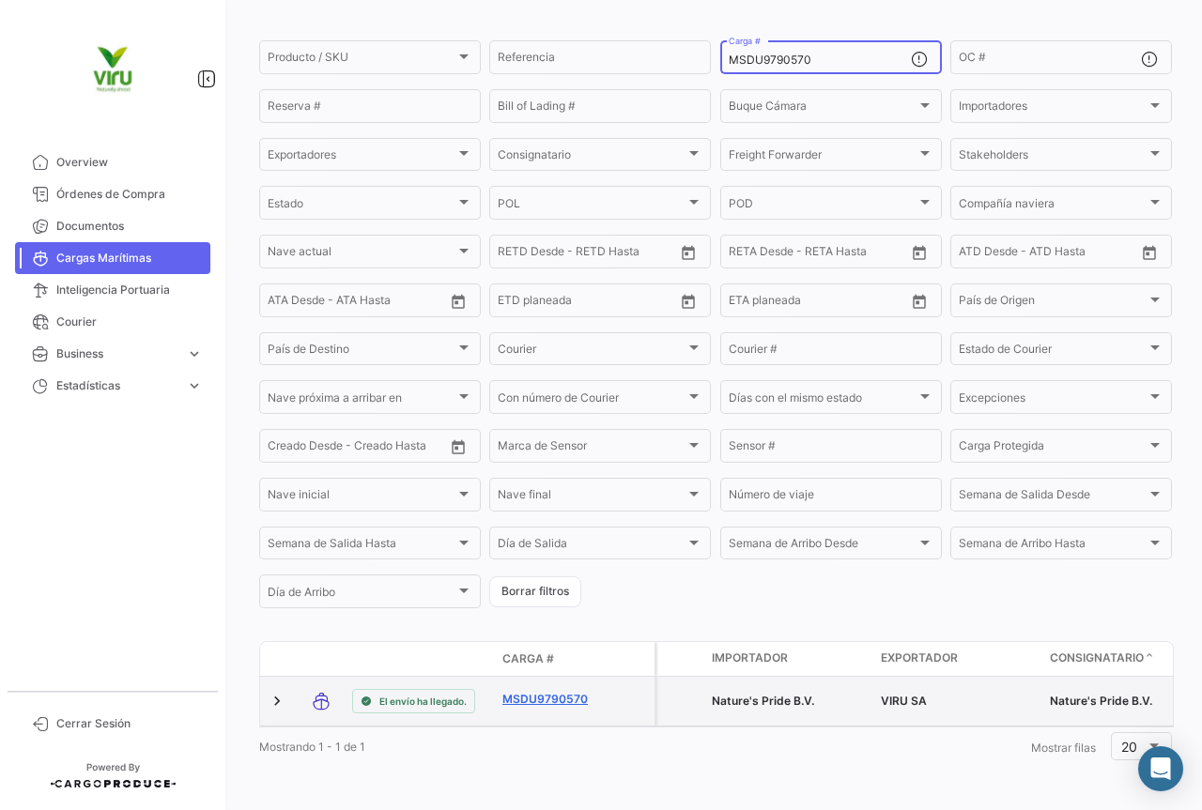
type input "MSDU9790570"
click at [547, 691] on link "MSDU9790570" at bounding box center [551, 699] width 98 height 17
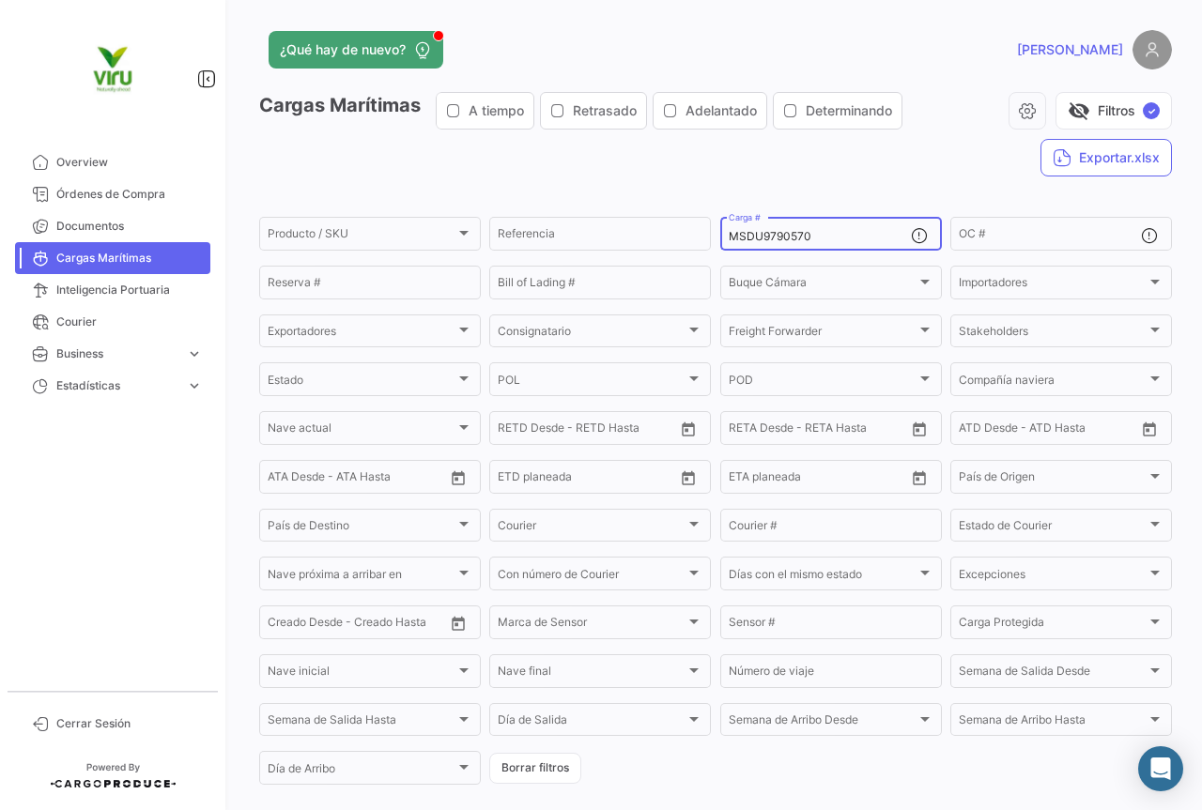
drag, startPoint x: 835, startPoint y: 238, endPoint x: 729, endPoint y: 239, distance: 106.1
click at [729, 239] on input "MSDU9790570" at bounding box center [819, 236] width 182 height 13
type input "M"
paste input "MSDU9725235"
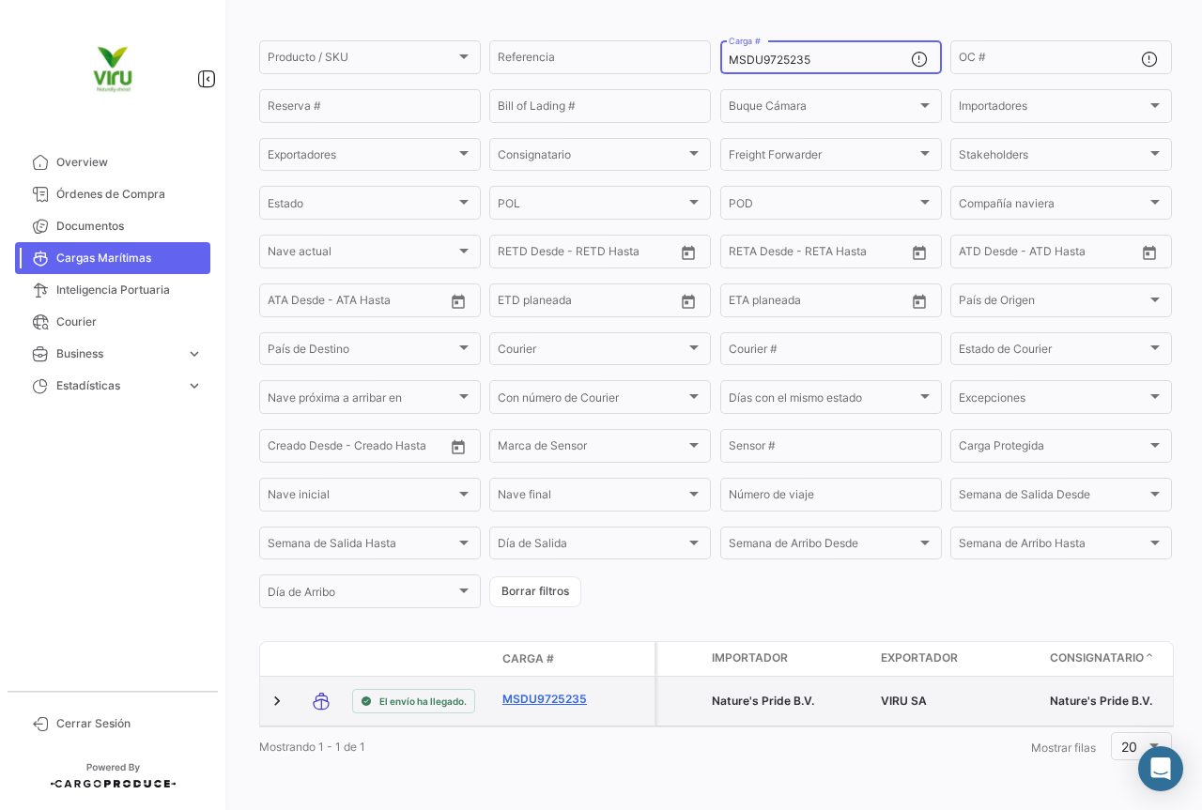
type input "MSDU9725235"
click at [570, 691] on link "MSDU9725235" at bounding box center [551, 699] width 98 height 17
